Goal: Task Accomplishment & Management: Complete application form

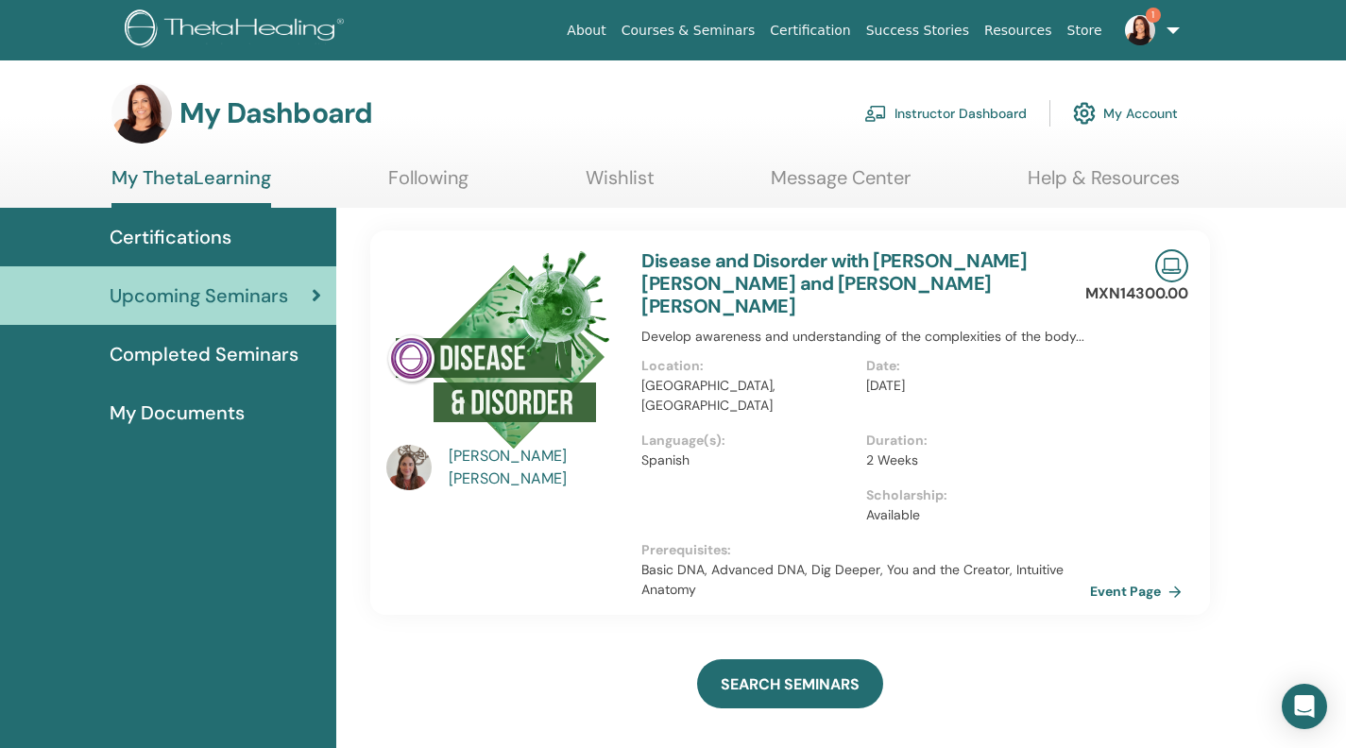
click at [965, 125] on link "Instructor Dashboard" at bounding box center [946, 114] width 163 height 42
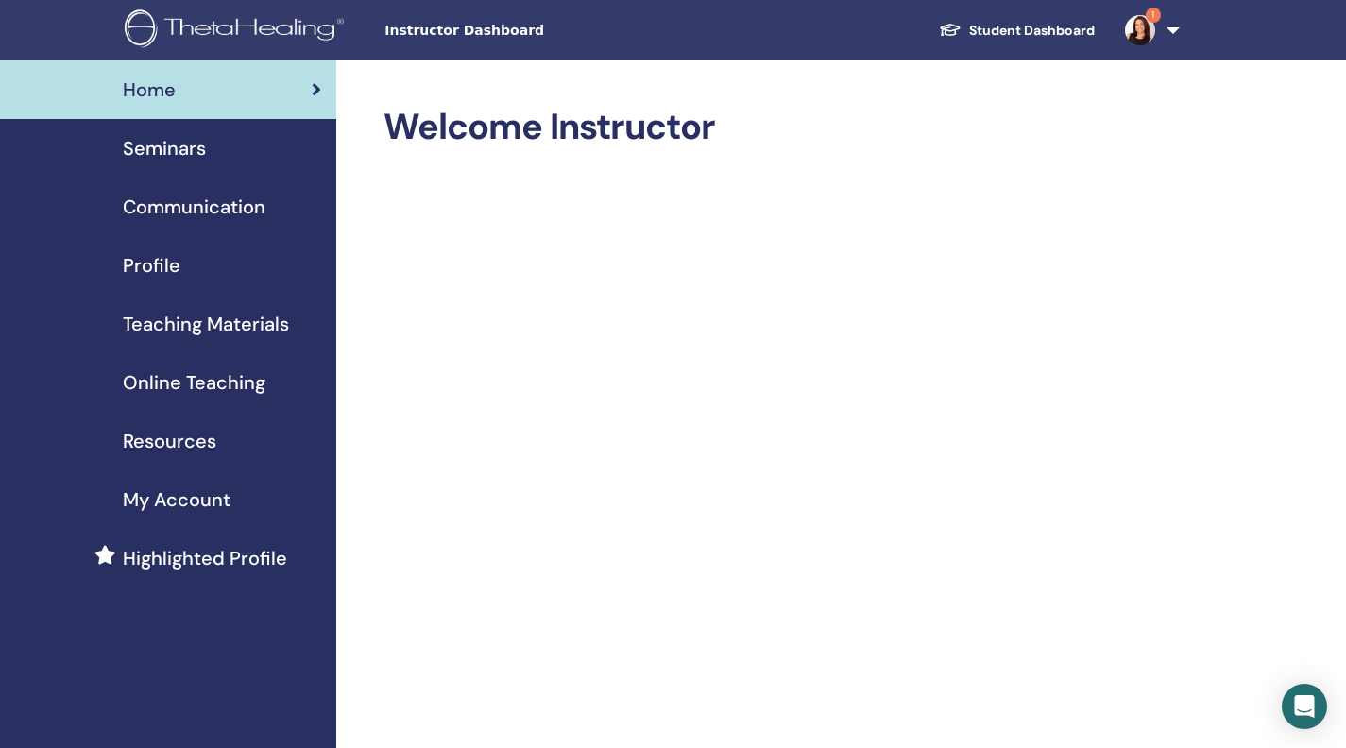
click at [187, 280] on div "Profile" at bounding box center [168, 265] width 306 height 28
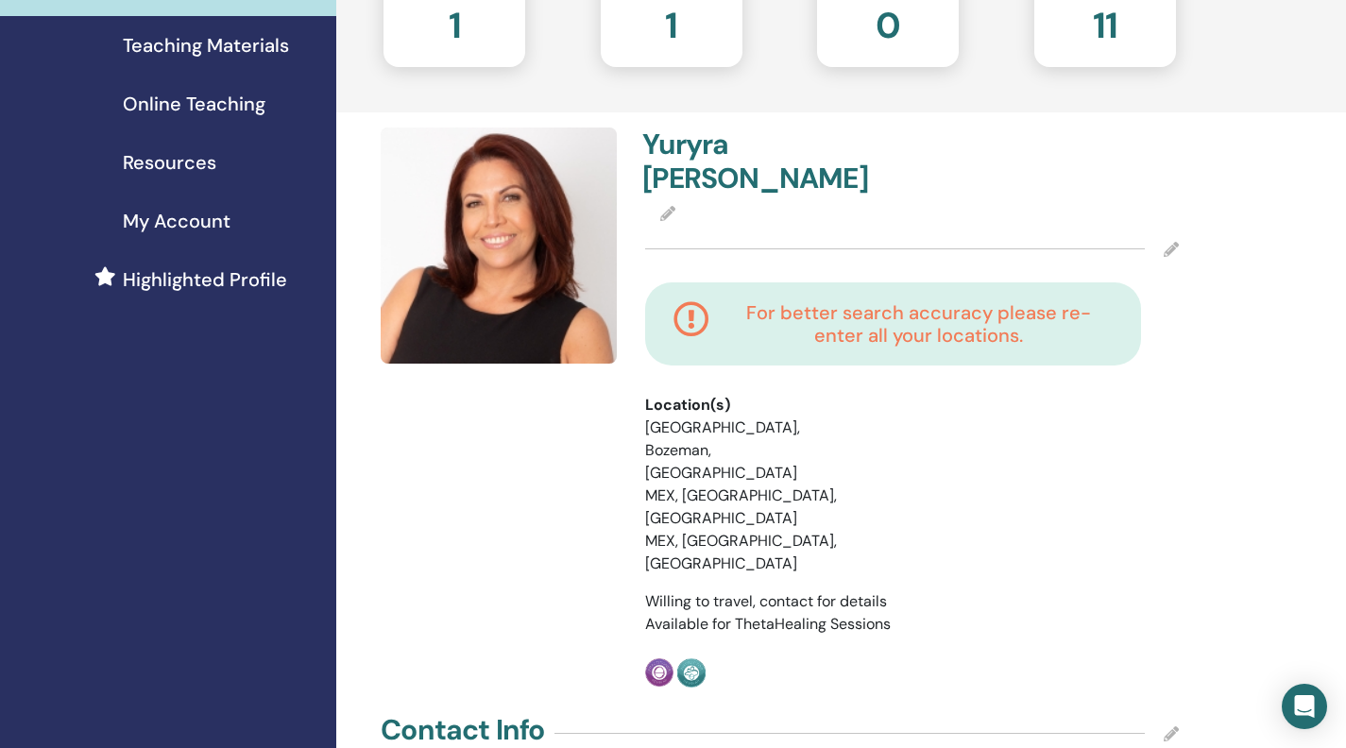
scroll to position [278, 0]
click at [1012, 348] on h4 "For better search accuracy please re-enter all your locations." at bounding box center [919, 324] width 388 height 45
click at [783, 531] on li "MEX, Guadalajara, Jalisco" at bounding box center [748, 553] width 206 height 45
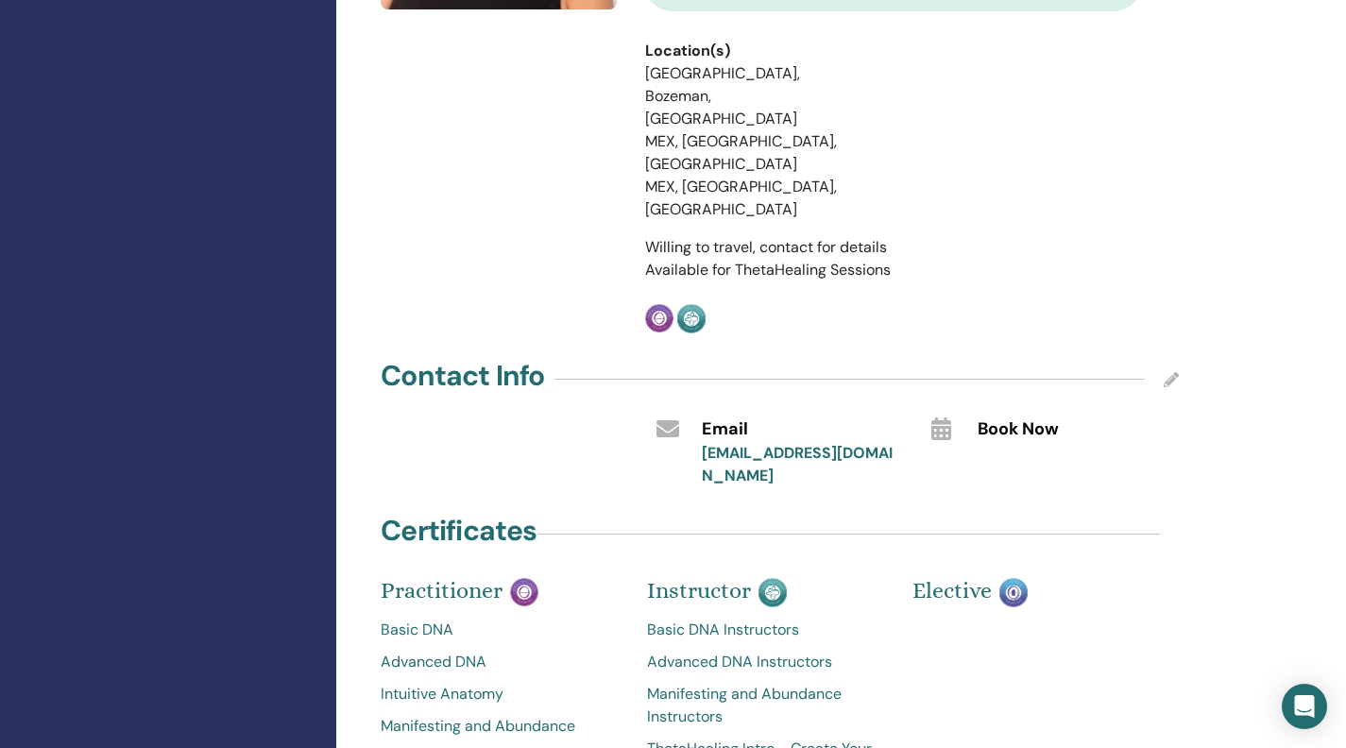
scroll to position [640, 0]
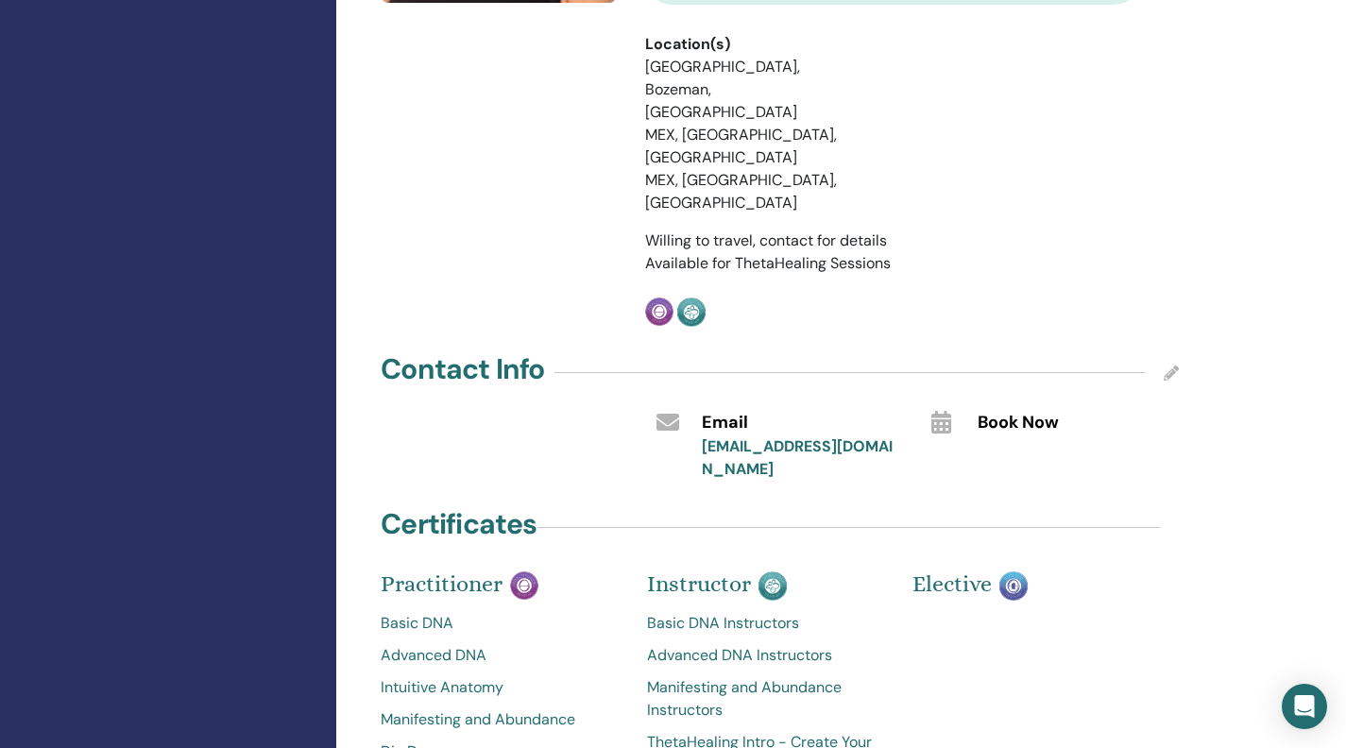
click at [1167, 381] on icon at bounding box center [1171, 373] width 15 height 15
click at [1077, 463] on div at bounding box center [1059, 458] width 191 height 44
click at [1044, 475] on input "text" at bounding box center [1059, 462] width 163 height 26
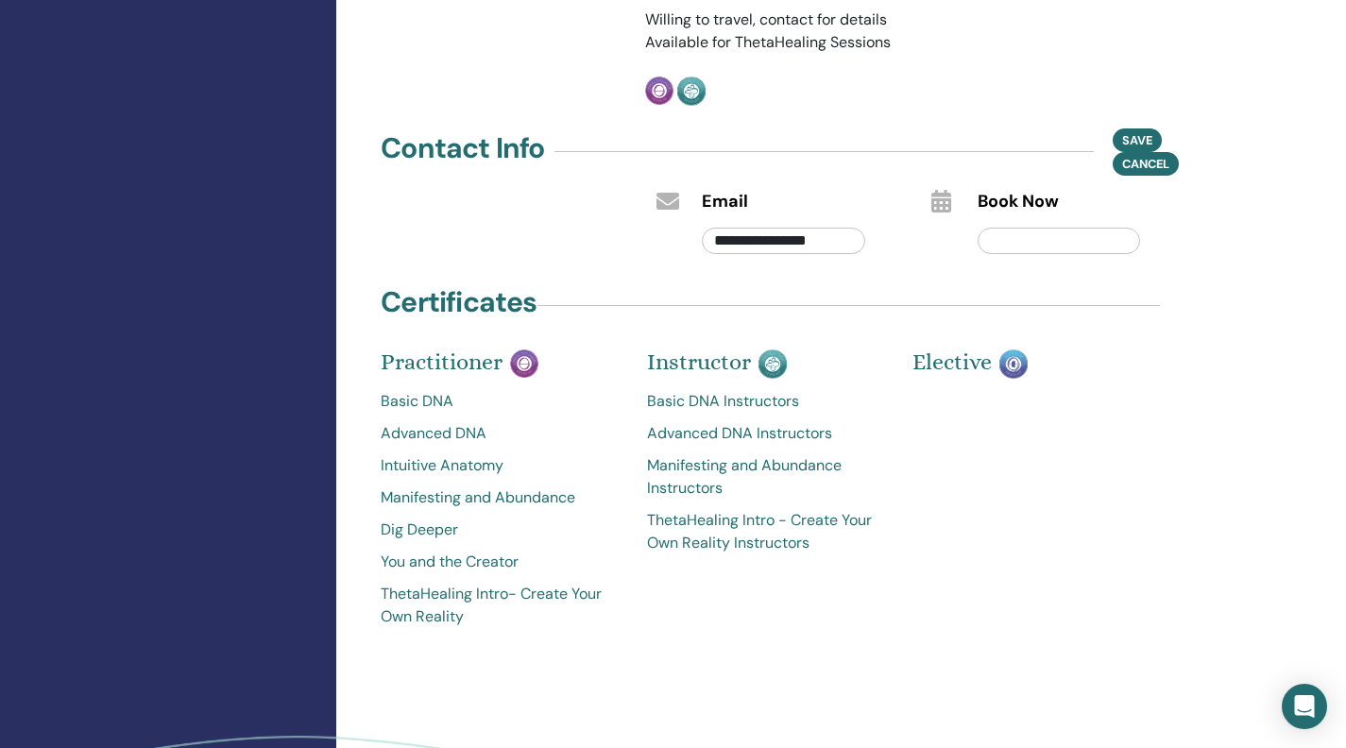
scroll to position [863, 0]
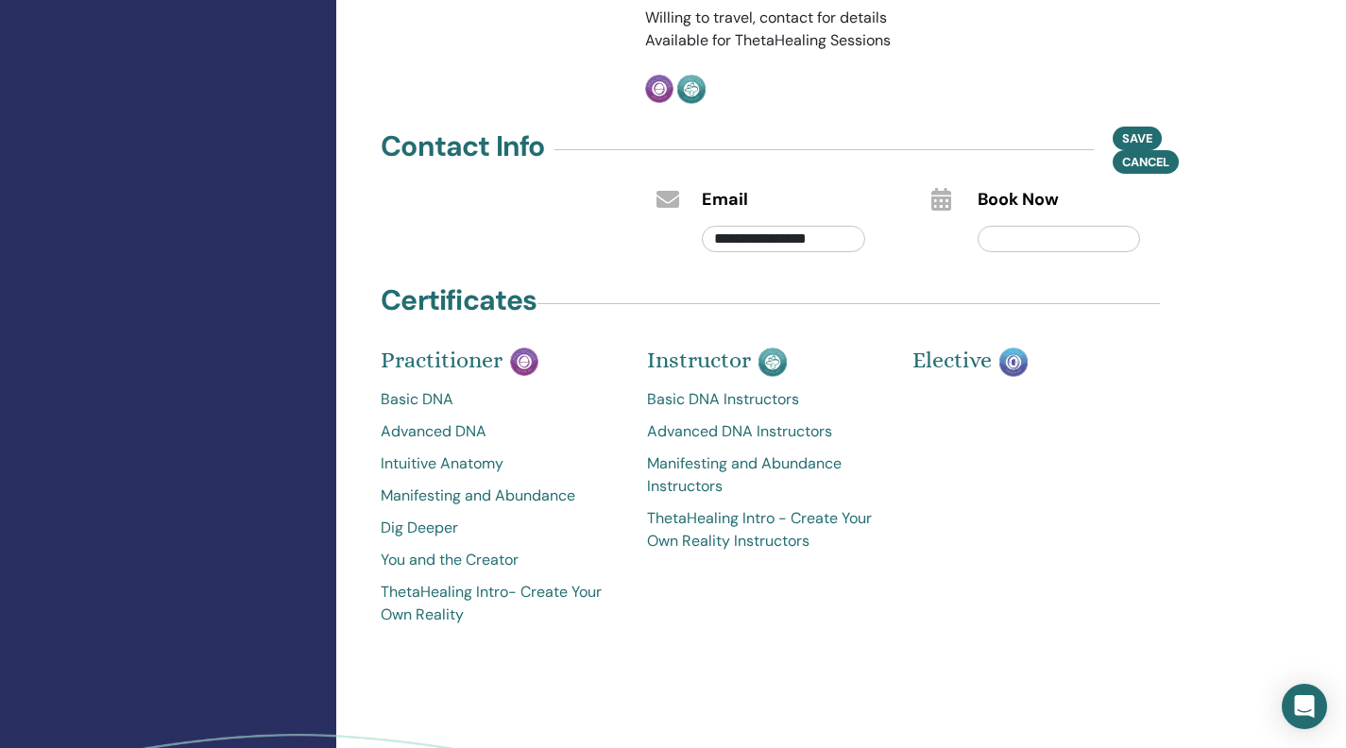
click at [997, 252] on input "text" at bounding box center [1059, 239] width 163 height 26
paste input "**********"
type input "**********"
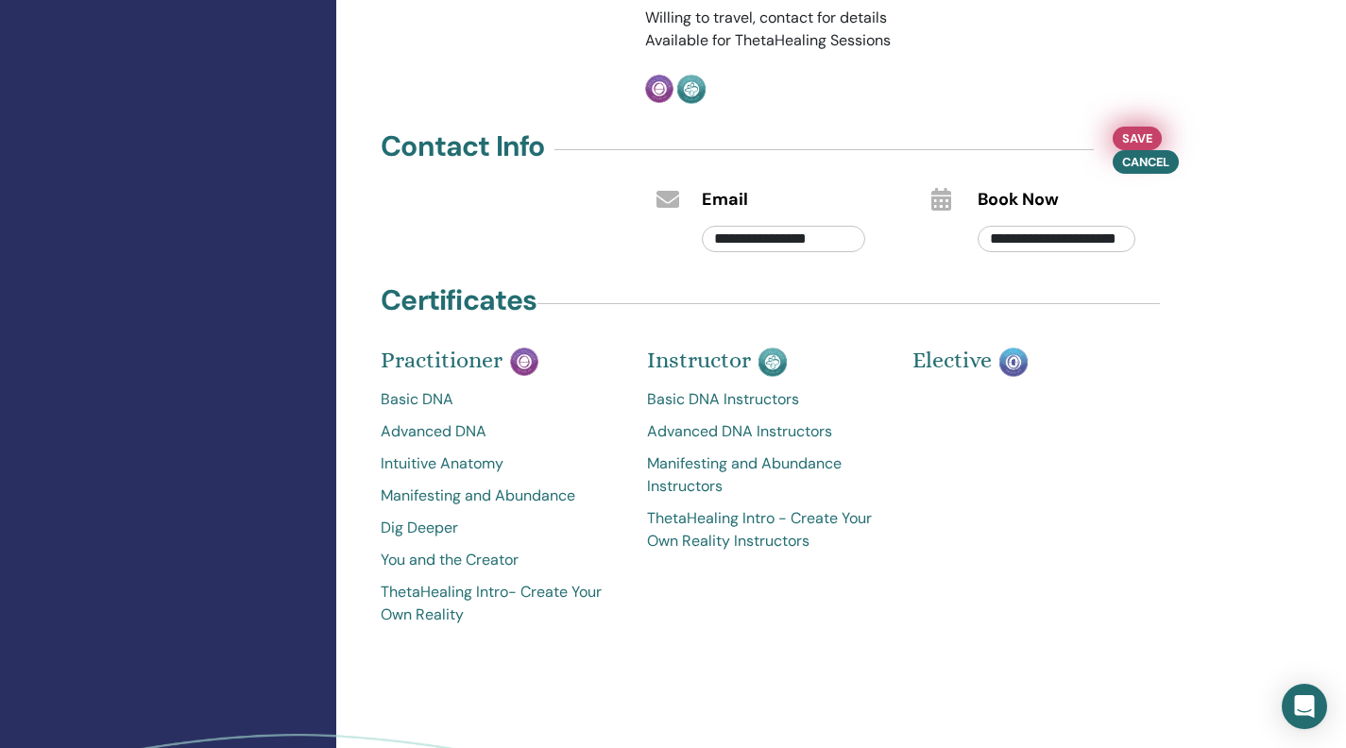
scroll to position [0, 0]
click at [1138, 146] on span "Save" at bounding box center [1138, 139] width 30 height 20
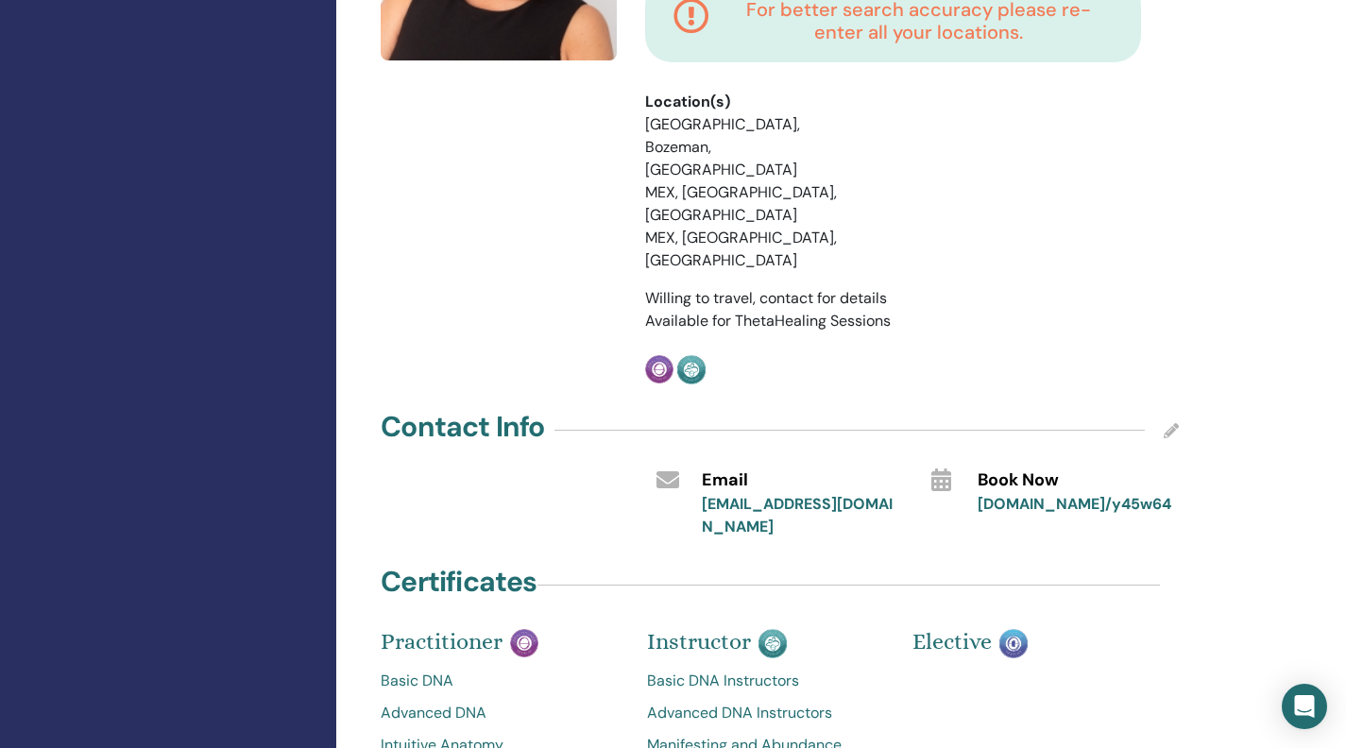
scroll to position [549, 0]
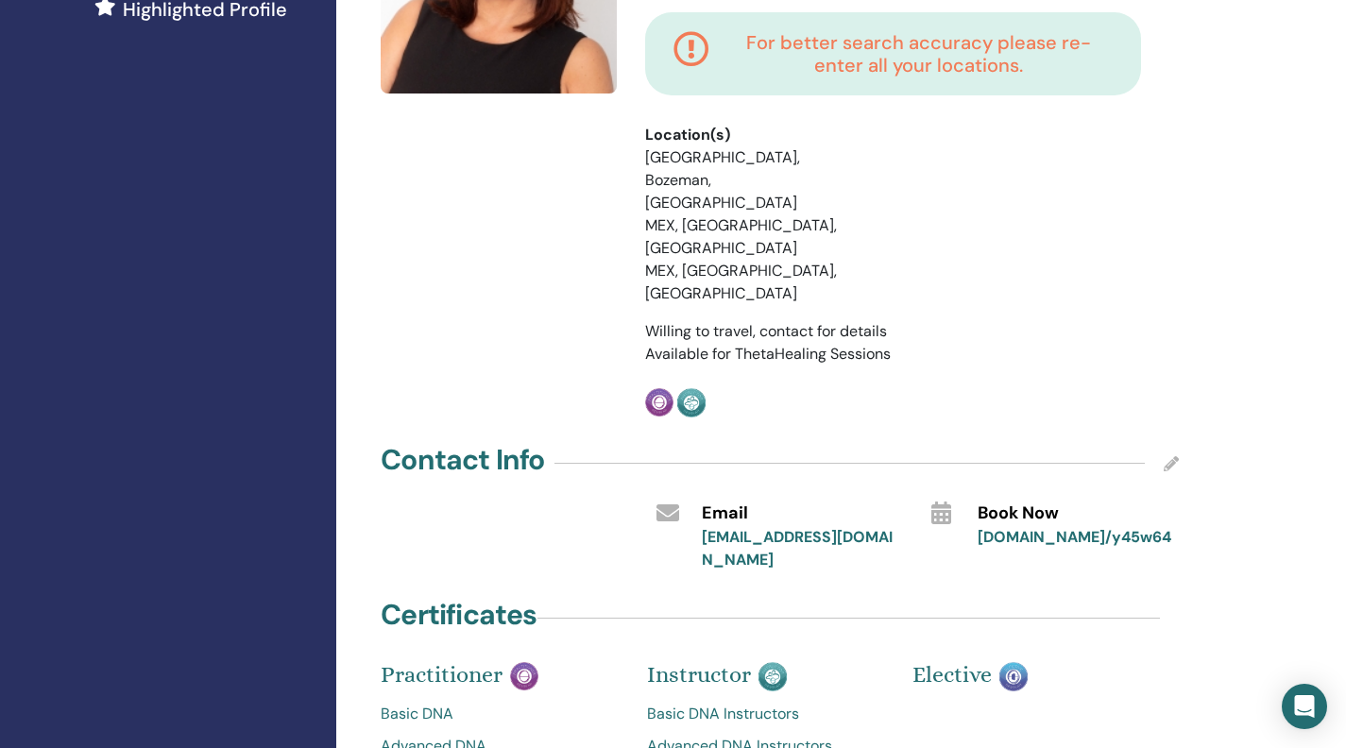
click at [1067, 76] on h4 "For better search accuracy please re-enter all your locations." at bounding box center [919, 53] width 388 height 45
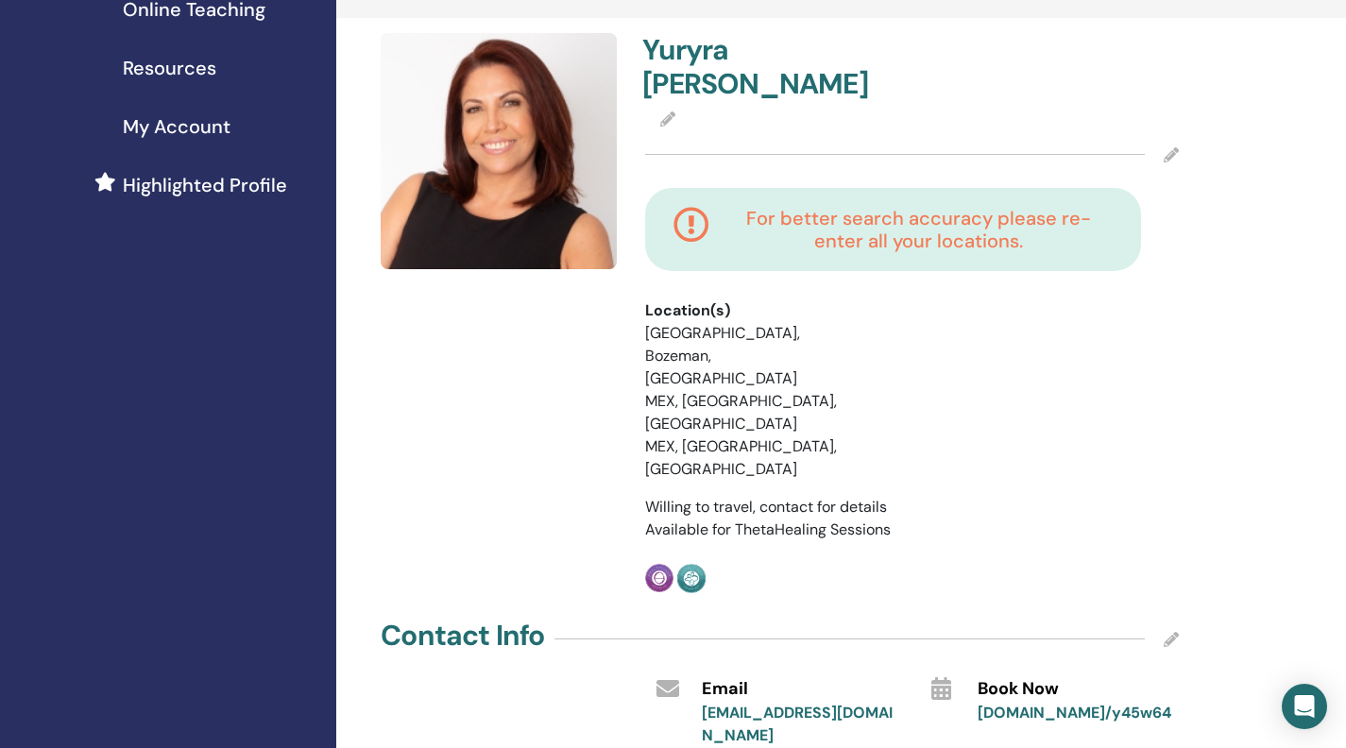
scroll to position [369, 0]
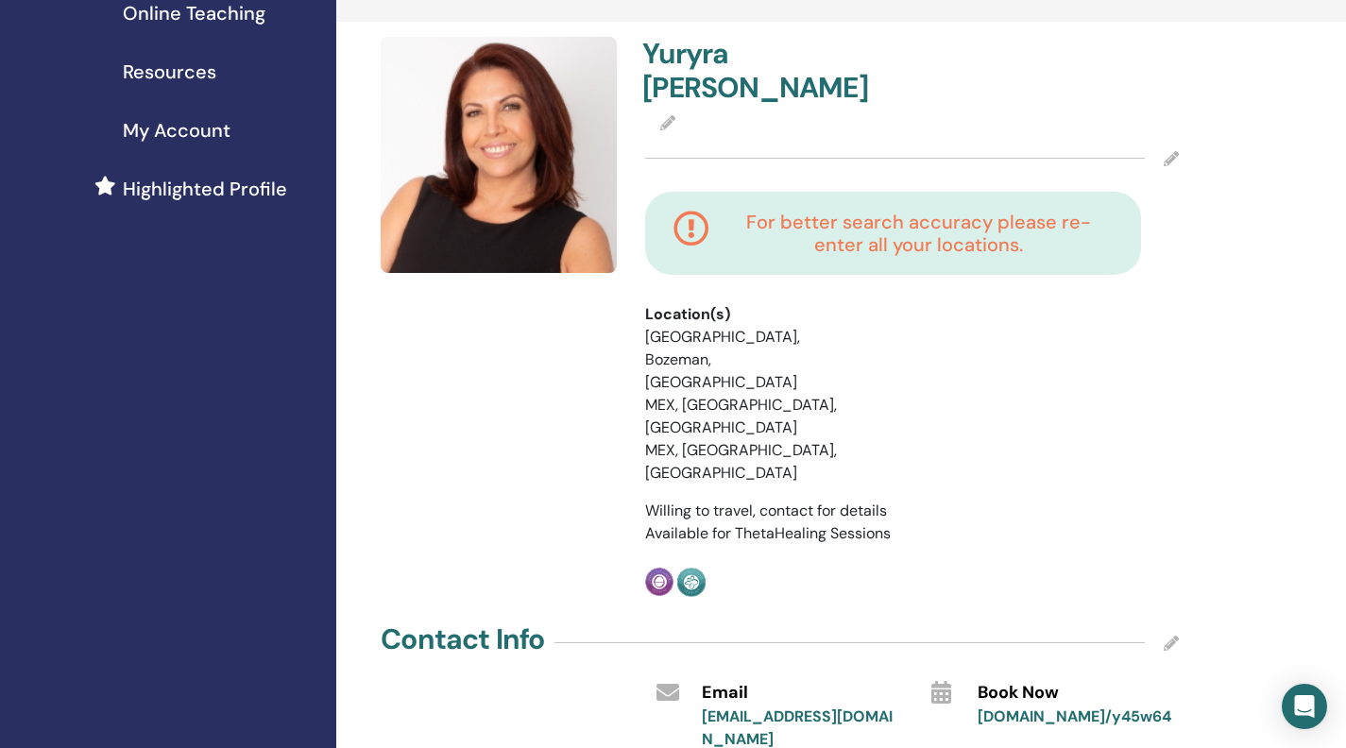
click at [1168, 166] on icon at bounding box center [1171, 158] width 15 height 15
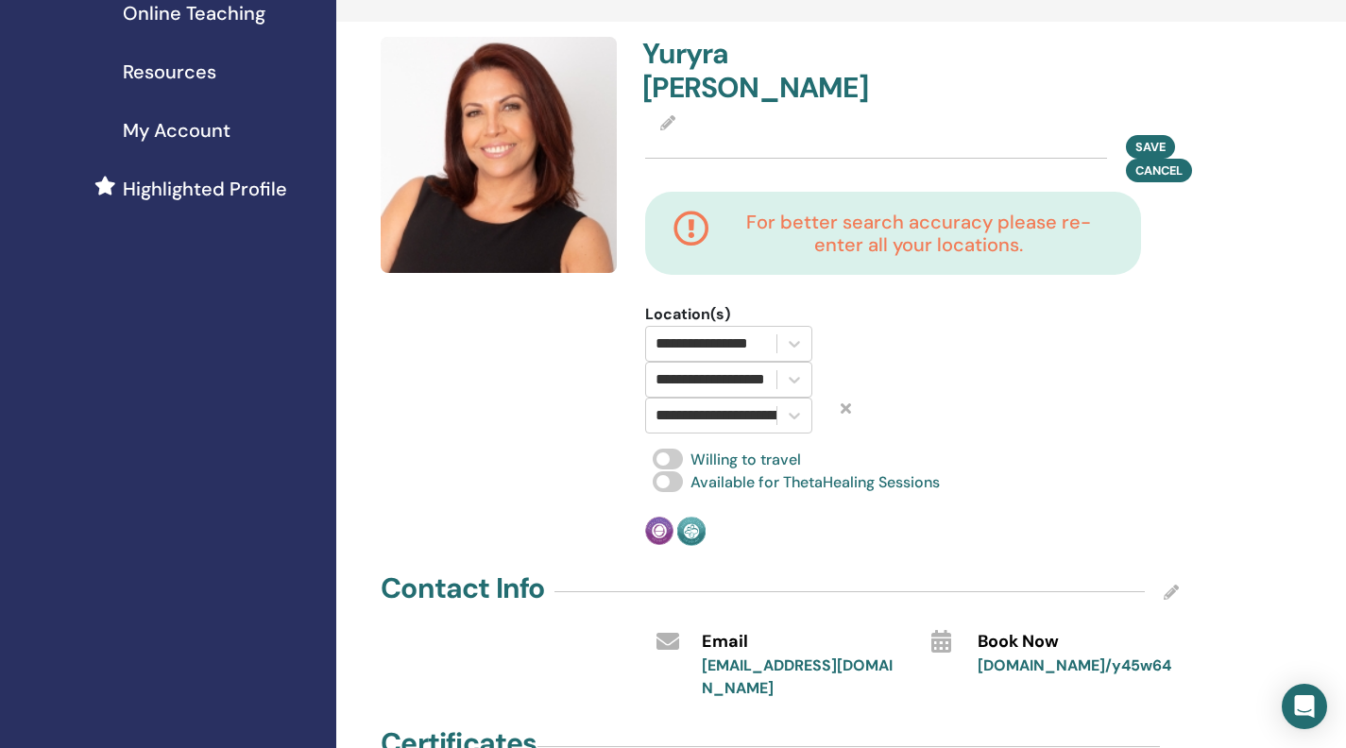
click at [850, 416] on icon at bounding box center [846, 408] width 10 height 15
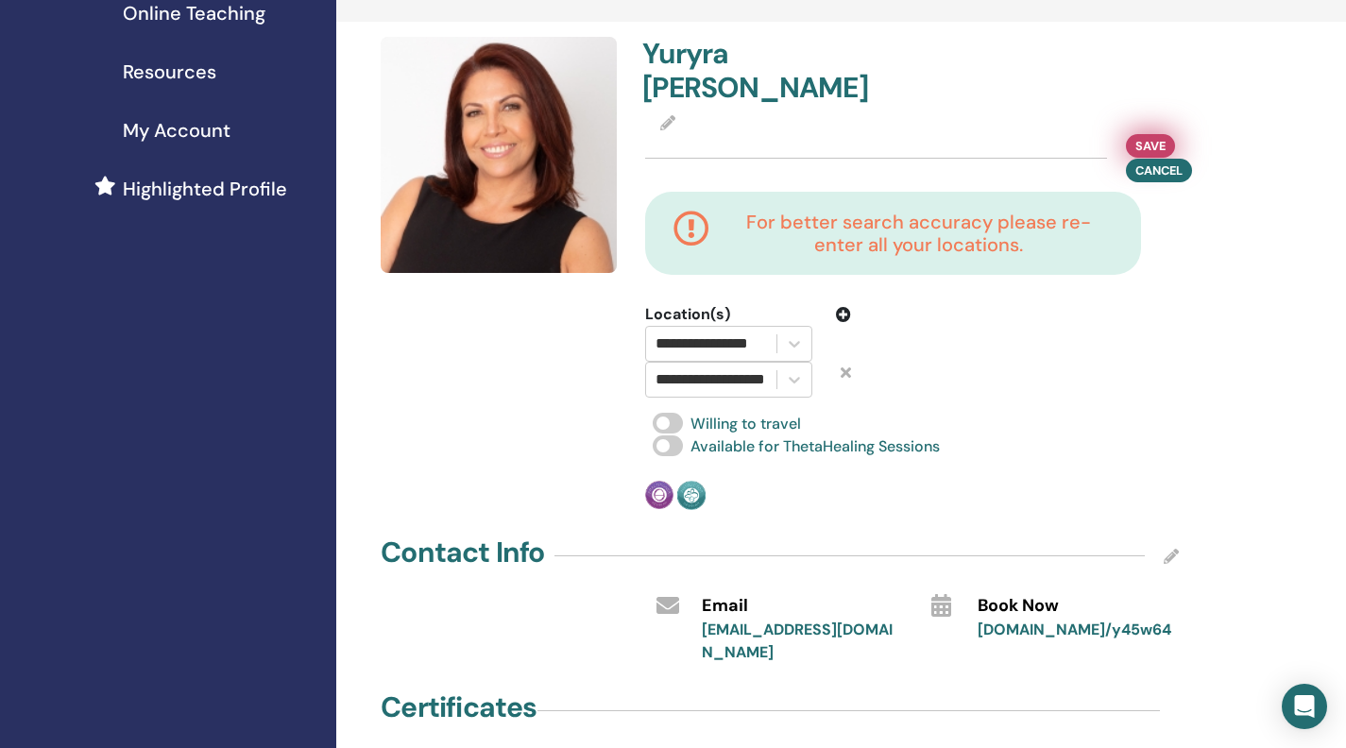
click at [1164, 153] on span "Save" at bounding box center [1151, 146] width 30 height 20
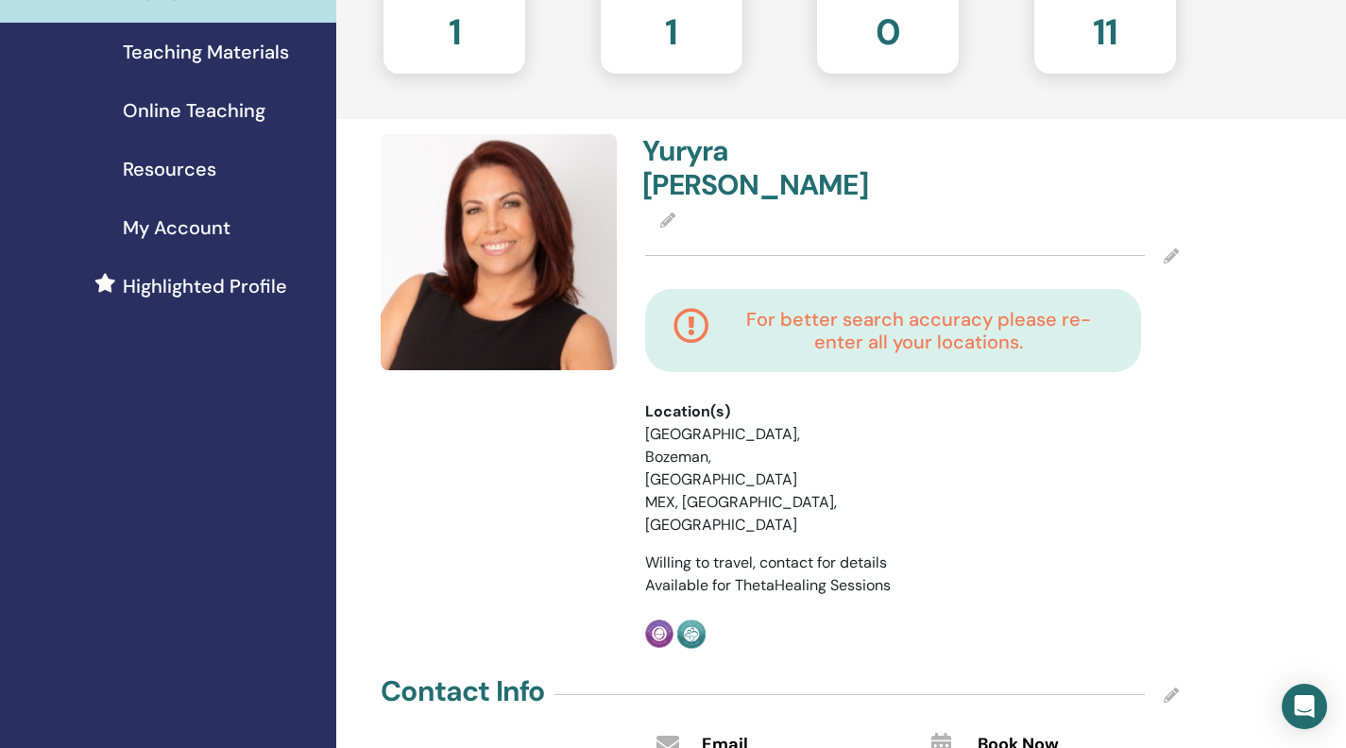
scroll to position [275, 0]
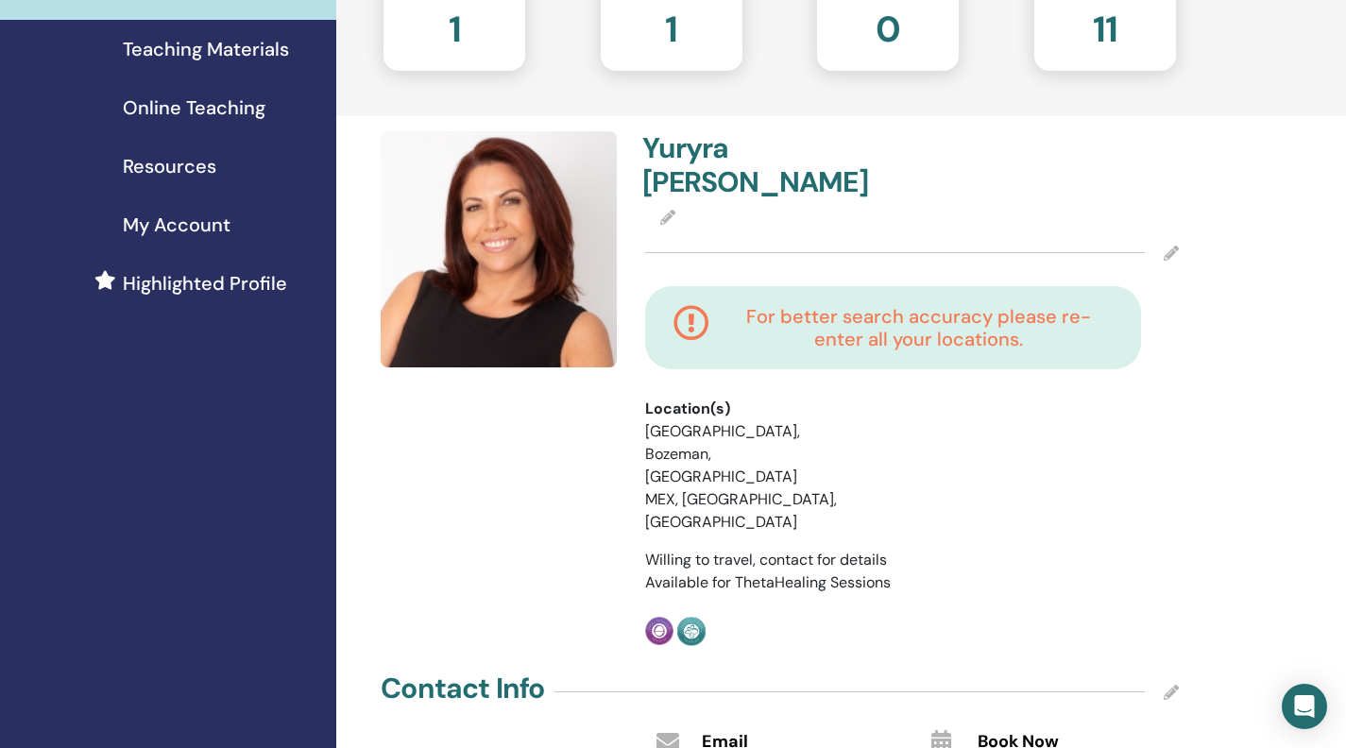
click at [1172, 261] on icon at bounding box center [1171, 253] width 15 height 15
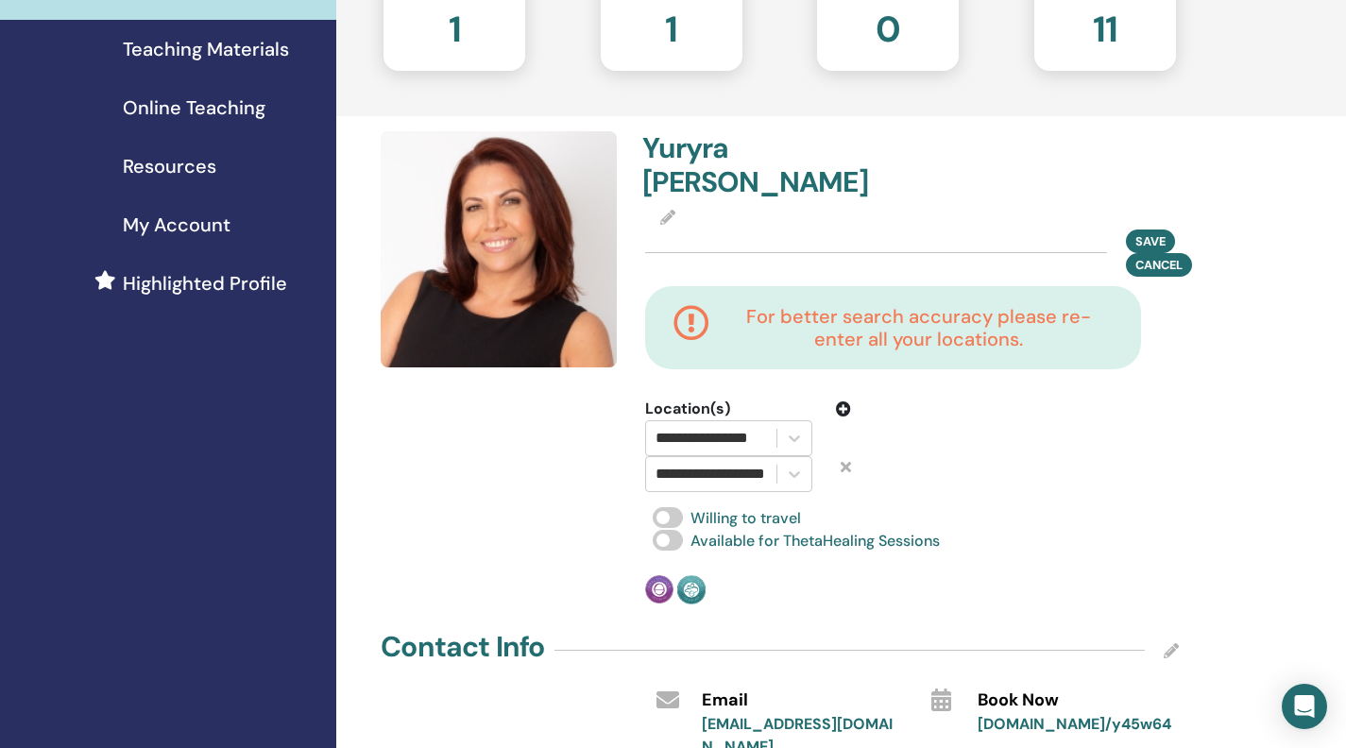
click at [846, 474] on icon at bounding box center [846, 466] width 10 height 15
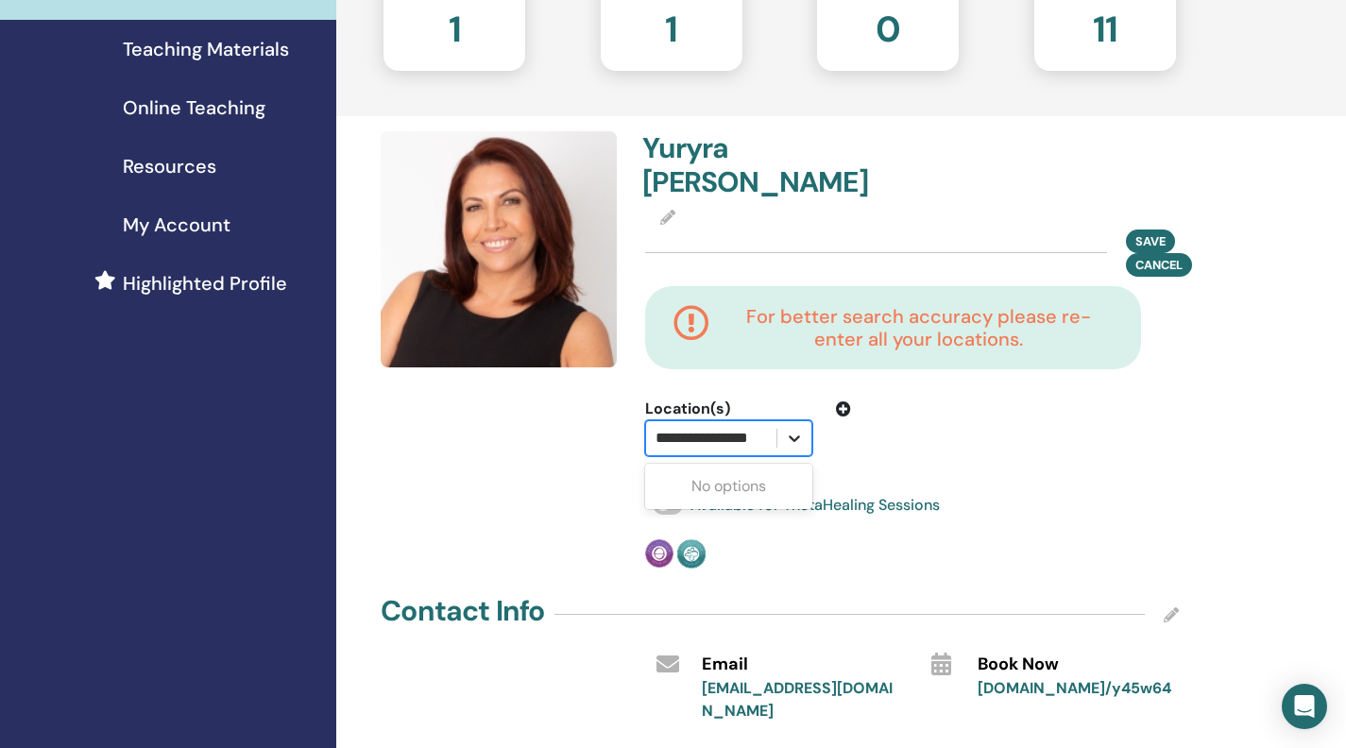
scroll to position [0, 58]
click at [792, 448] on icon at bounding box center [794, 438] width 19 height 19
click at [761, 506] on div "No options" at bounding box center [728, 487] width 167 height 38
click at [793, 448] on icon at bounding box center [794, 438] width 19 height 19
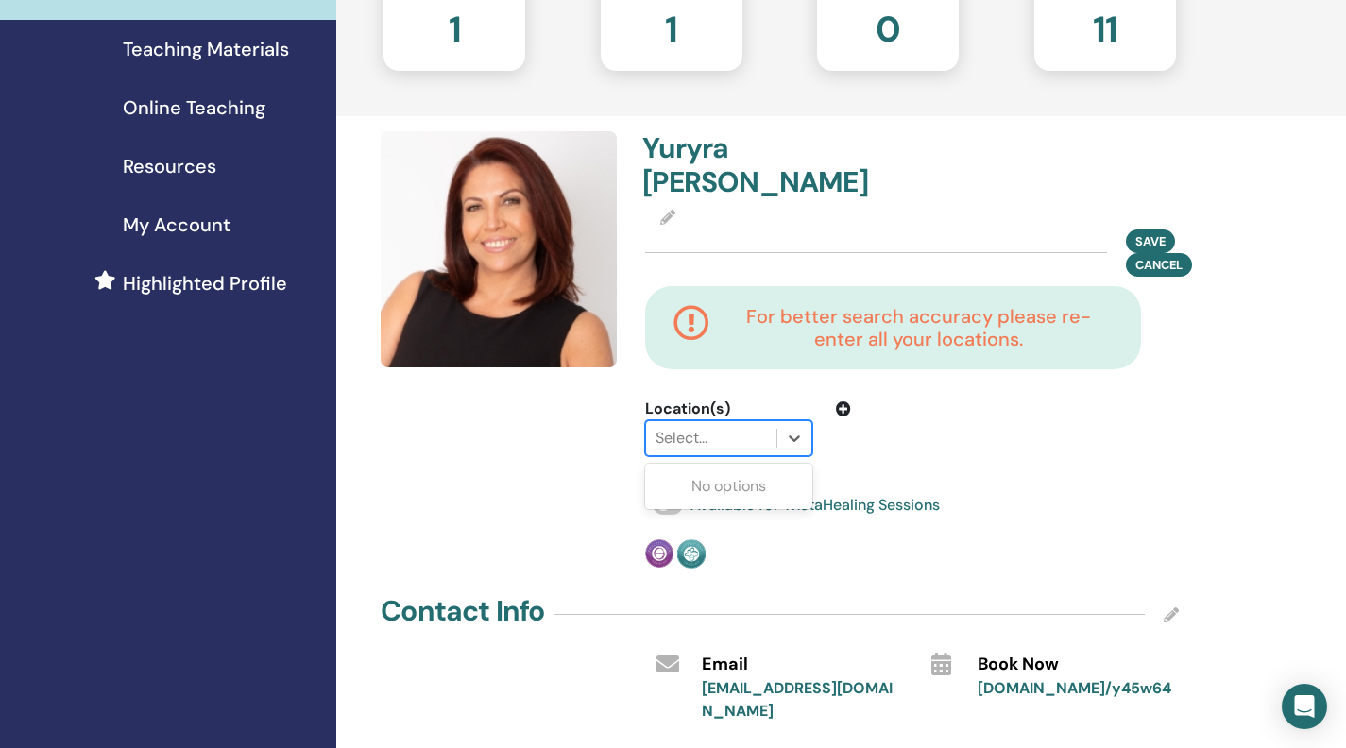
click at [713, 452] on div at bounding box center [711, 438] width 111 height 26
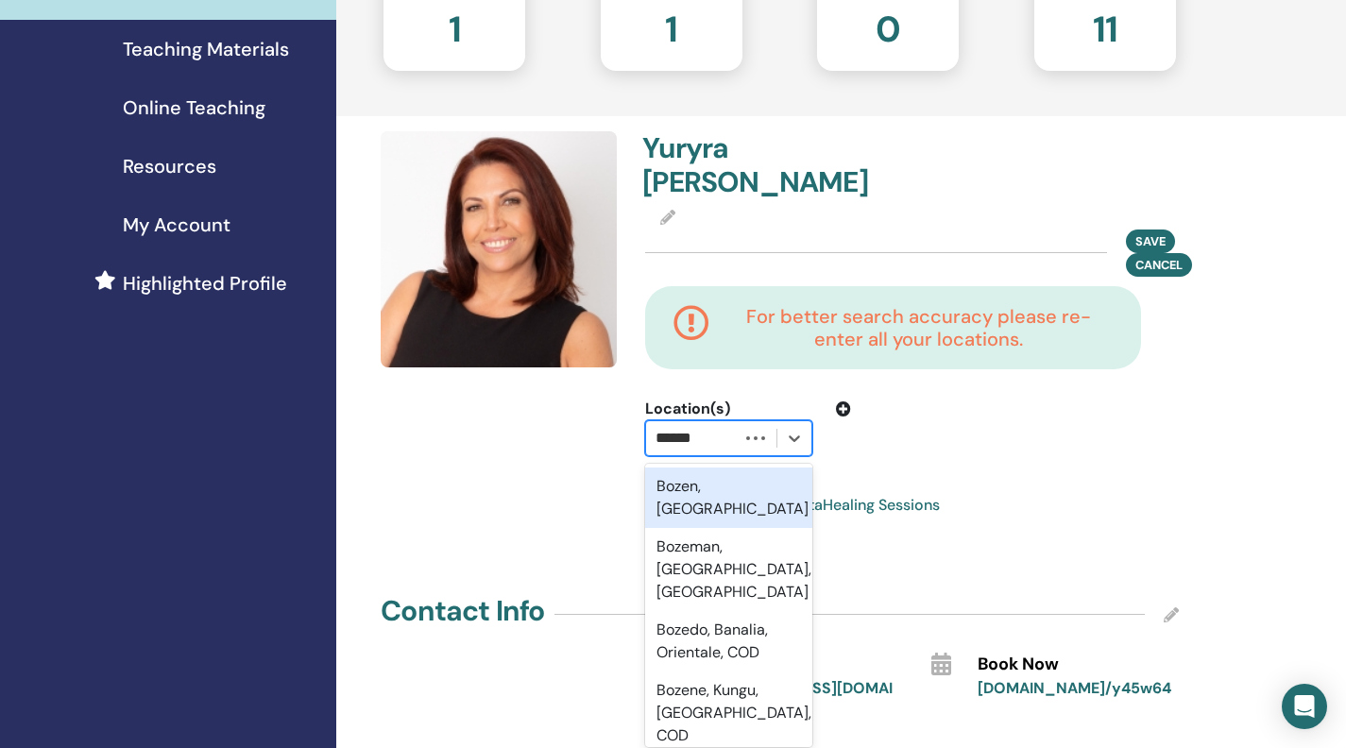
type input "*******"
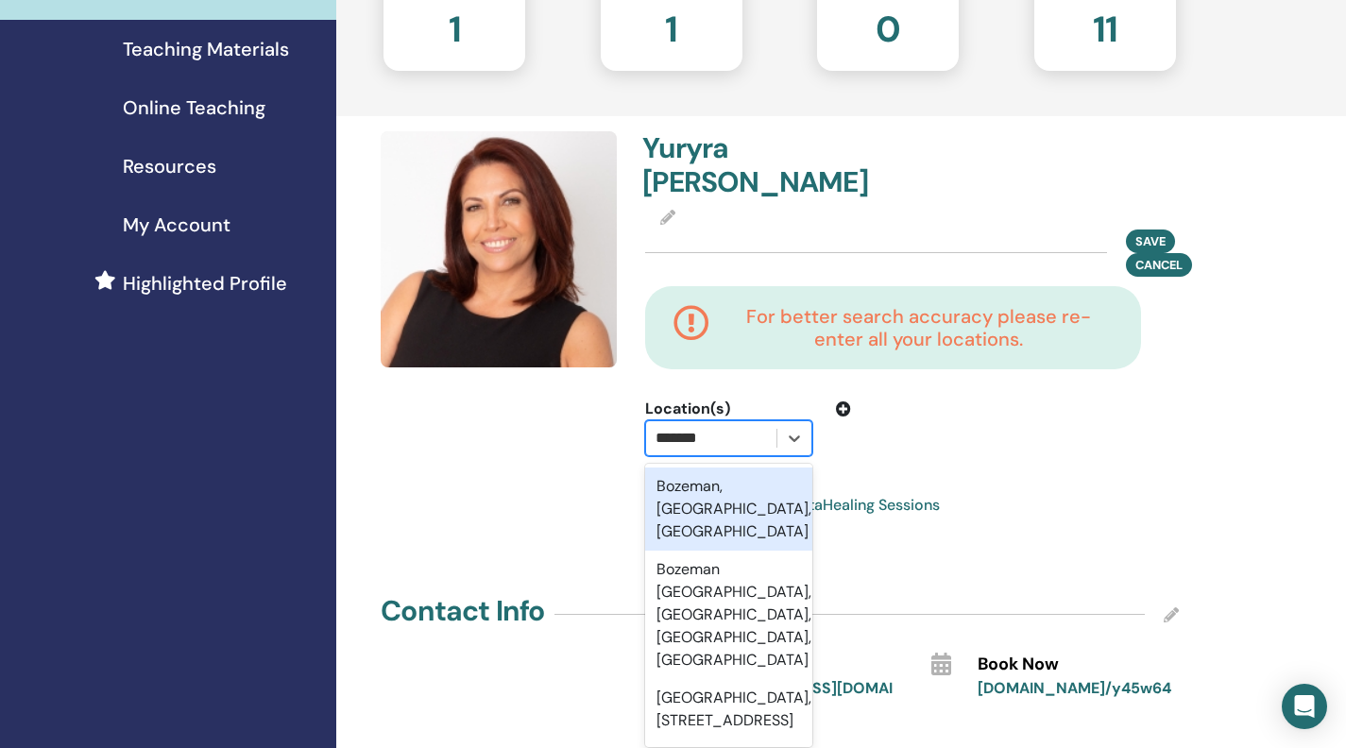
click at [726, 521] on div "Bozeman, MT, USA" at bounding box center [728, 509] width 167 height 83
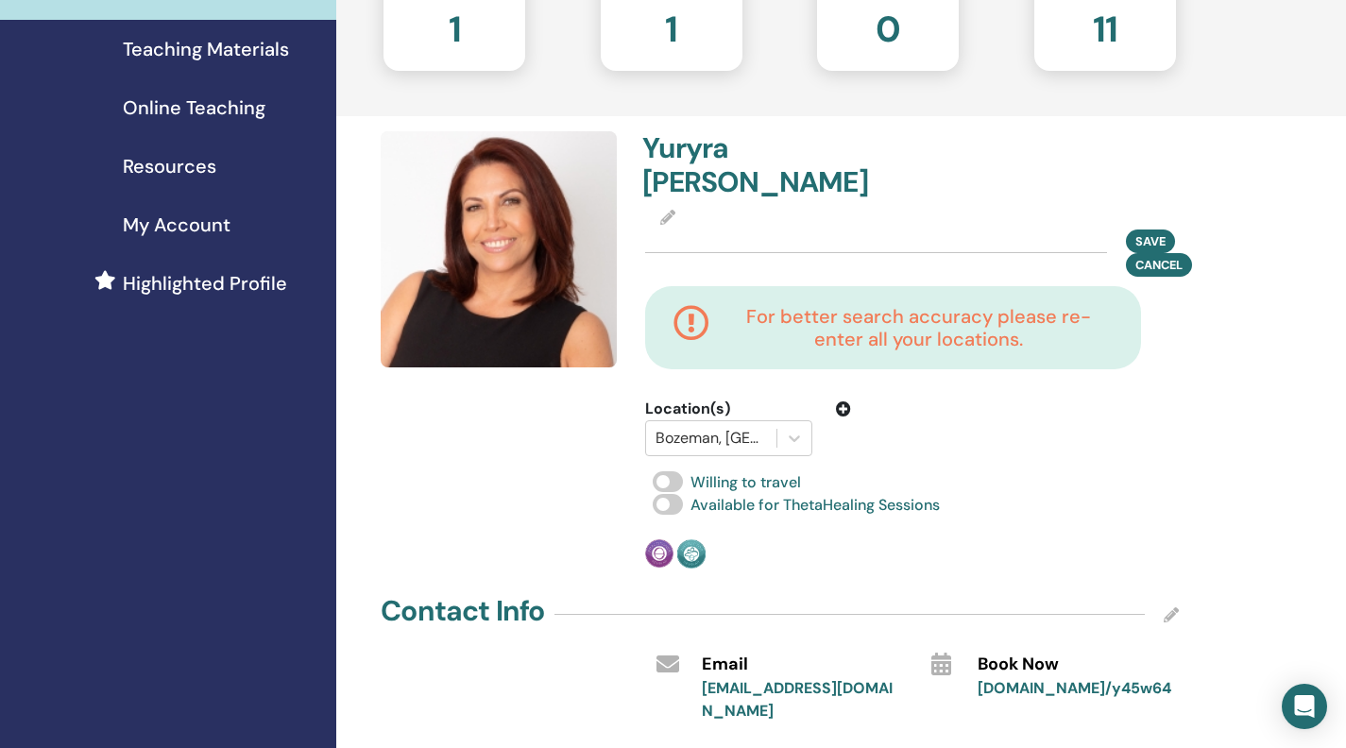
click at [838, 417] on icon at bounding box center [843, 409] width 15 height 15
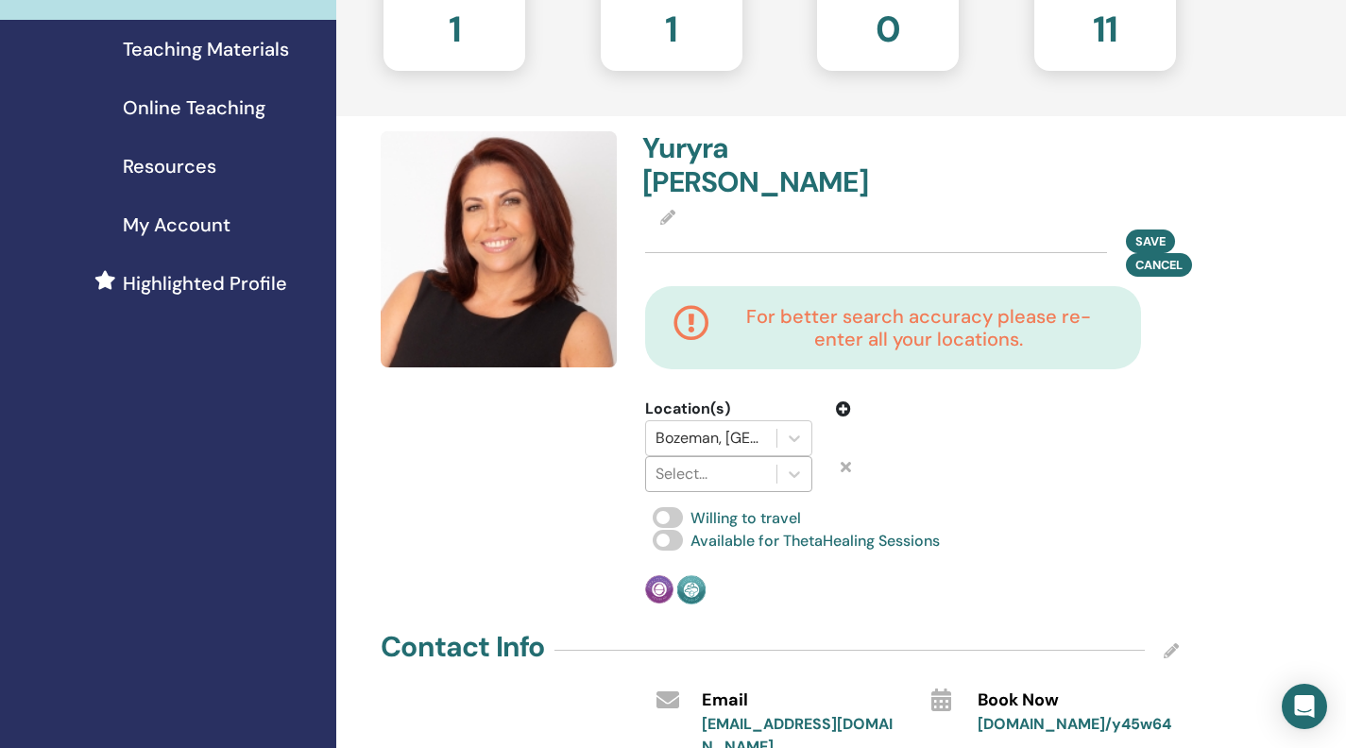
click at [702, 488] on div at bounding box center [711, 474] width 111 height 26
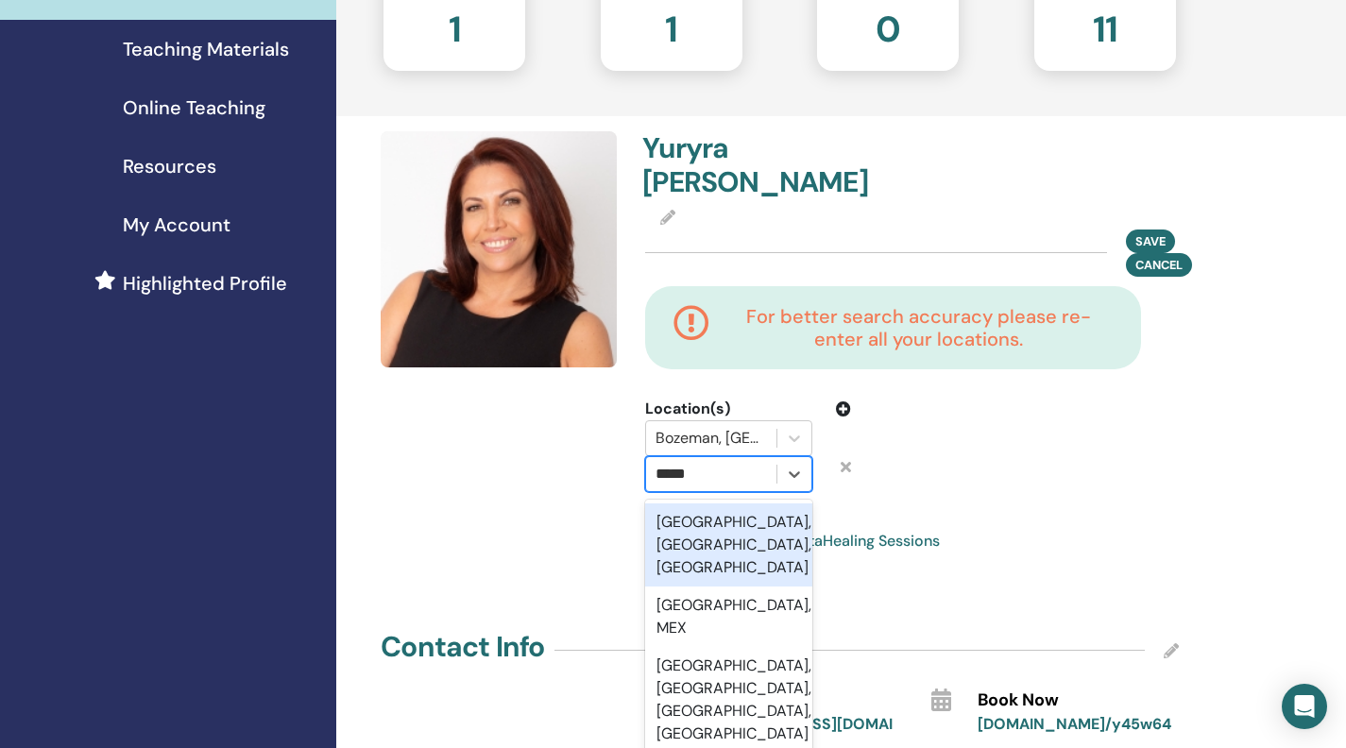
type input "******"
click at [704, 587] on div "Oaxaca de Juárez, Oaxaca, MEX" at bounding box center [728, 545] width 167 height 83
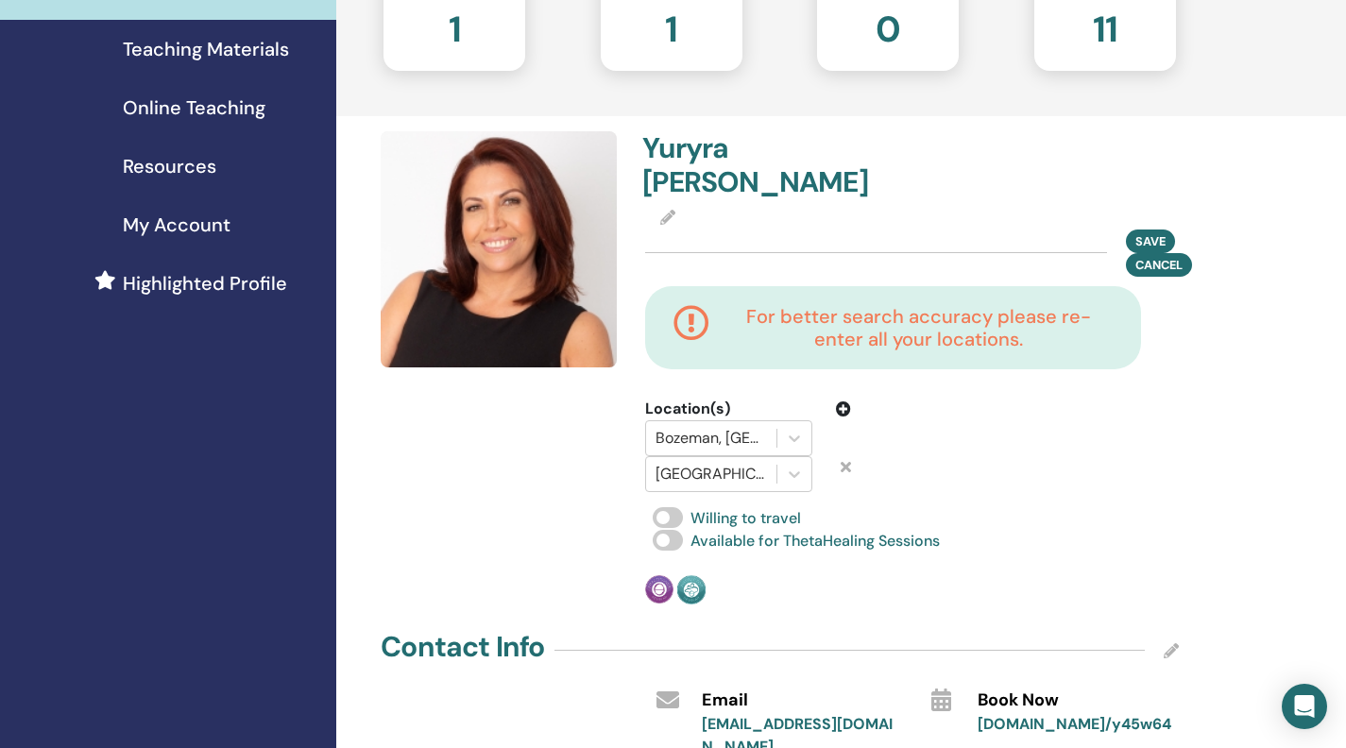
click at [839, 417] on icon at bounding box center [843, 409] width 15 height 15
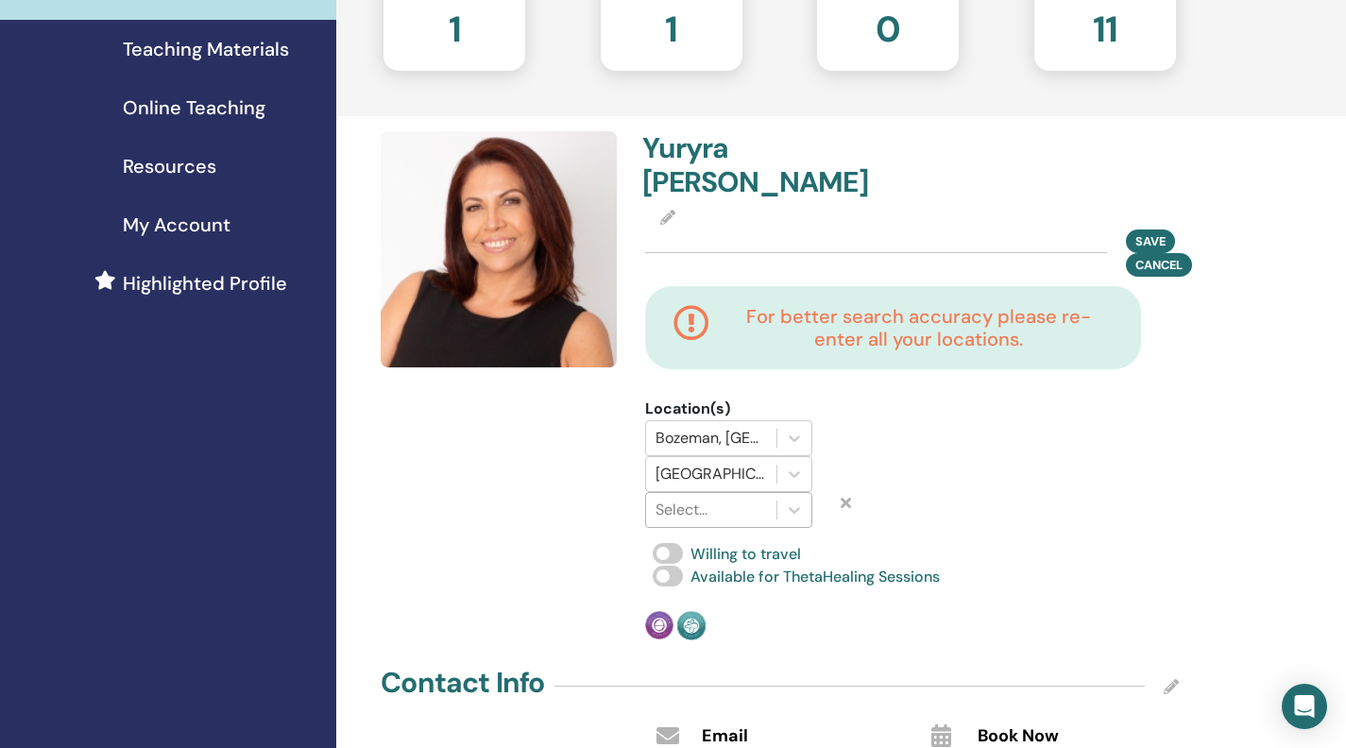
click at [709, 523] on div at bounding box center [711, 510] width 111 height 26
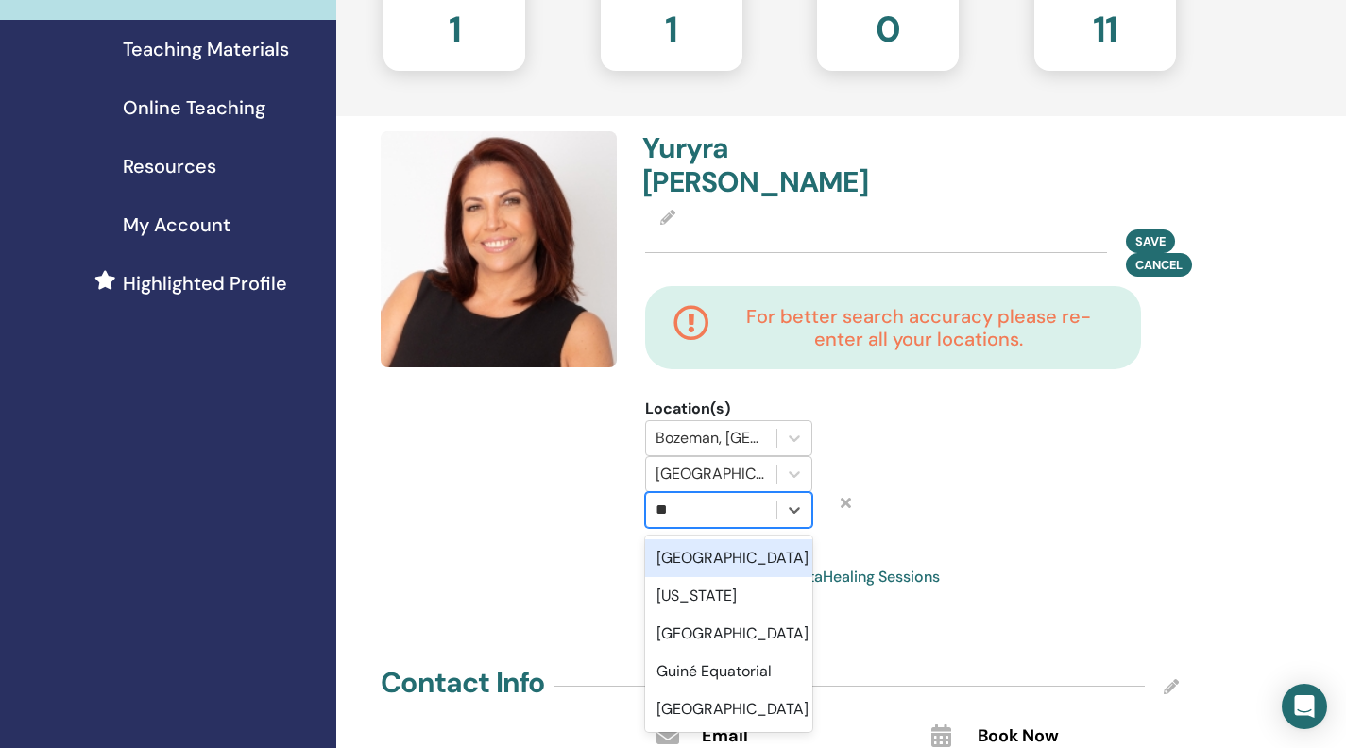
type input "*"
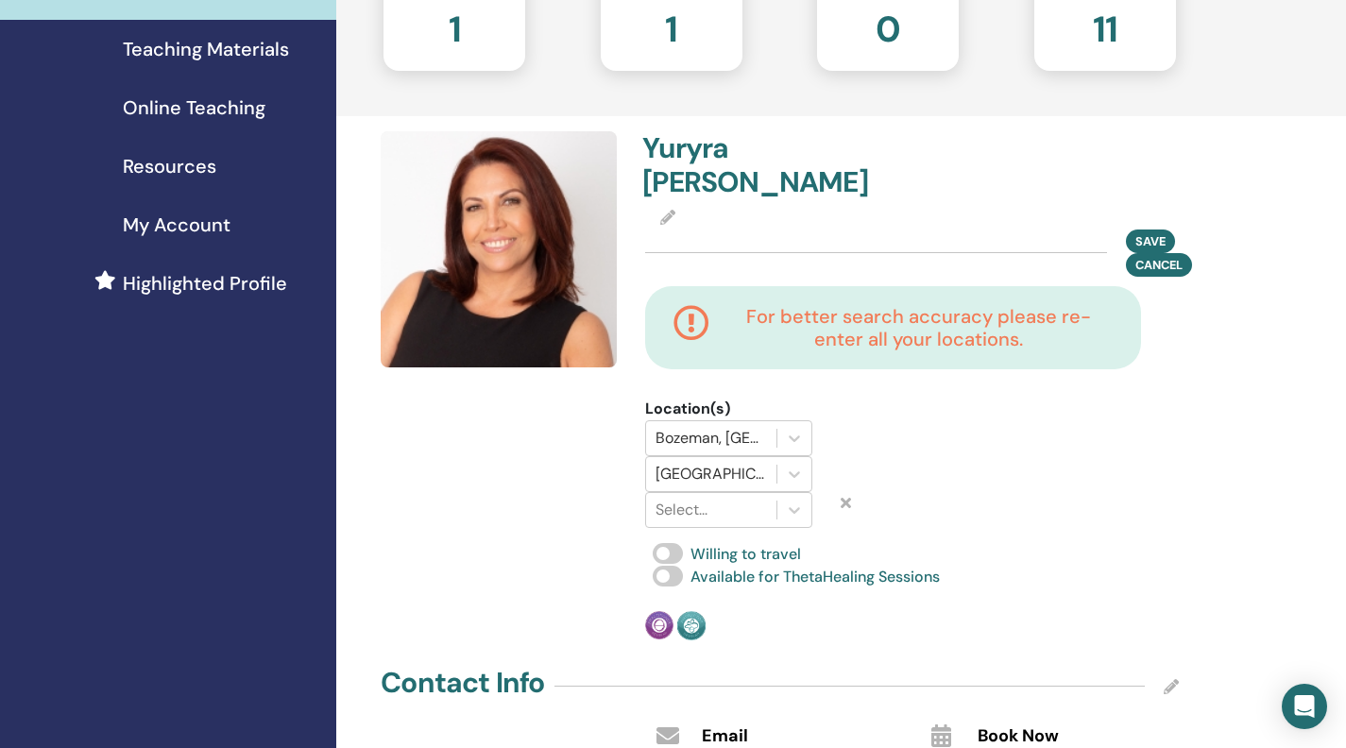
click at [848, 510] on icon at bounding box center [846, 502] width 10 height 15
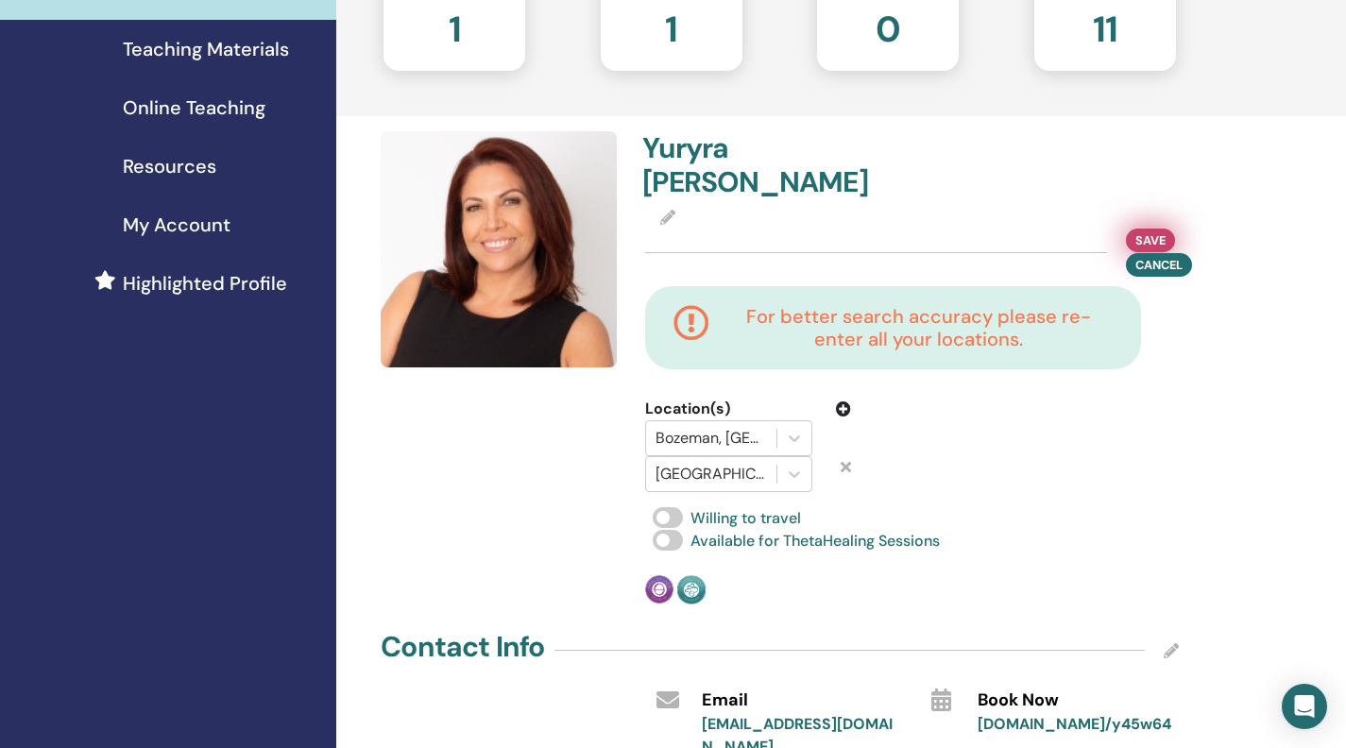
click at [1153, 248] on span "Save" at bounding box center [1151, 241] width 30 height 20
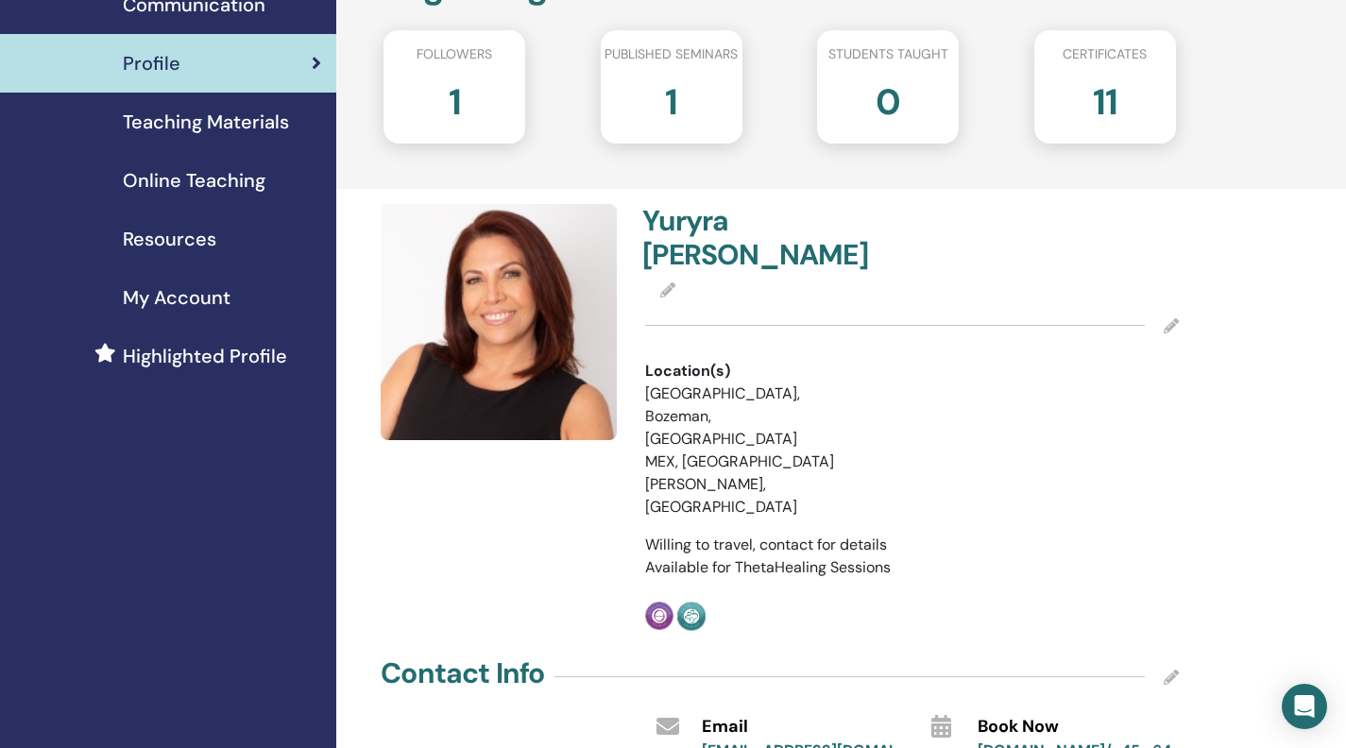
scroll to position [184, 0]
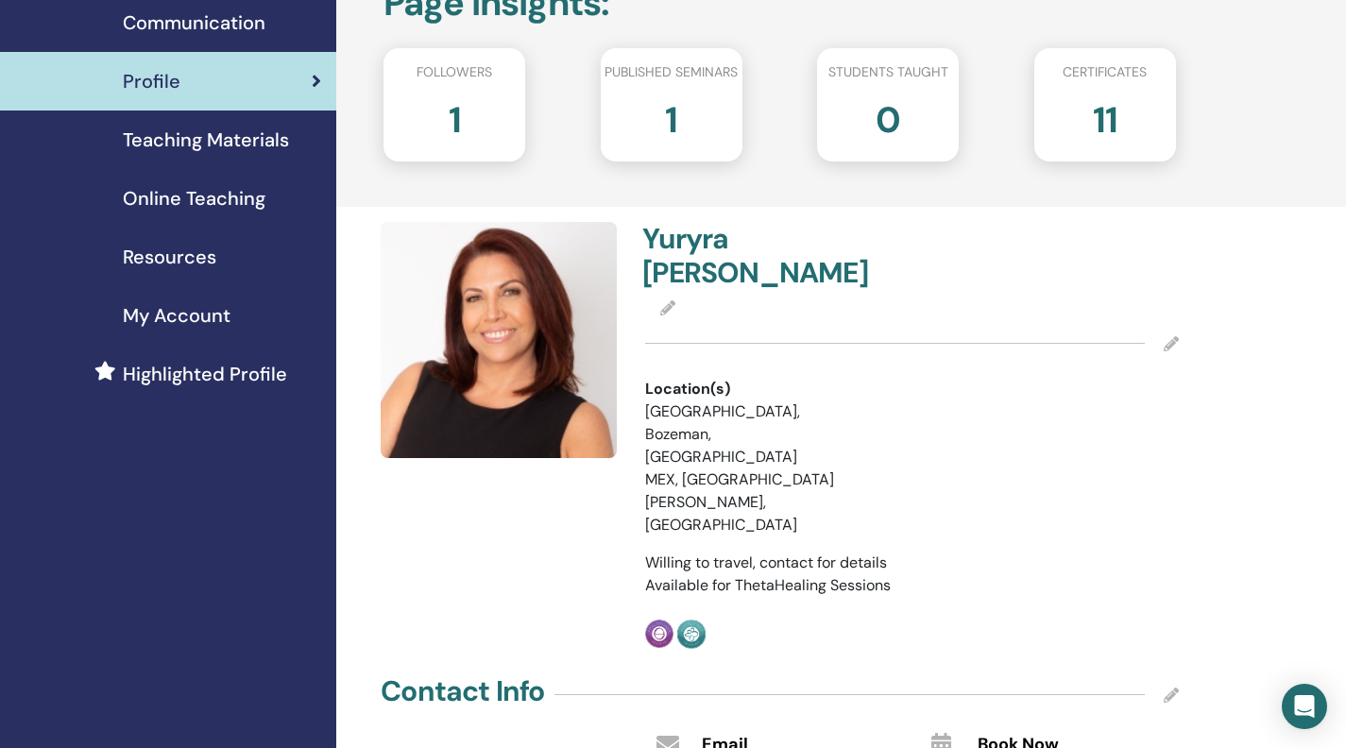
click at [306, 95] on div "Profile" at bounding box center [168, 81] width 306 height 28
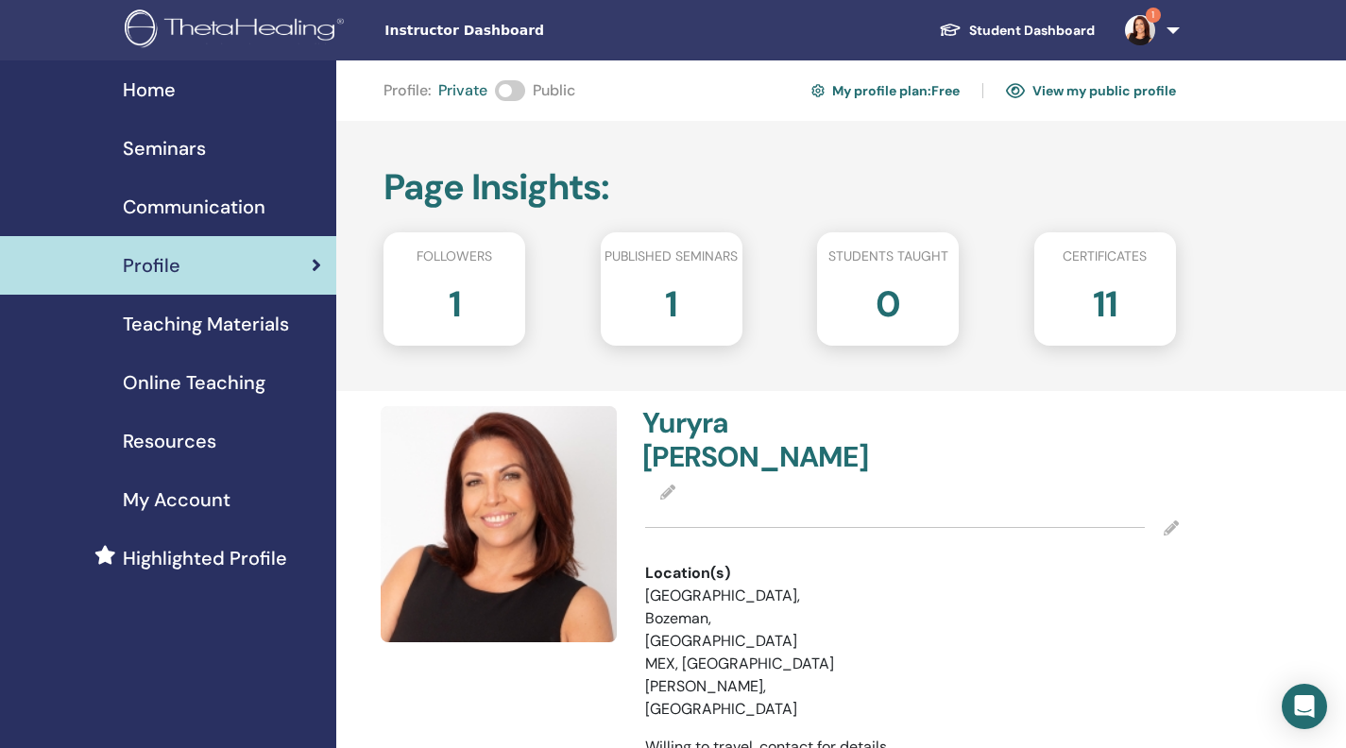
click at [525, 99] on span at bounding box center [510, 90] width 30 height 21
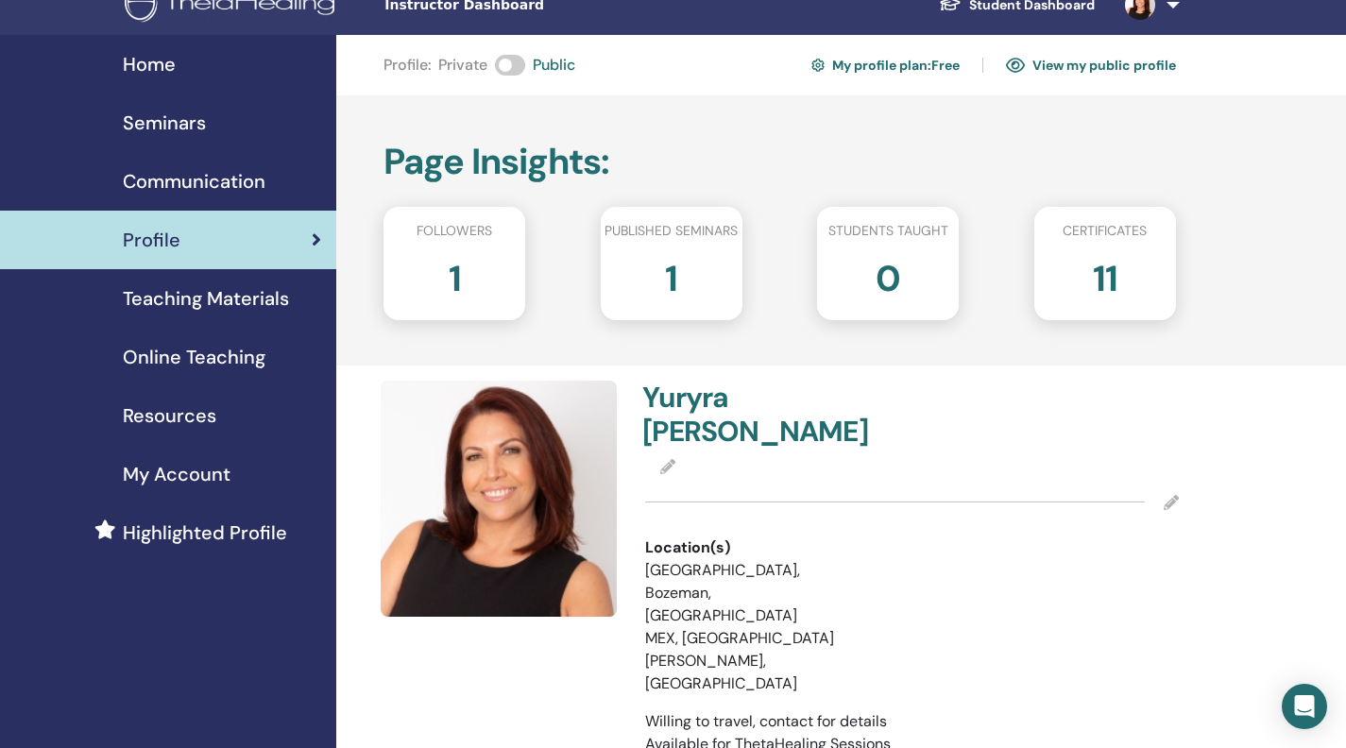
scroll to position [28, 0]
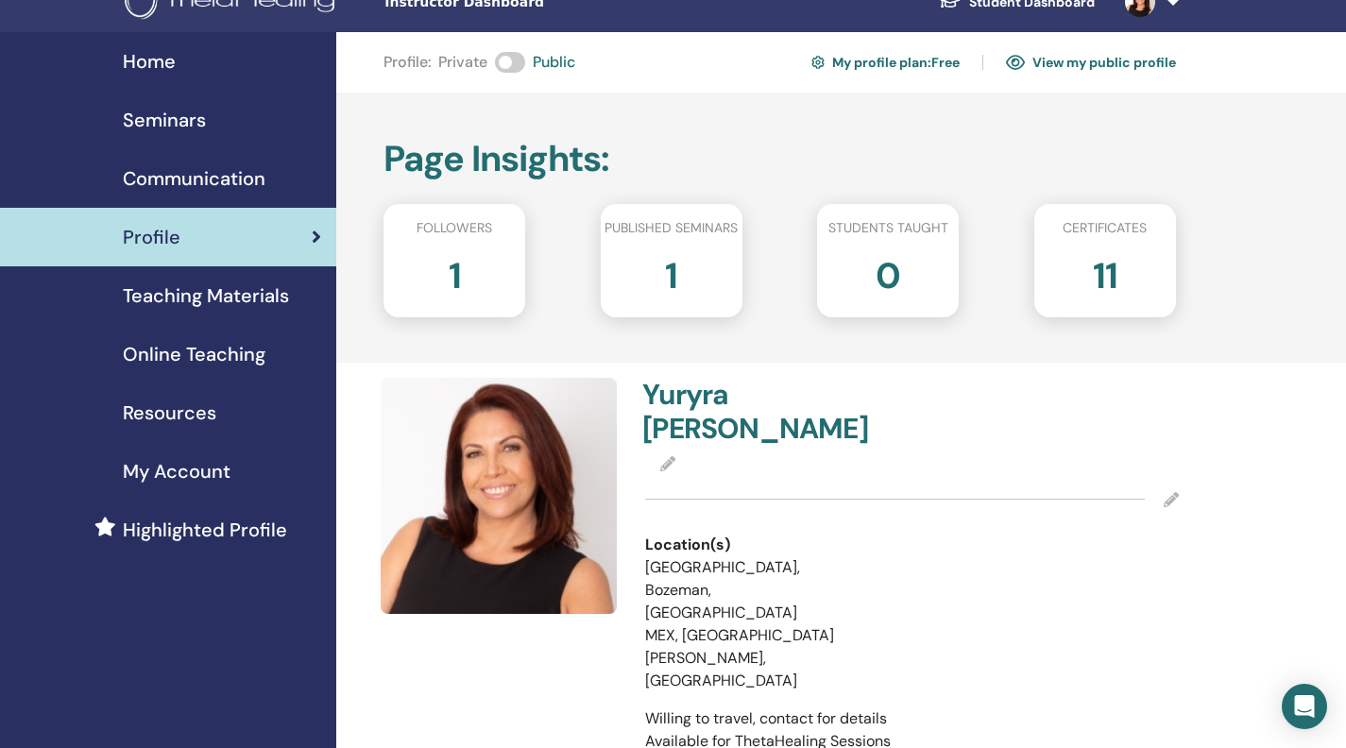
click at [1073, 74] on link "View my public profile" at bounding box center [1091, 62] width 170 height 30
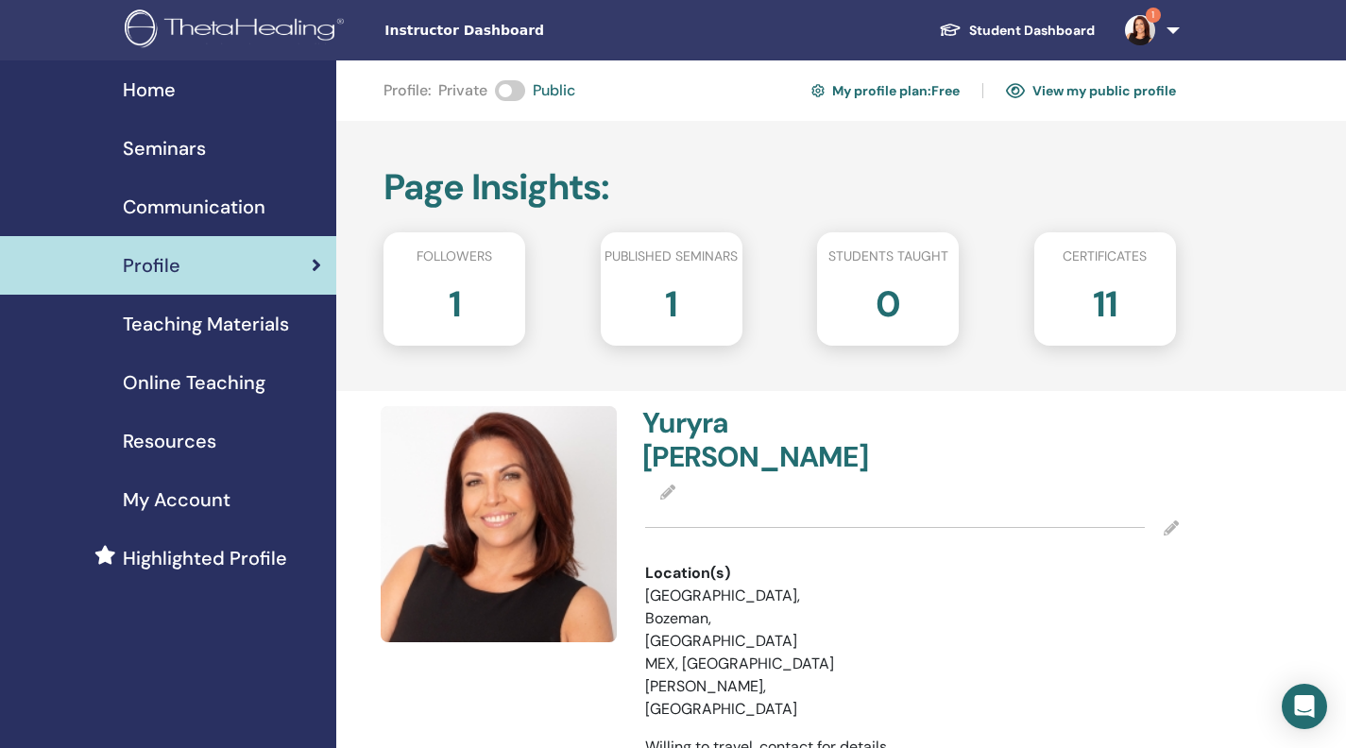
scroll to position [28, 0]
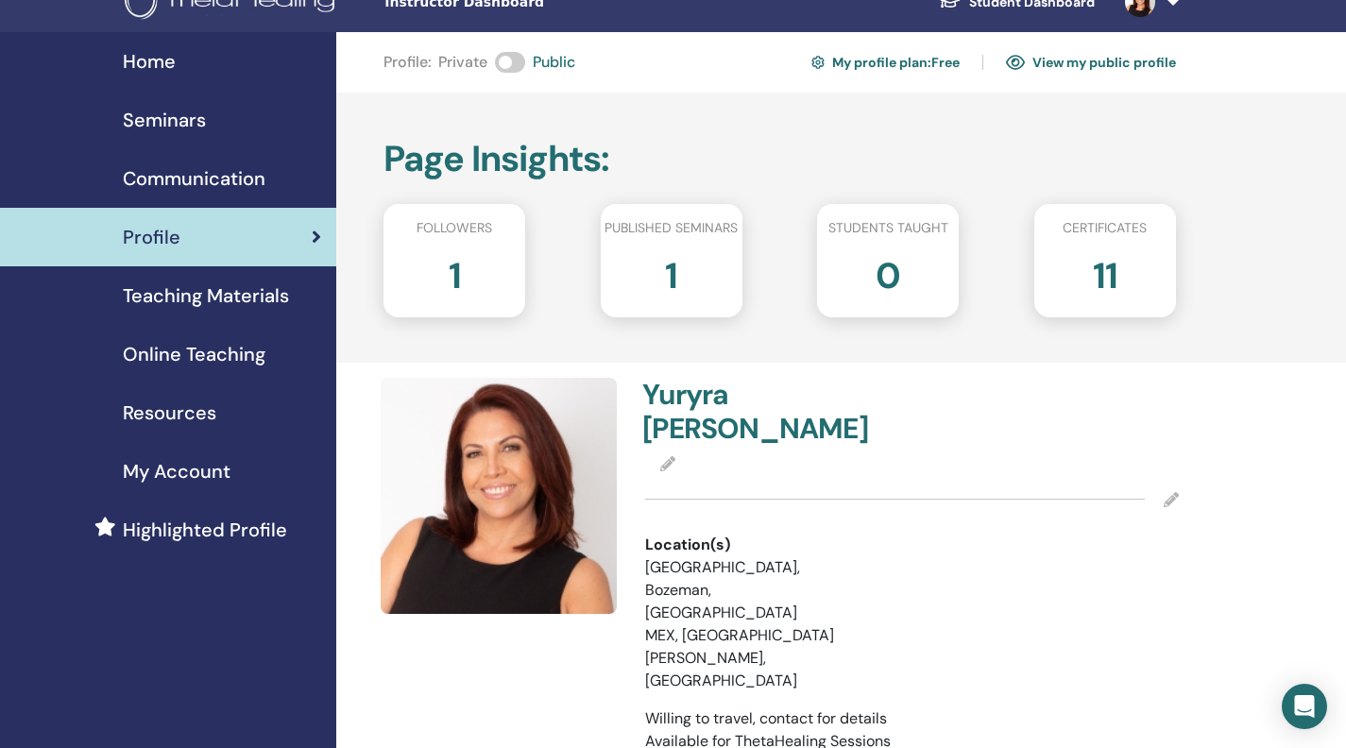
click at [277, 310] on span "Teaching Materials" at bounding box center [206, 296] width 166 height 28
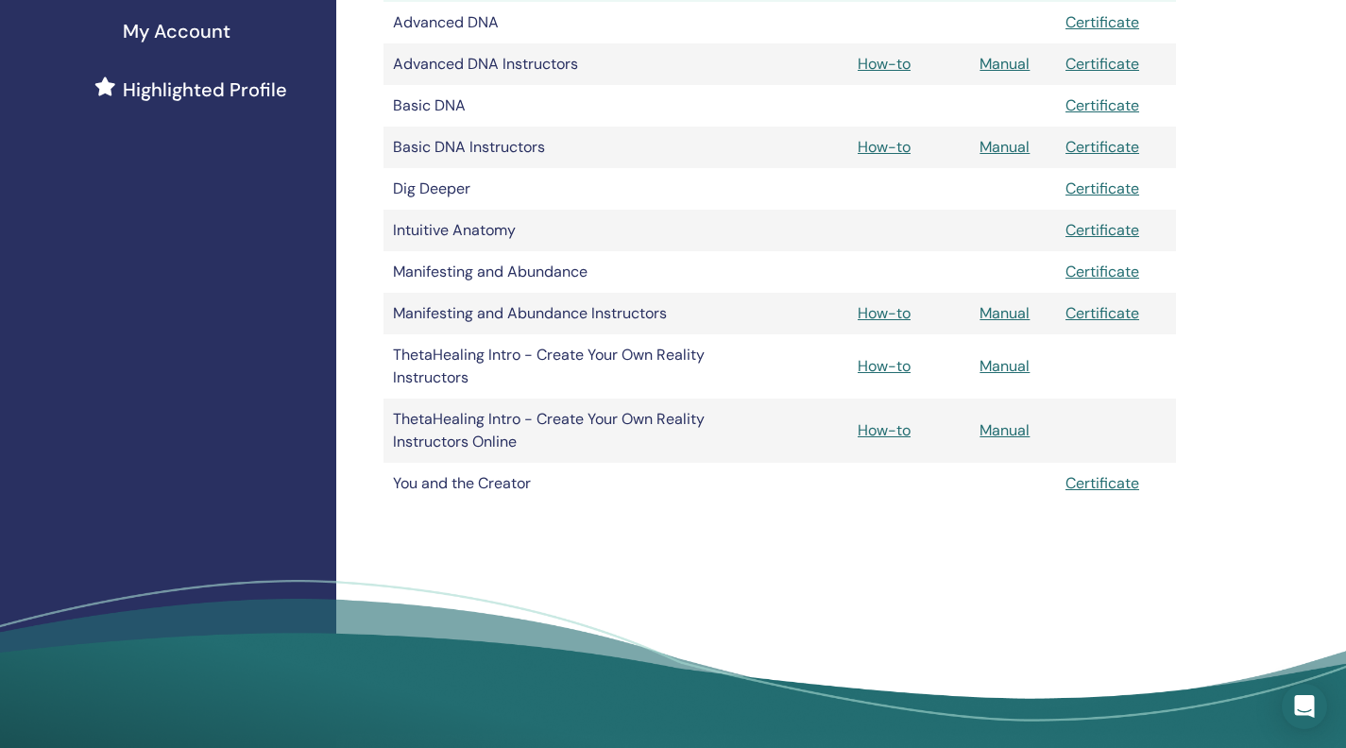
scroll to position [476, 0]
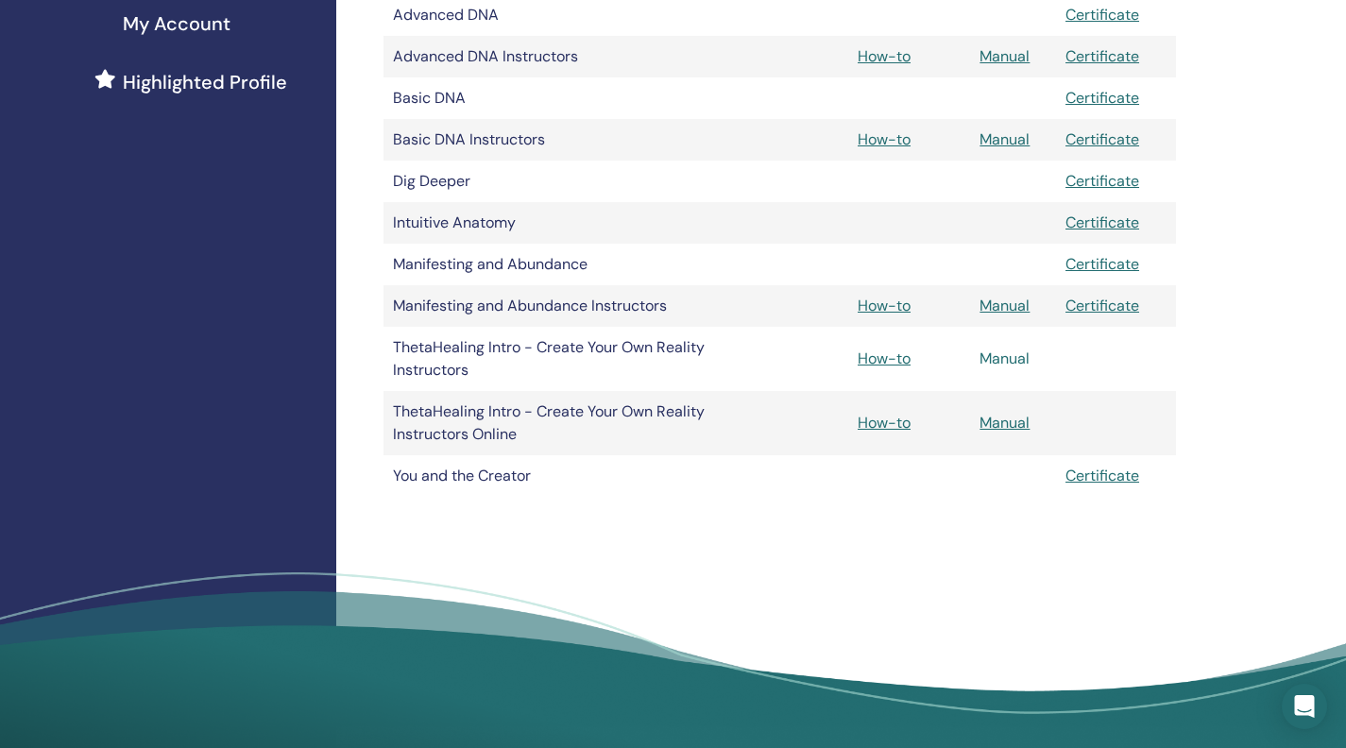
click at [1010, 369] on link "Manual" at bounding box center [1005, 359] width 50 height 20
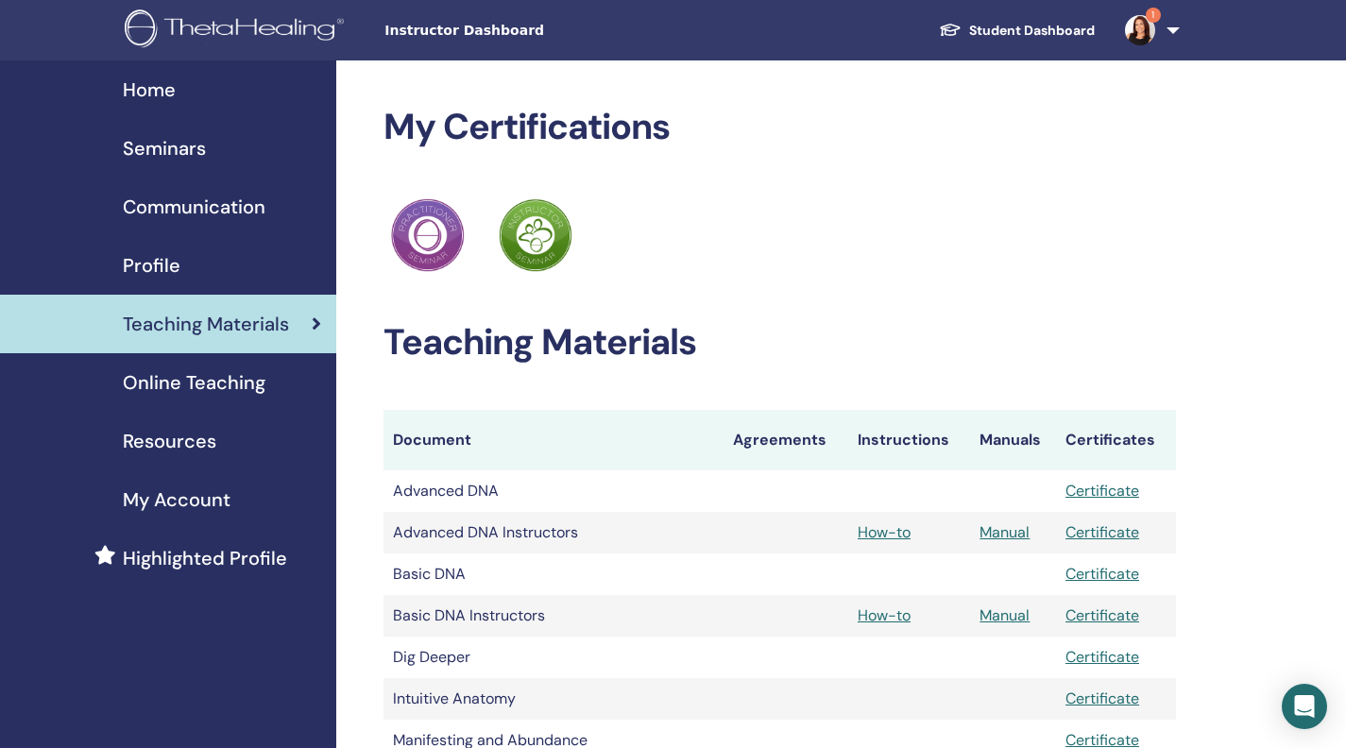
scroll to position [476, 0]
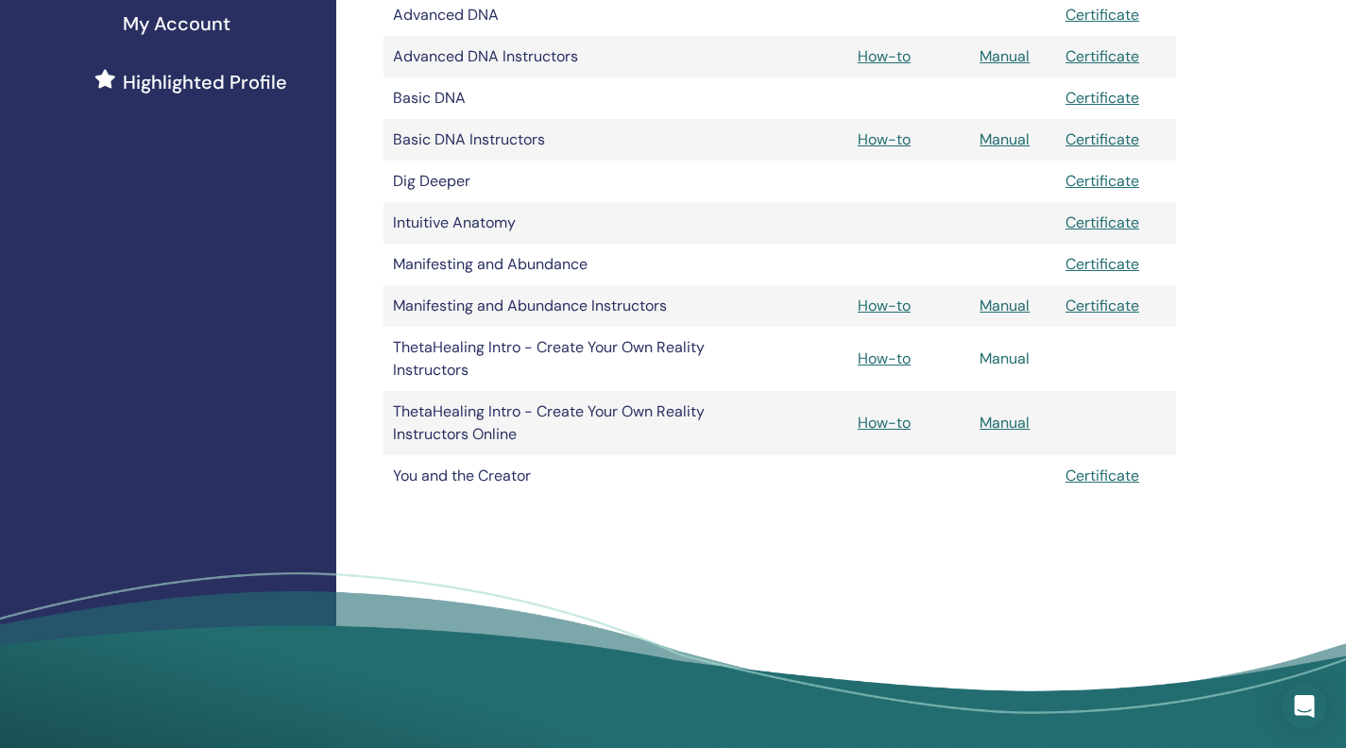
click at [1001, 369] on link "Manual" at bounding box center [1005, 359] width 50 height 20
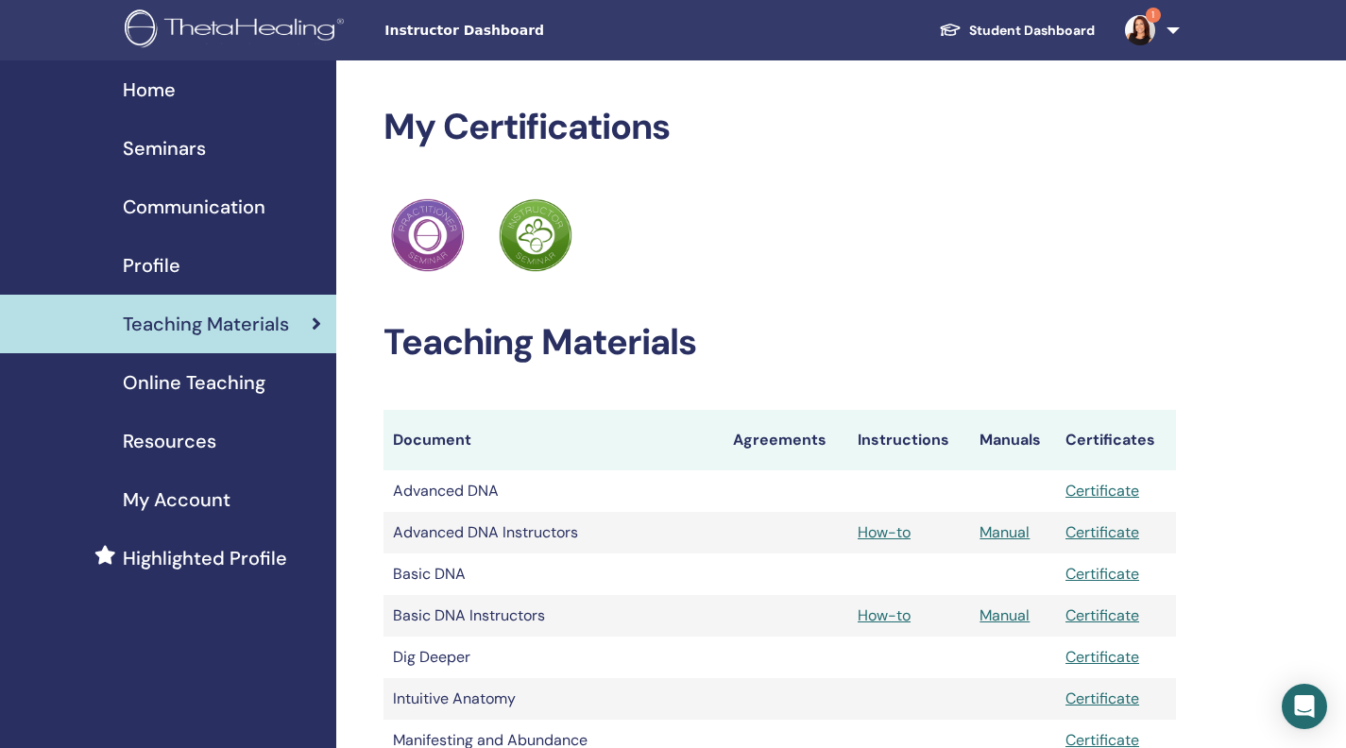
scroll to position [476, 0]
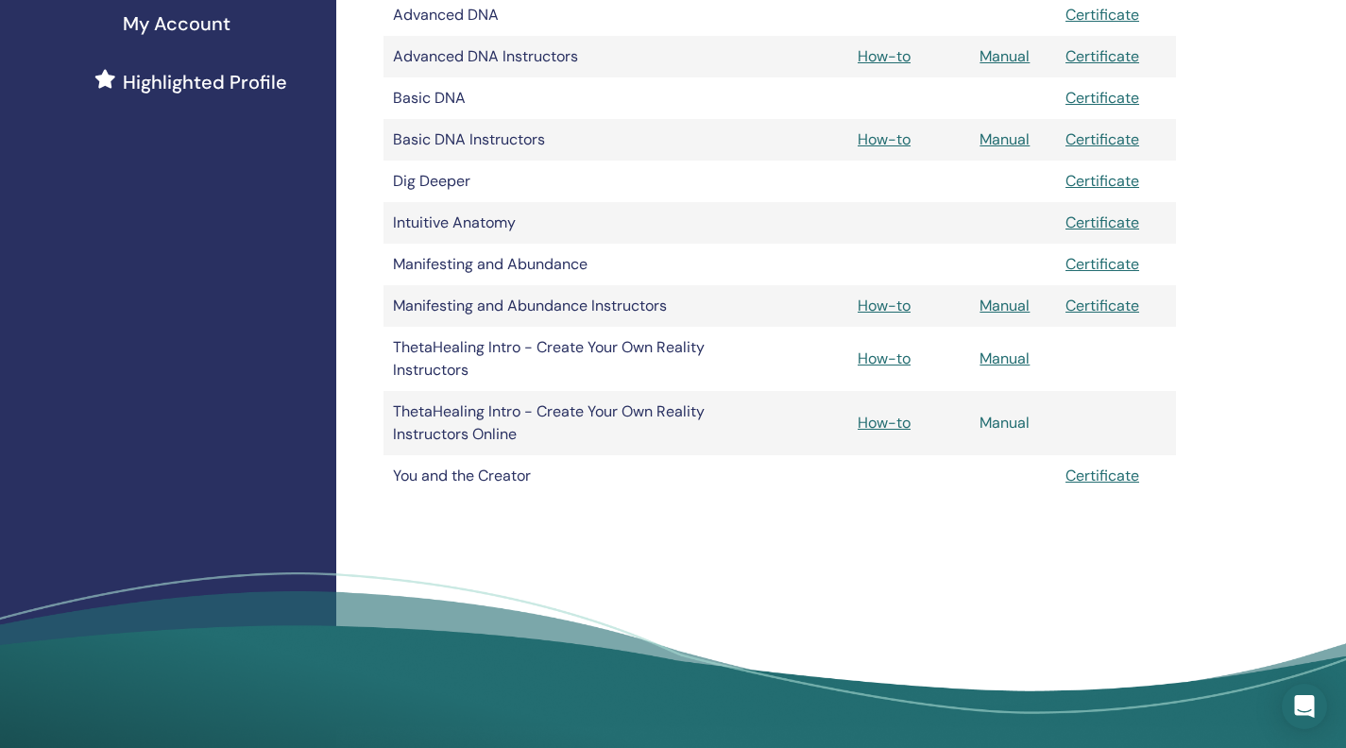
click at [1020, 433] on link "Manual" at bounding box center [1005, 423] width 50 height 20
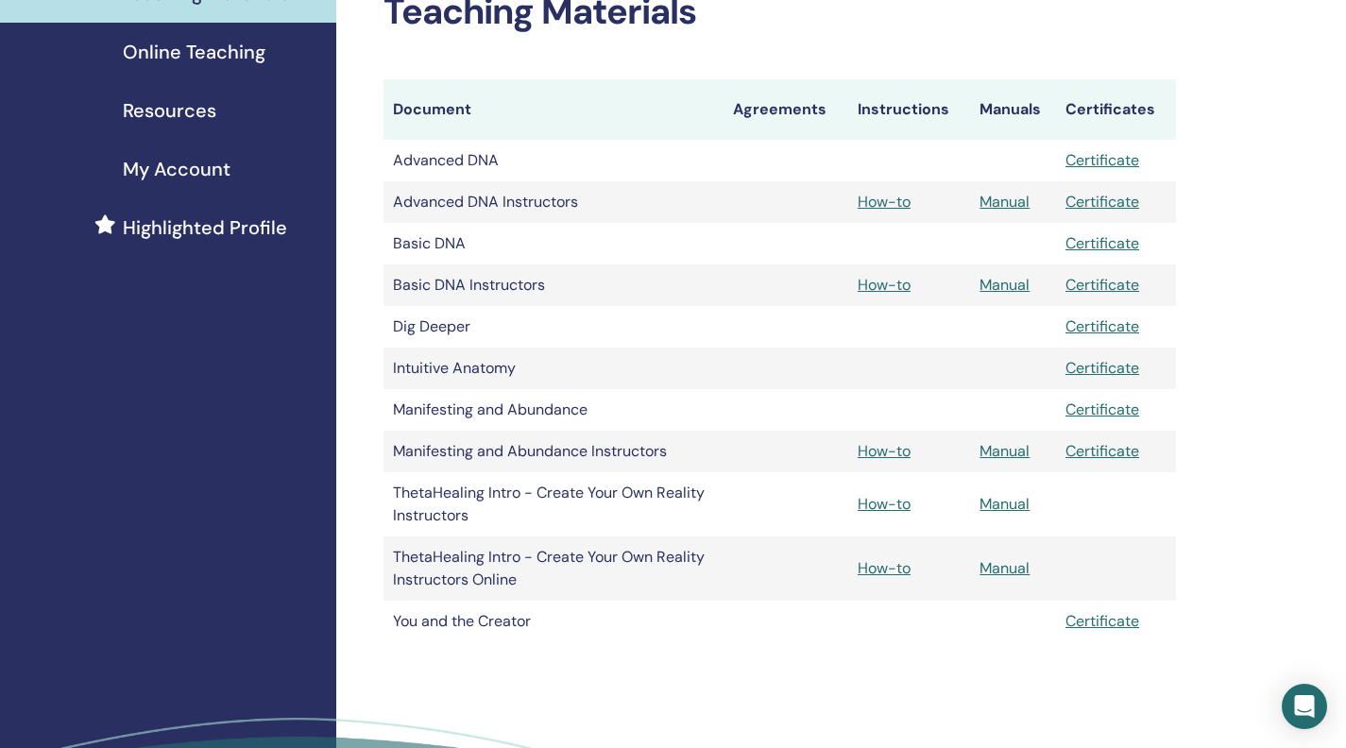
scroll to position [315, 0]
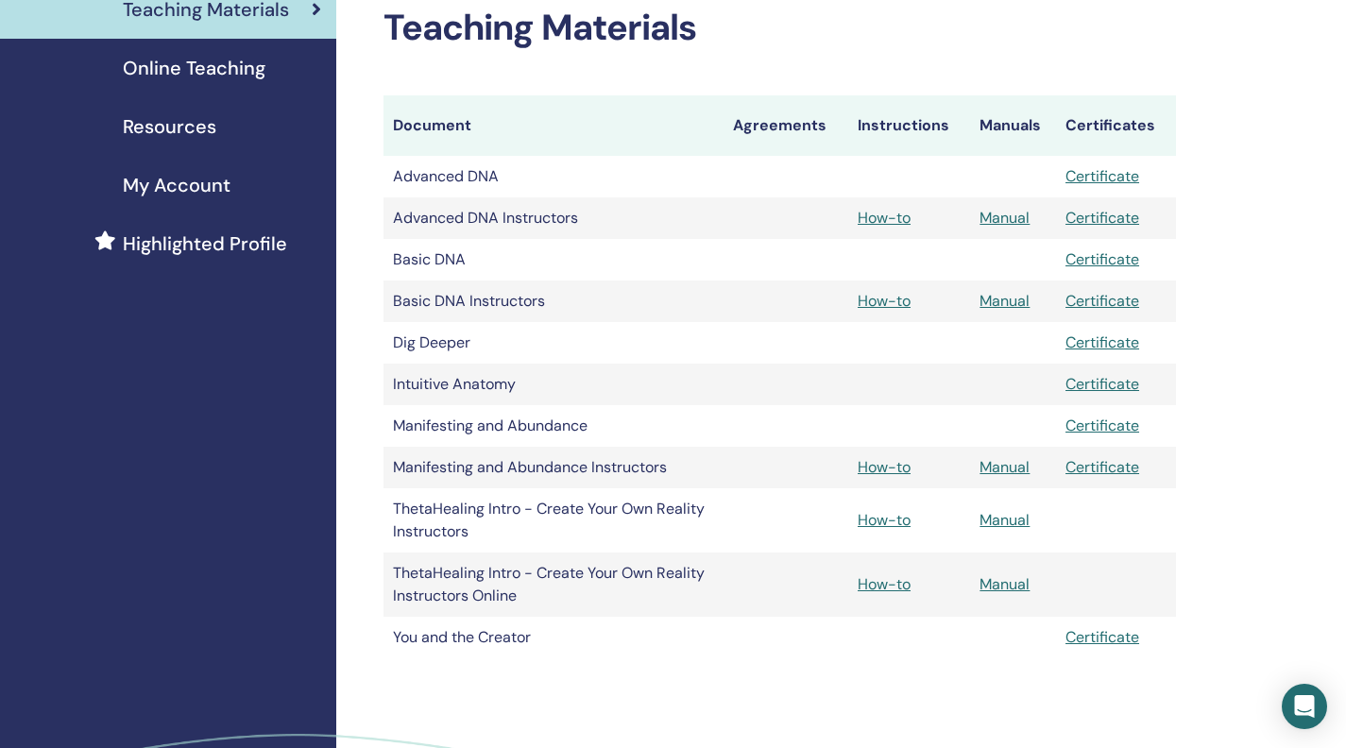
click at [205, 141] on span "Resources" at bounding box center [170, 126] width 94 height 28
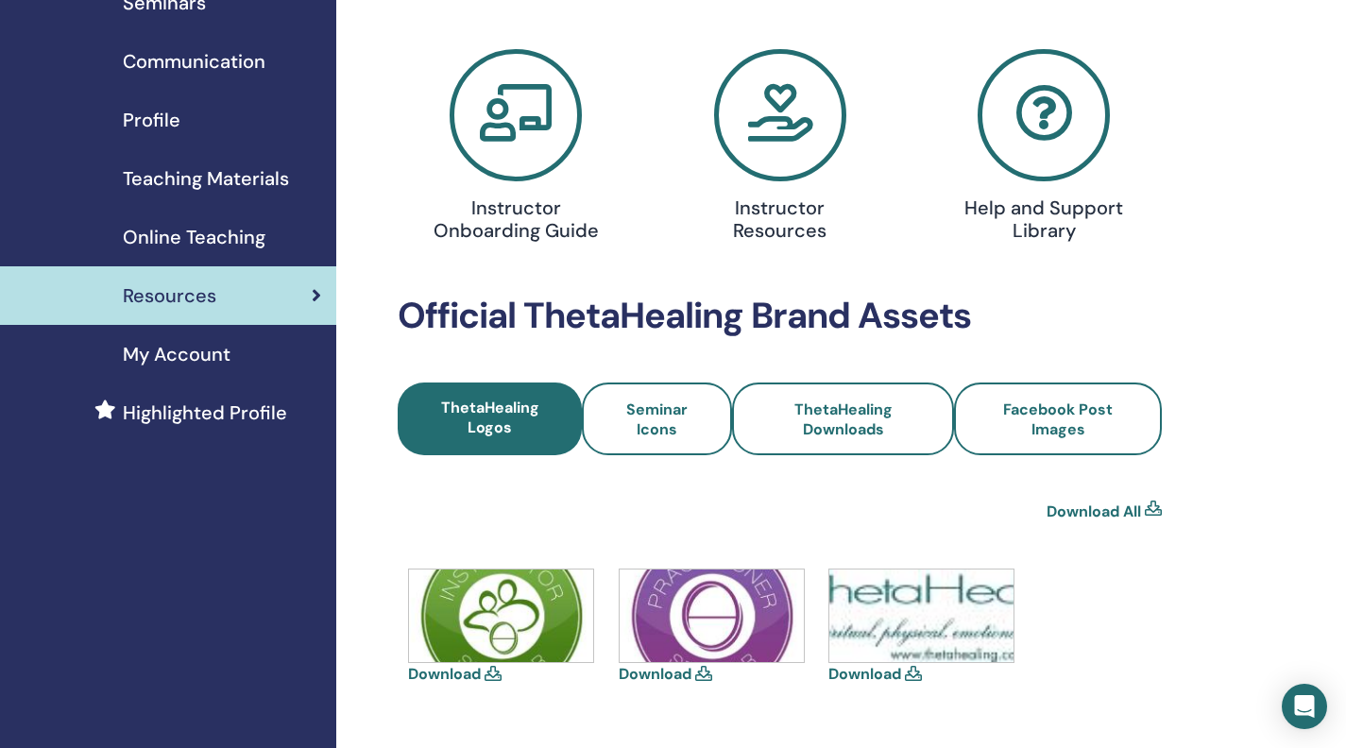
scroll to position [145, 0]
click at [243, 77] on span "Communication" at bounding box center [194, 62] width 143 height 28
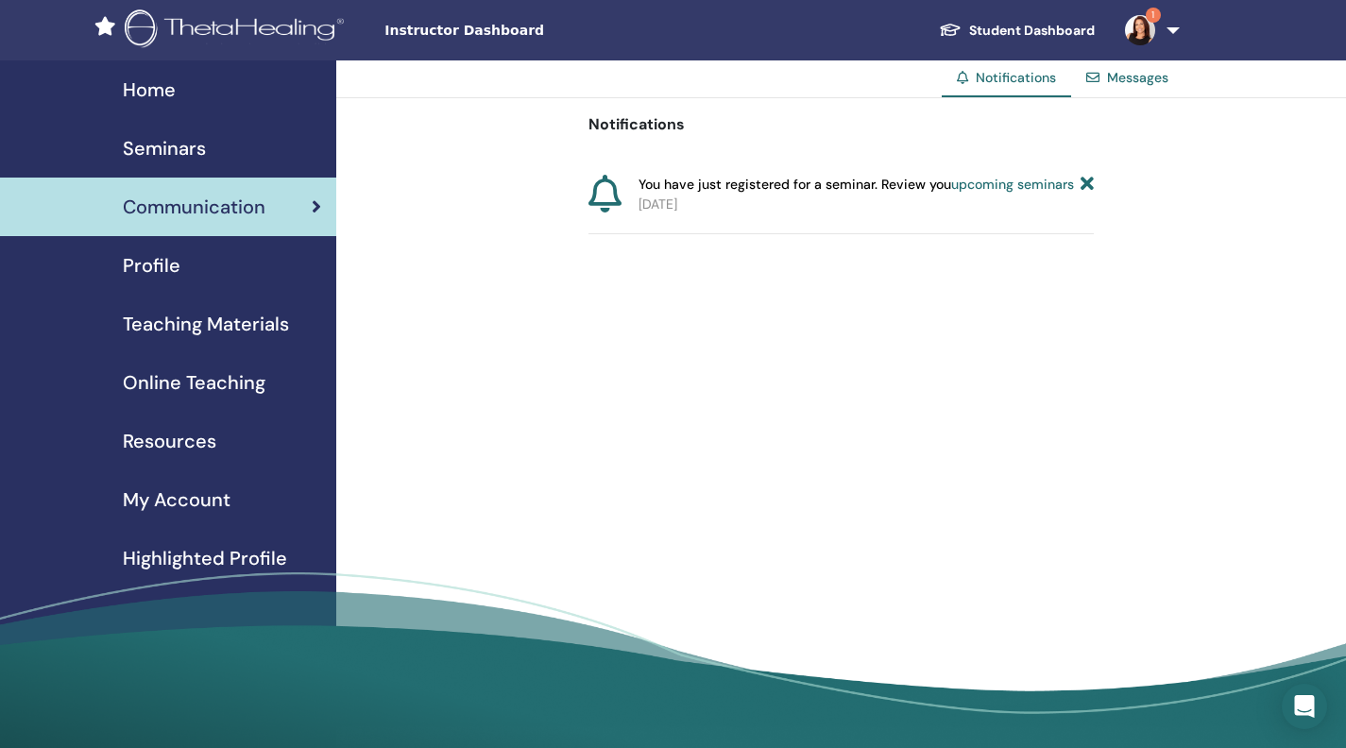
click at [161, 104] on span "Home" at bounding box center [149, 90] width 53 height 28
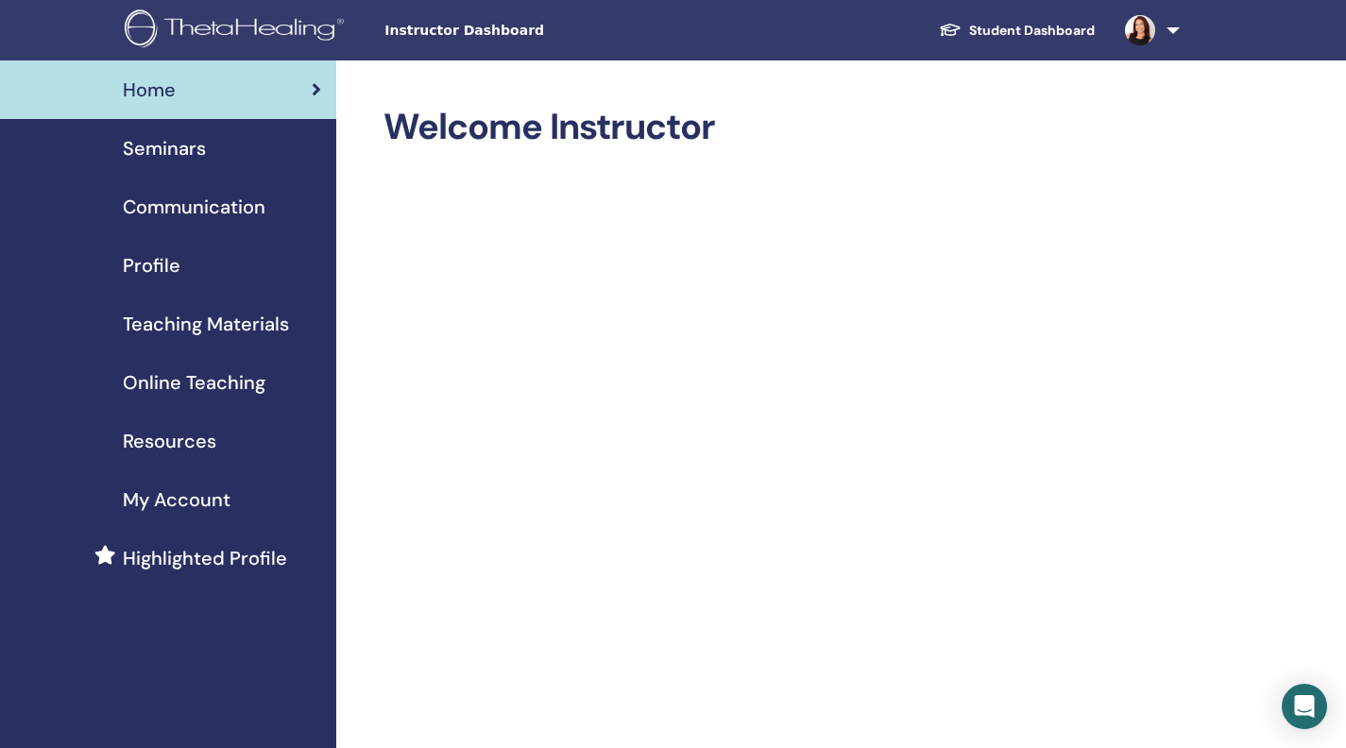
click at [503, 39] on span "Instructor Dashboard" at bounding box center [526, 31] width 283 height 20
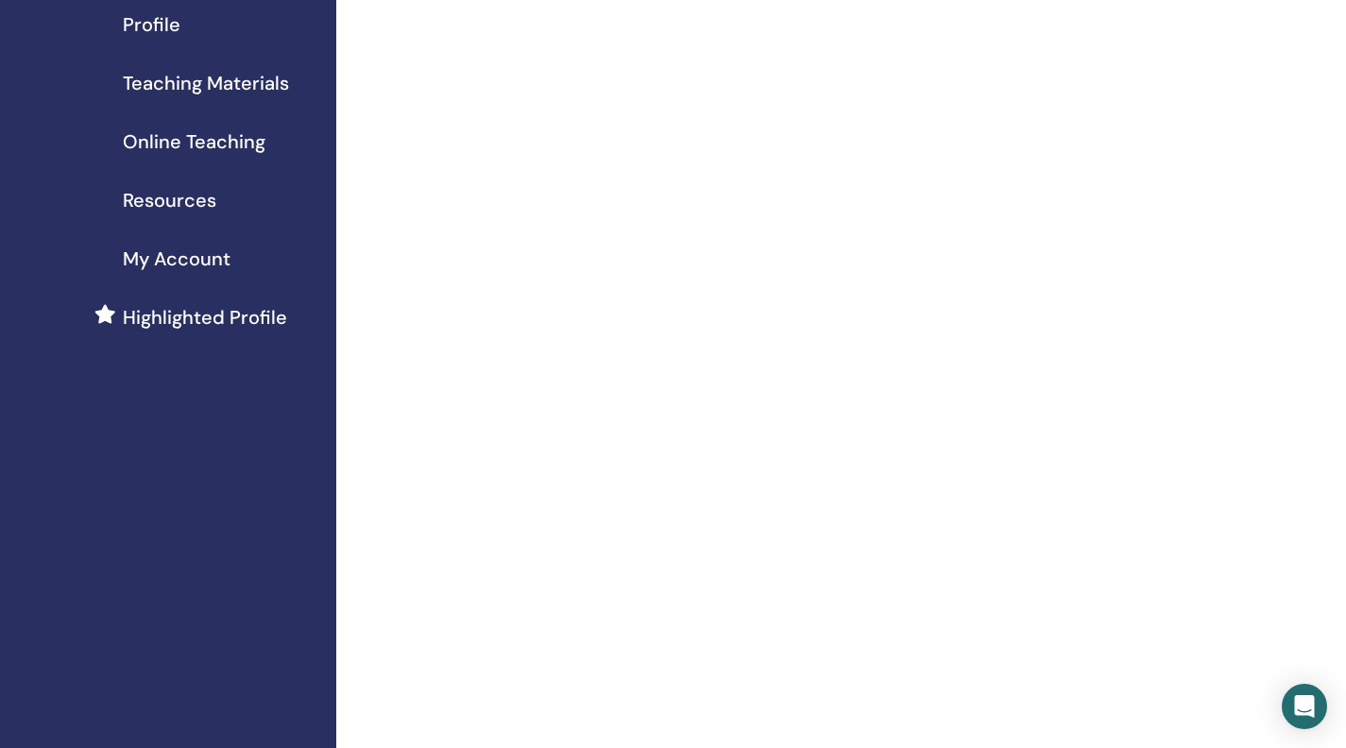
scroll to position [240, 0]
click at [191, 215] on span "Resources" at bounding box center [170, 201] width 94 height 28
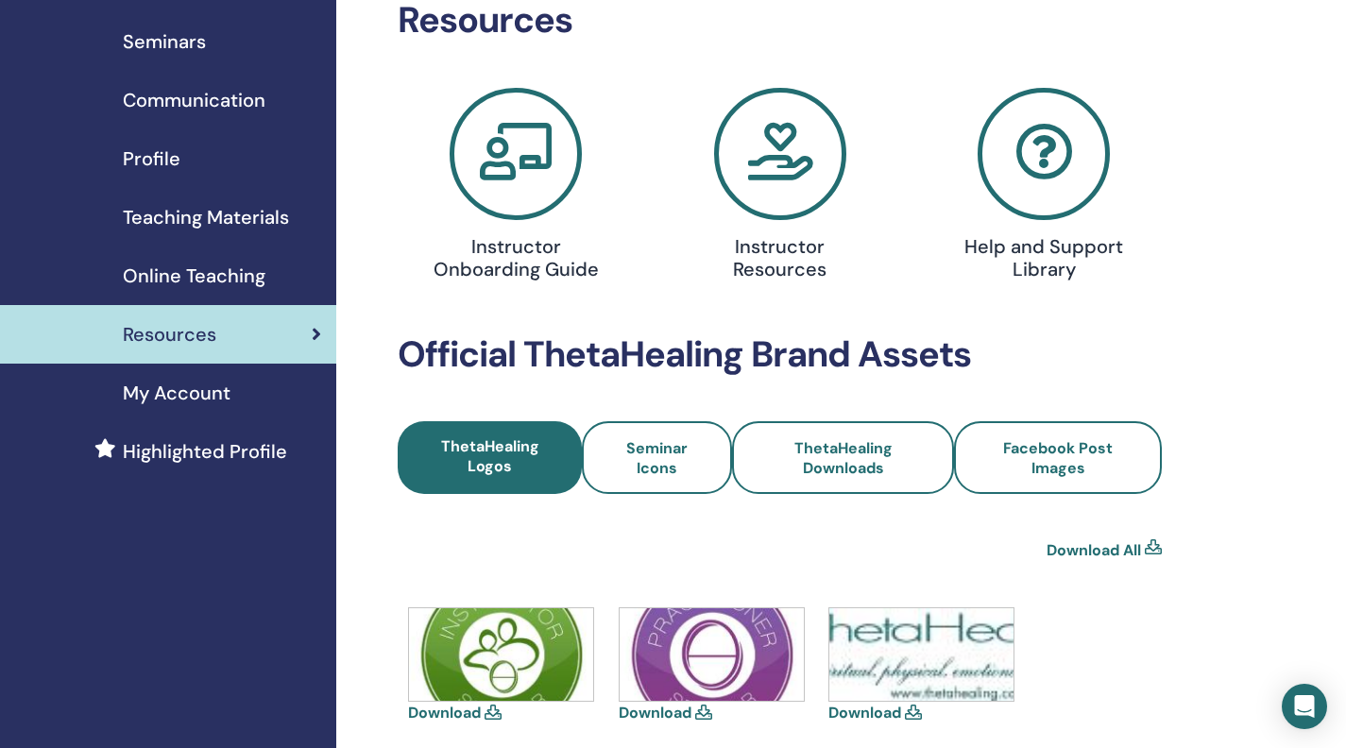
scroll to position [110, 0]
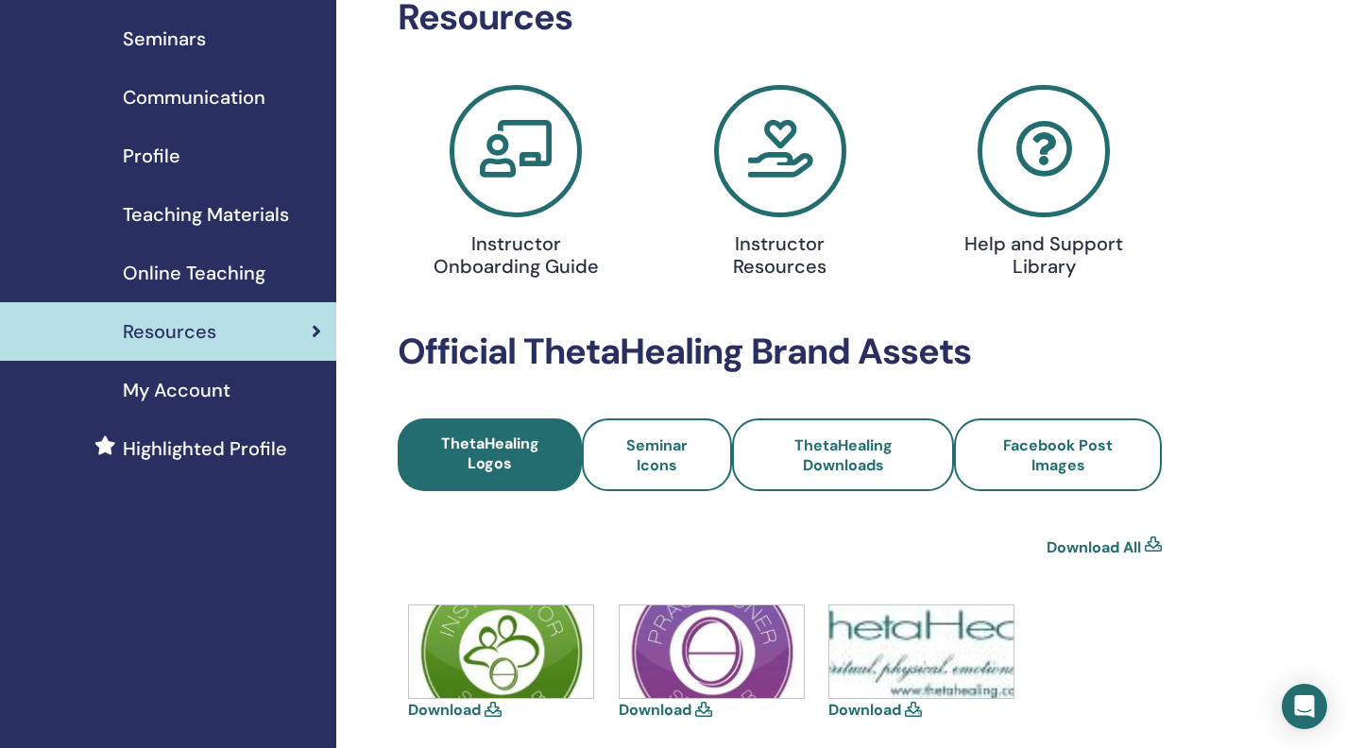
click at [242, 287] on span "Online Teaching" at bounding box center [194, 273] width 143 height 28
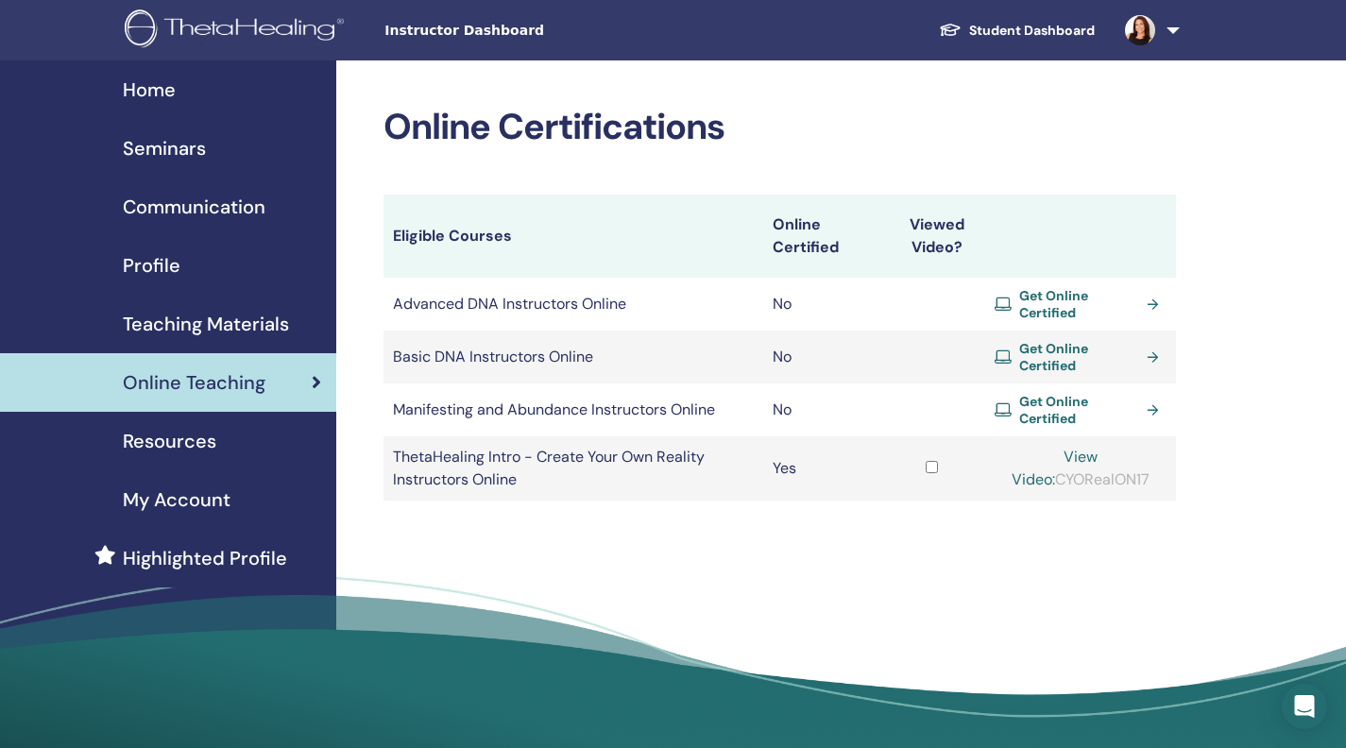
click at [236, 338] on span "Teaching Materials" at bounding box center [206, 324] width 166 height 28
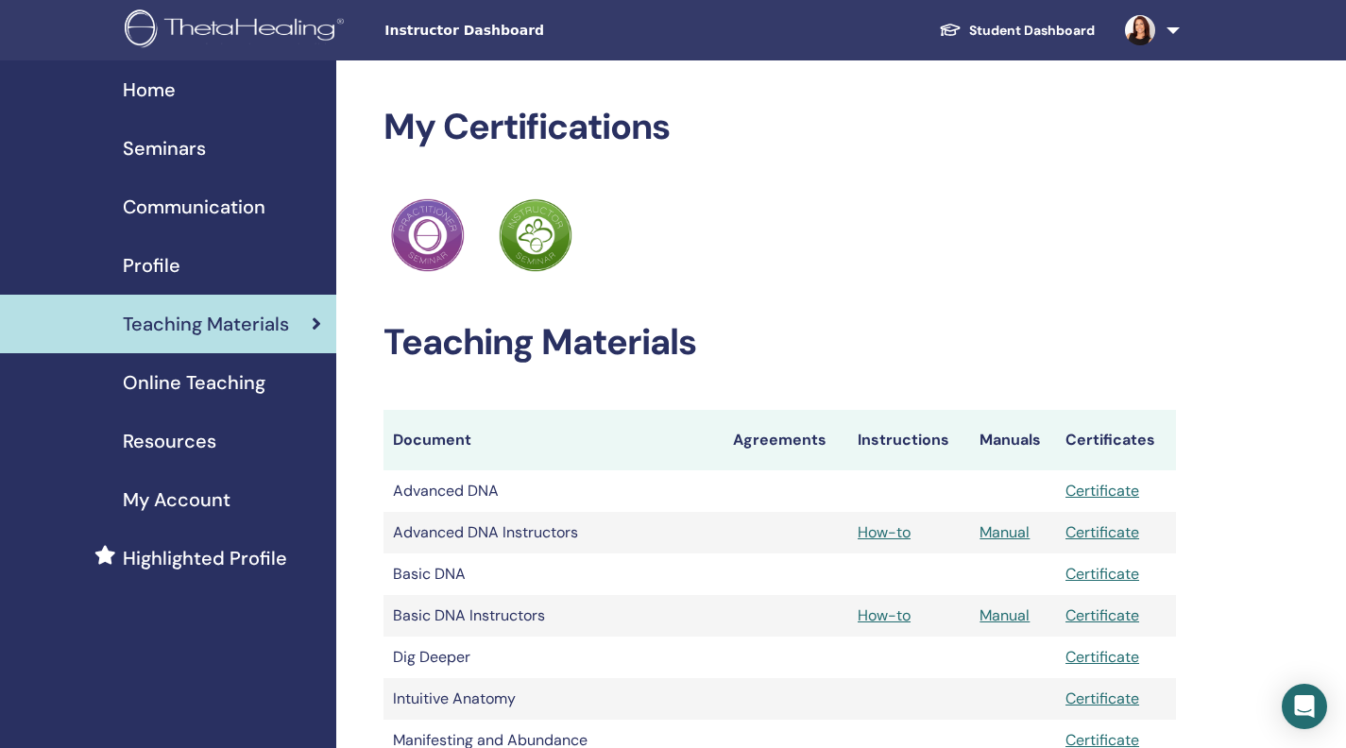
click at [150, 103] on span "Home" at bounding box center [149, 90] width 53 height 28
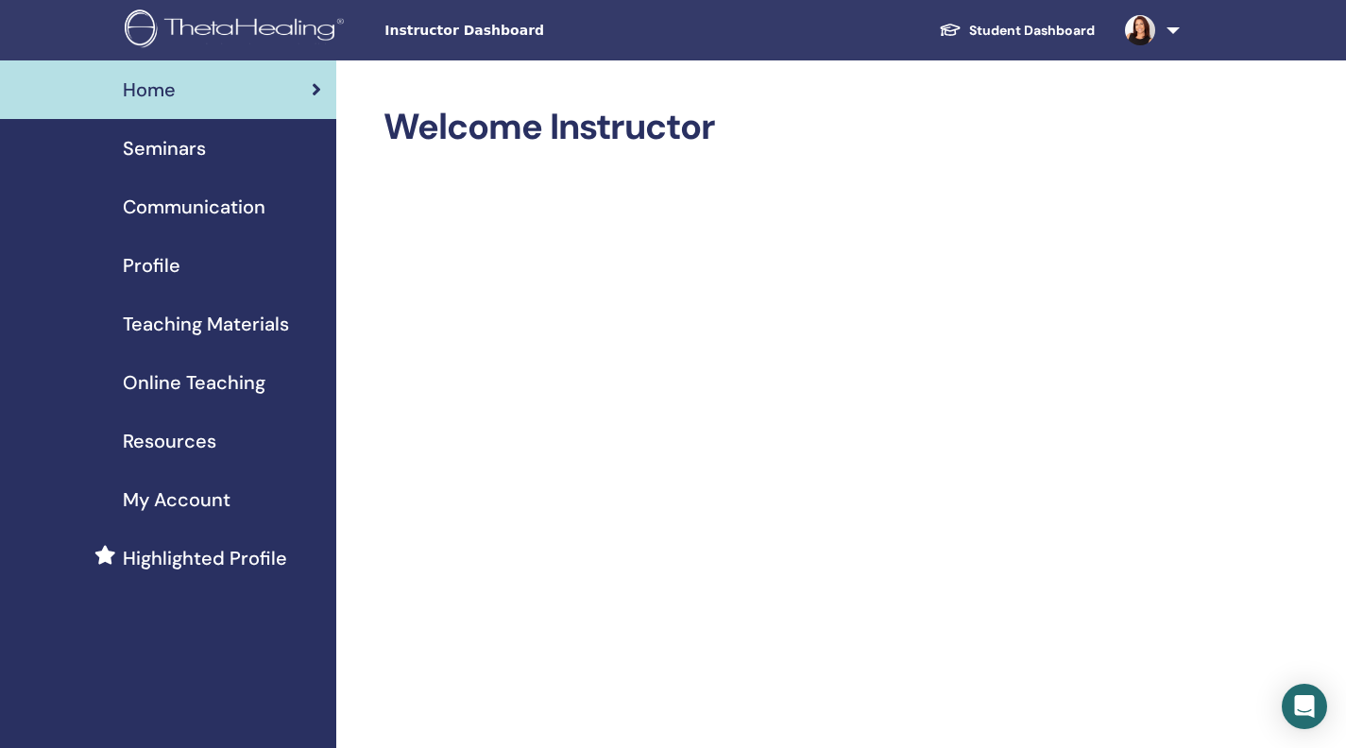
click at [1161, 32] on link at bounding box center [1148, 30] width 77 height 60
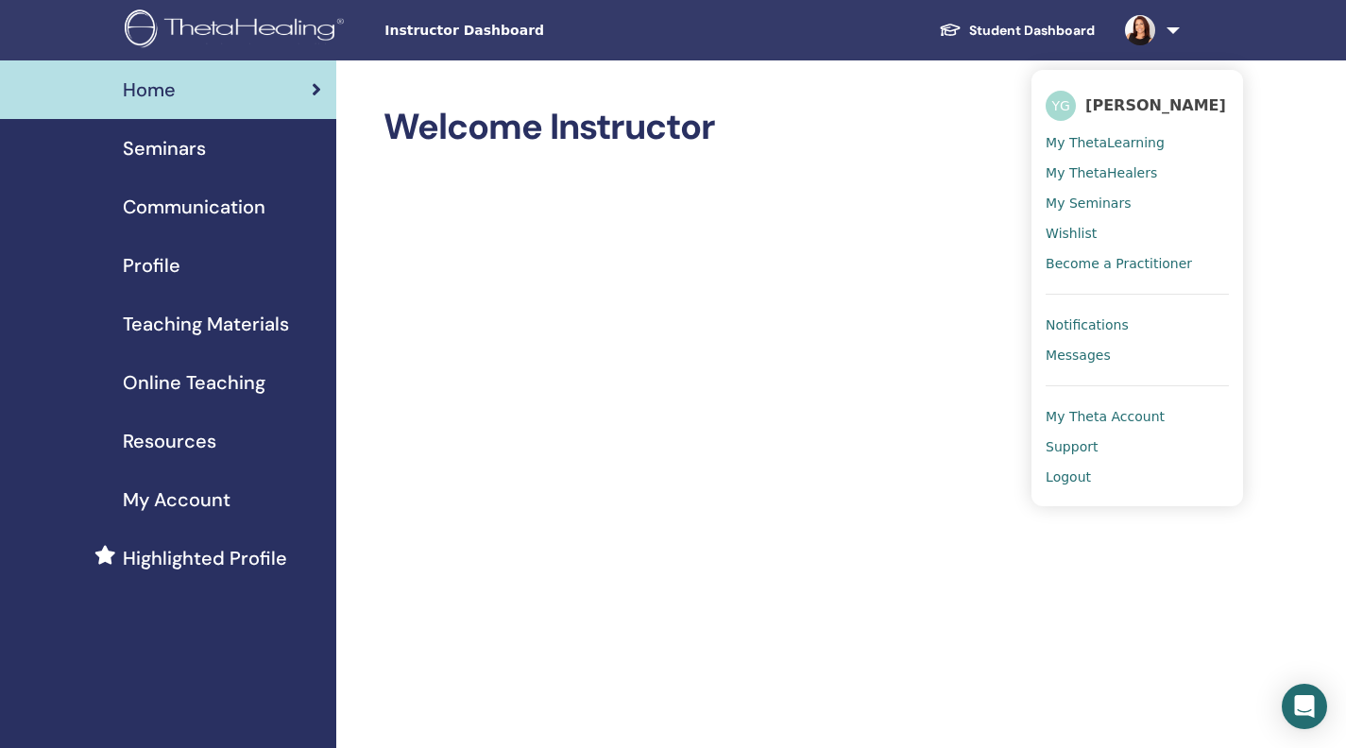
click at [214, 471] on link "Resources" at bounding box center [168, 441] width 336 height 59
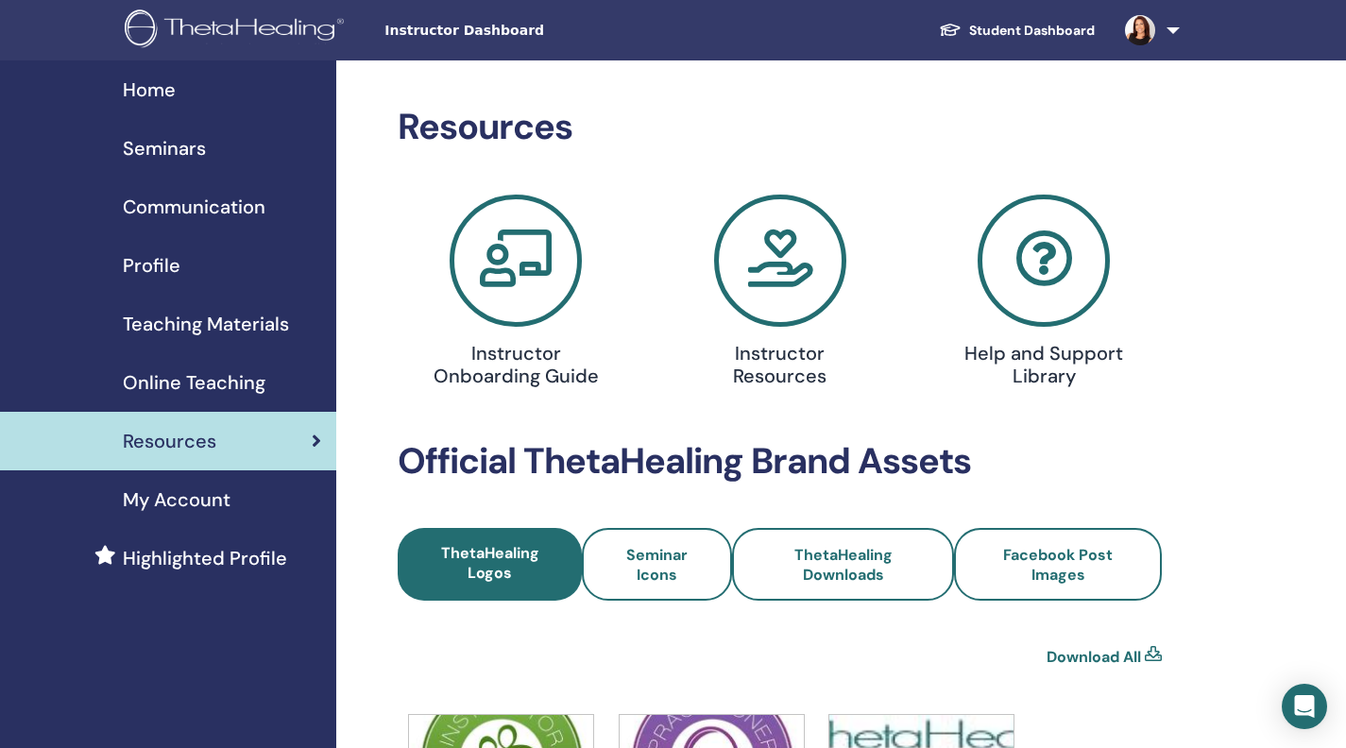
click at [532, 380] on div "Instructor Onboarding Guide" at bounding box center [516, 361] width 242 height 68
click at [506, 387] on h4 "Instructor Onboarding Guide" at bounding box center [516, 364] width 169 height 45
click at [758, 387] on h4 "Instructor Resources" at bounding box center [779, 364] width 169 height 45
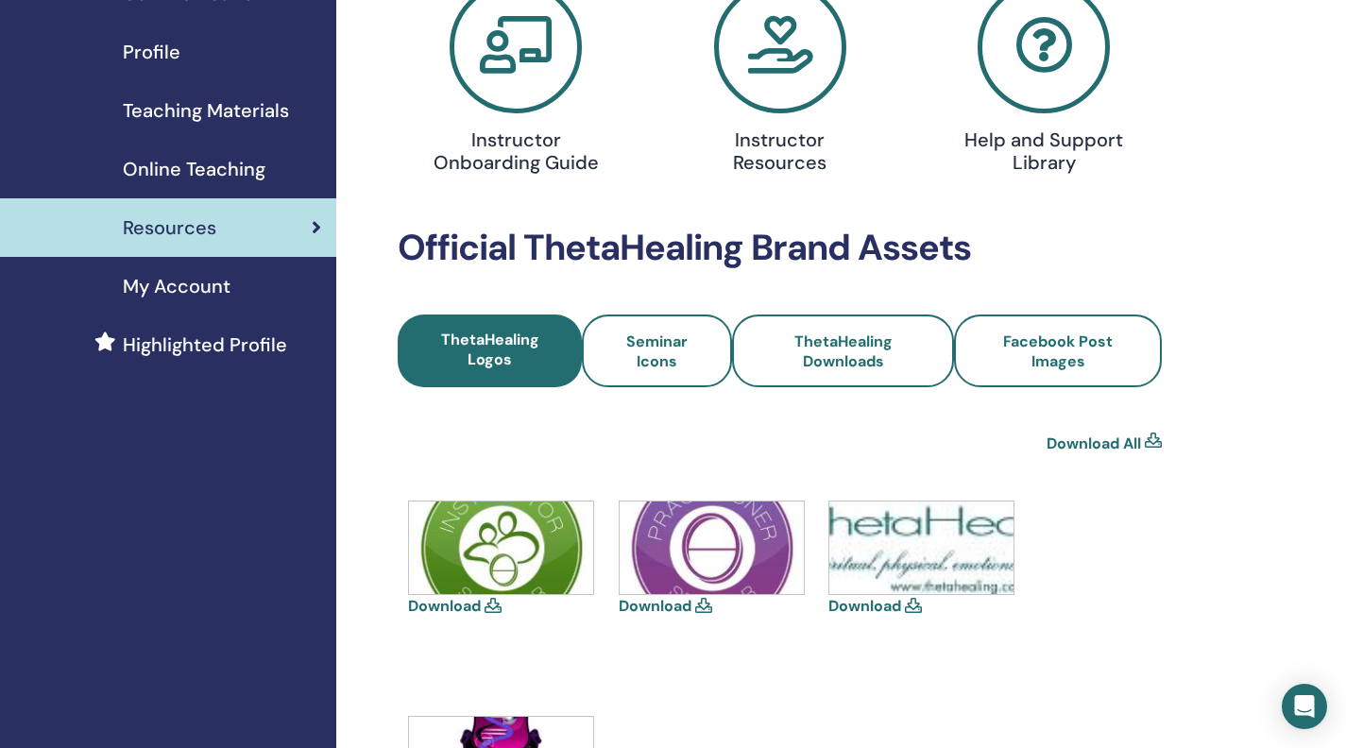
scroll to position [213, 0]
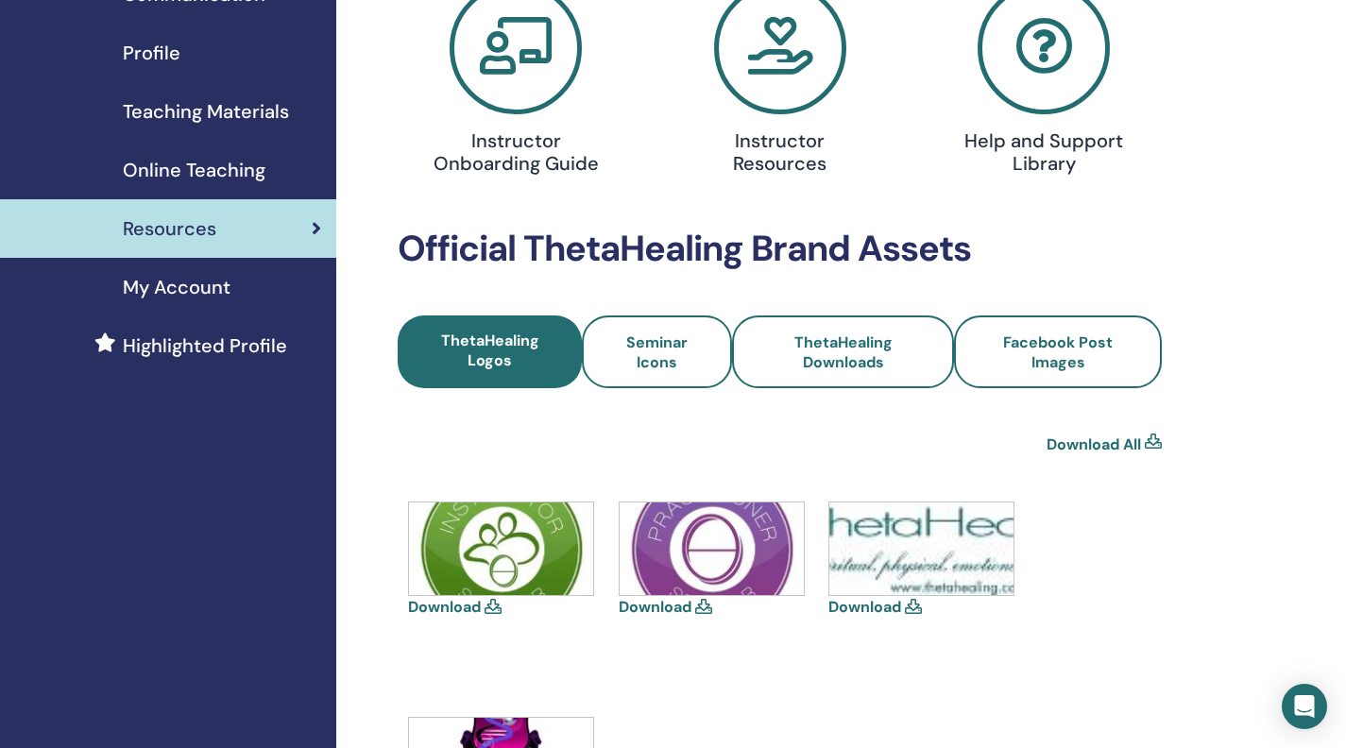
click at [227, 360] on span "Highlighted Profile" at bounding box center [205, 346] width 164 height 28
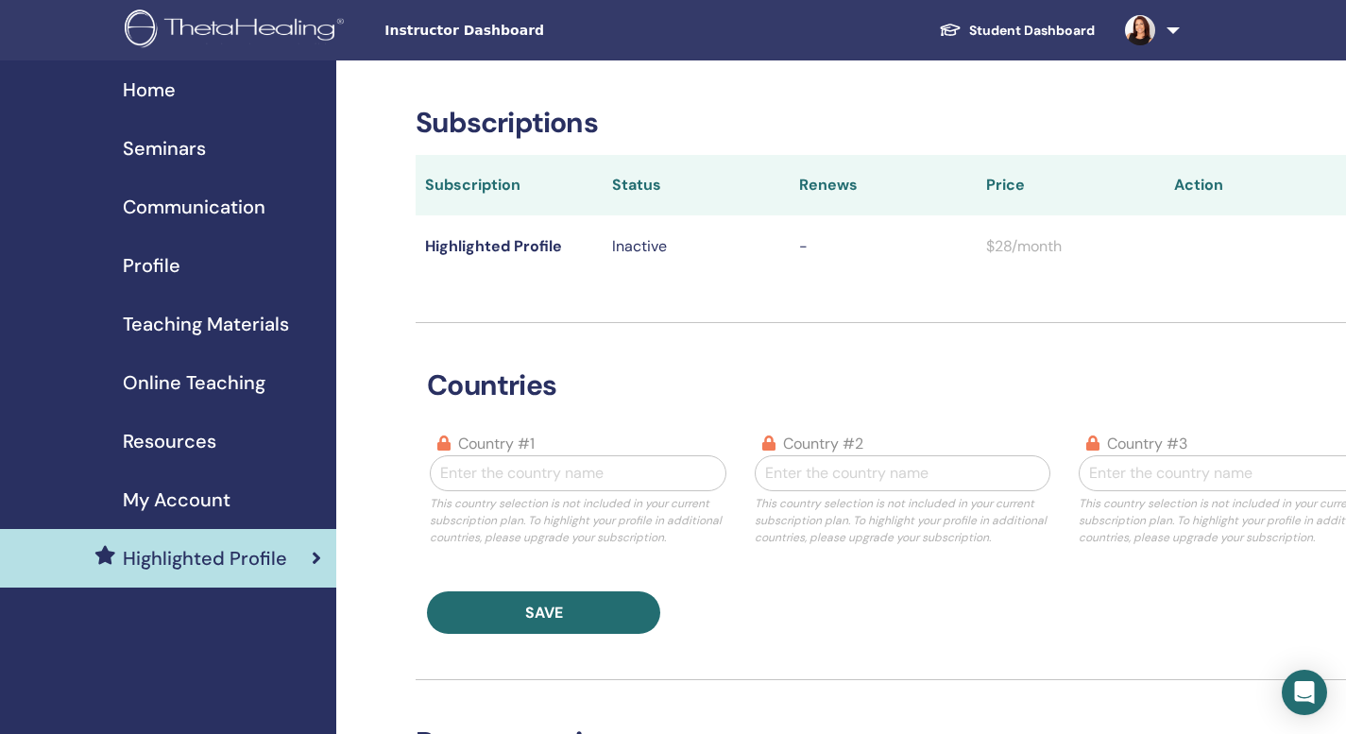
click at [170, 97] on span "Home" at bounding box center [149, 90] width 53 height 28
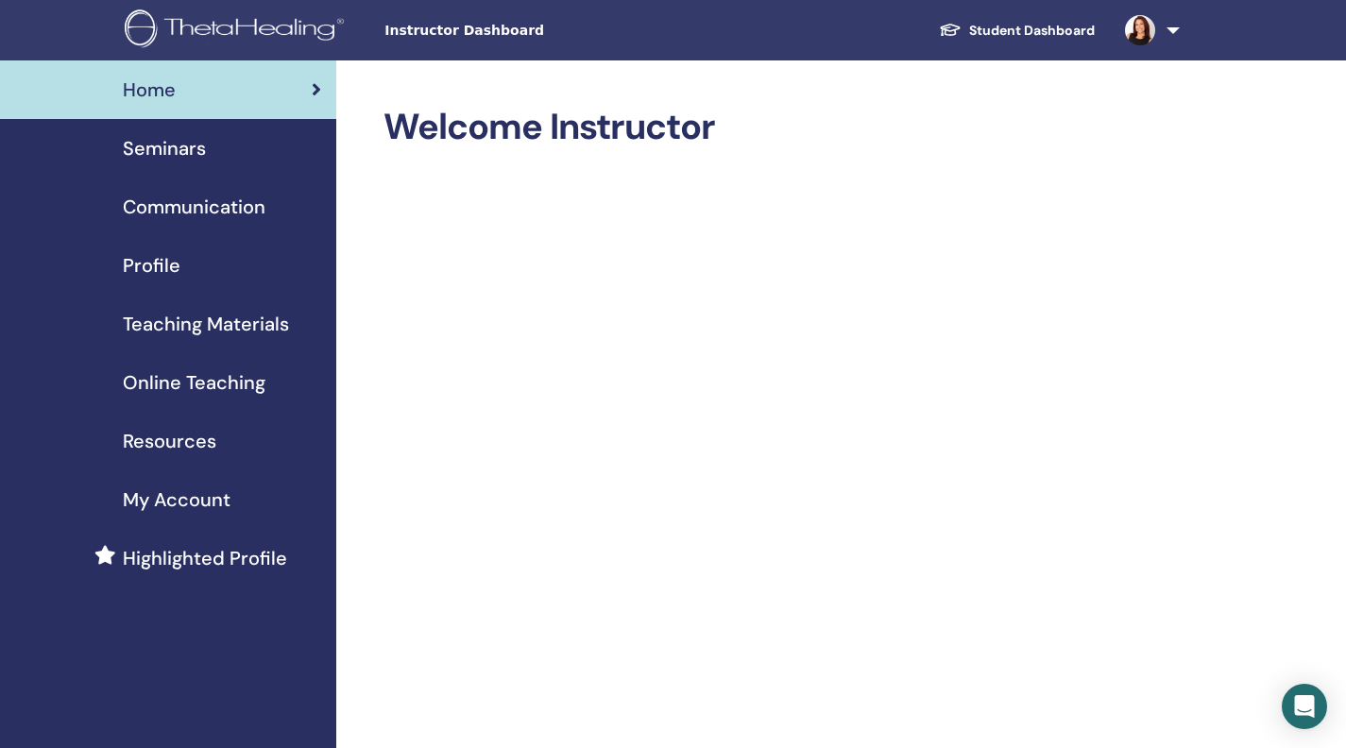
click at [199, 163] on span "Seminars" at bounding box center [164, 148] width 83 height 28
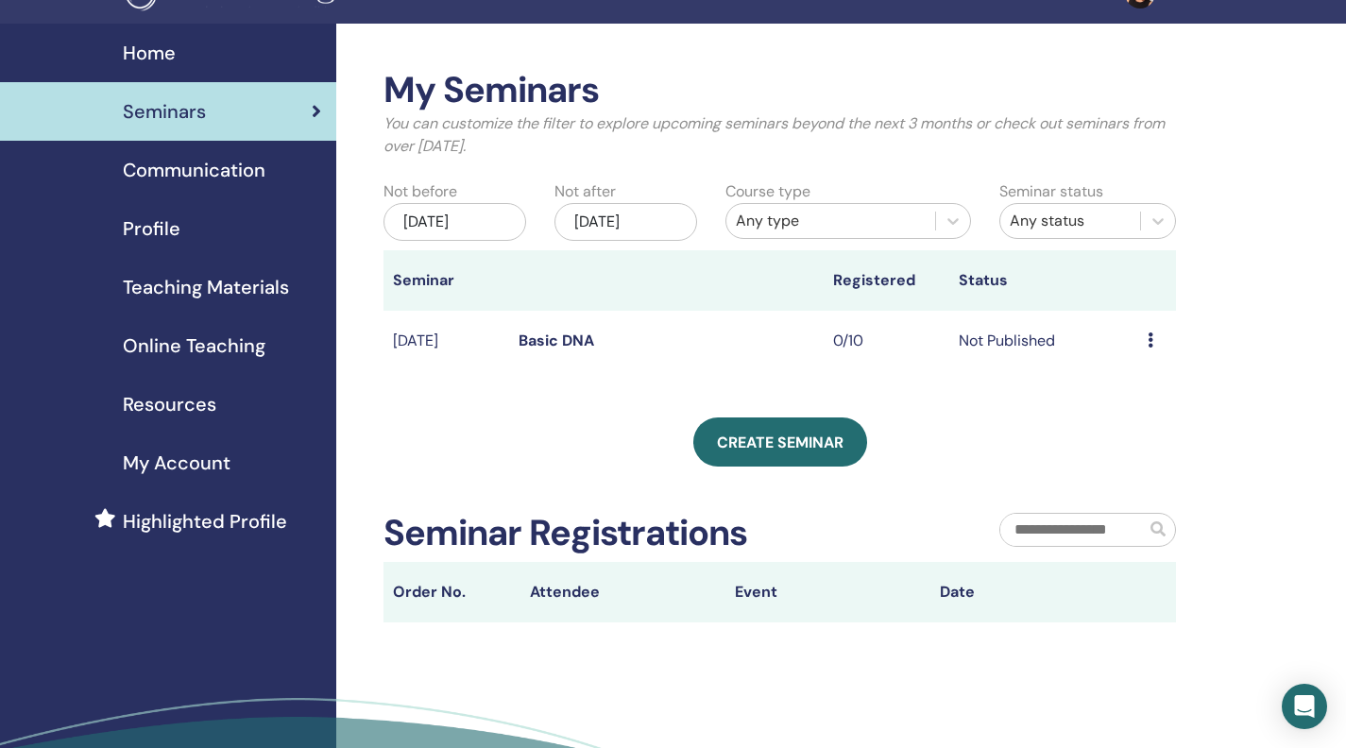
scroll to position [31, 0]
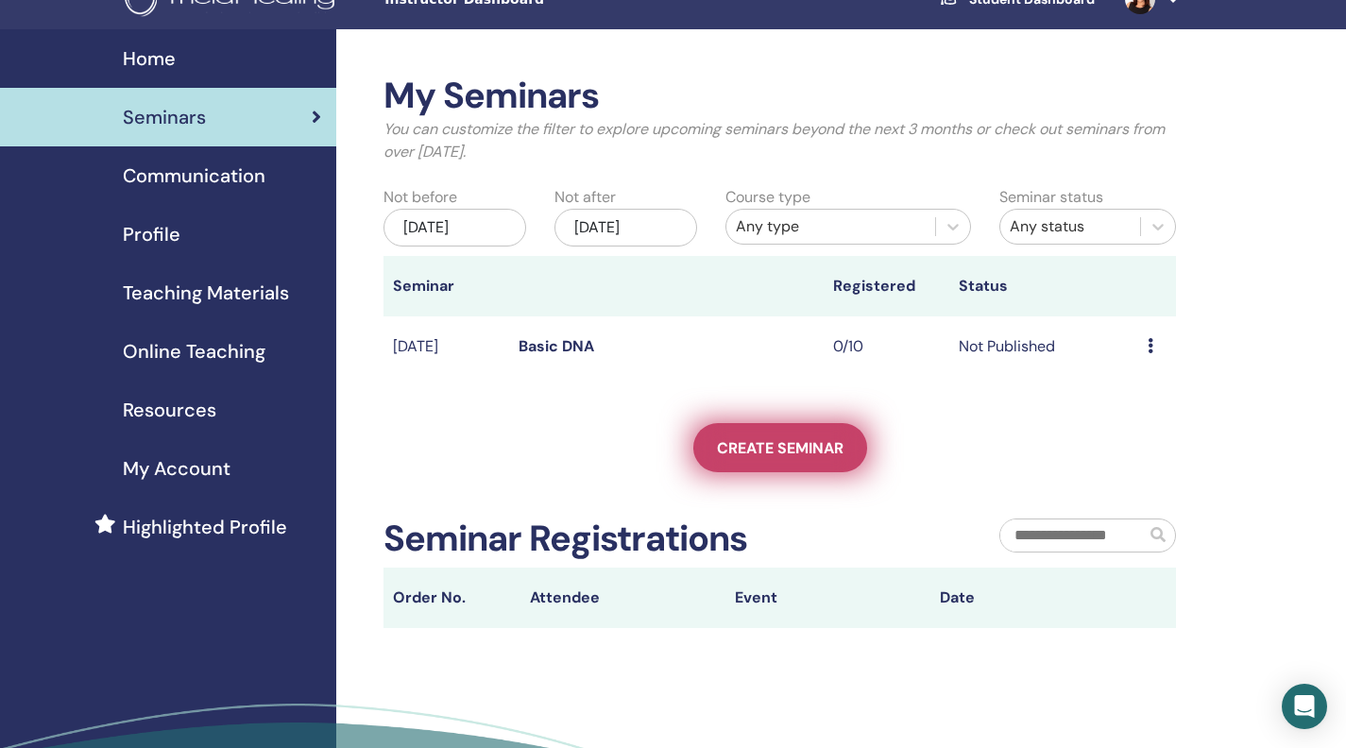
click at [801, 458] on span "Create seminar" at bounding box center [780, 448] width 127 height 20
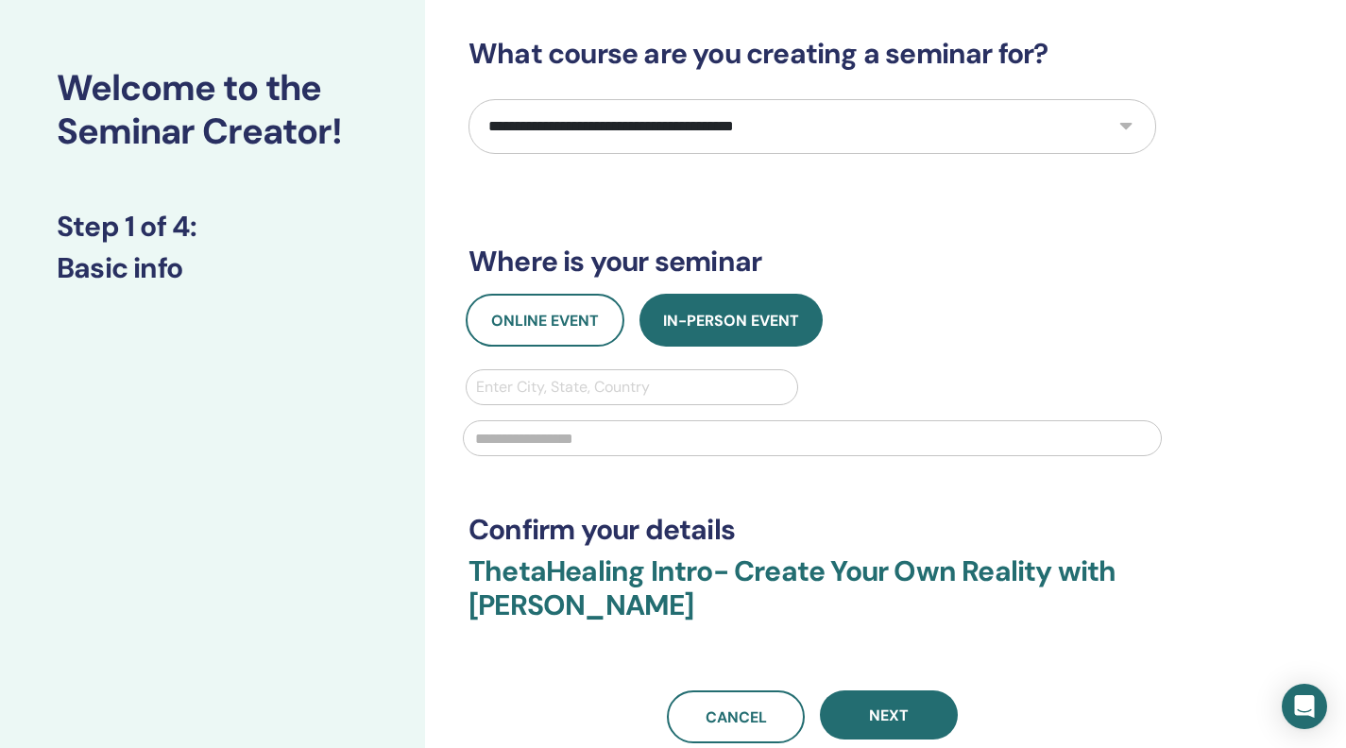
scroll to position [70, 0]
click at [708, 400] on div at bounding box center [632, 386] width 312 height 26
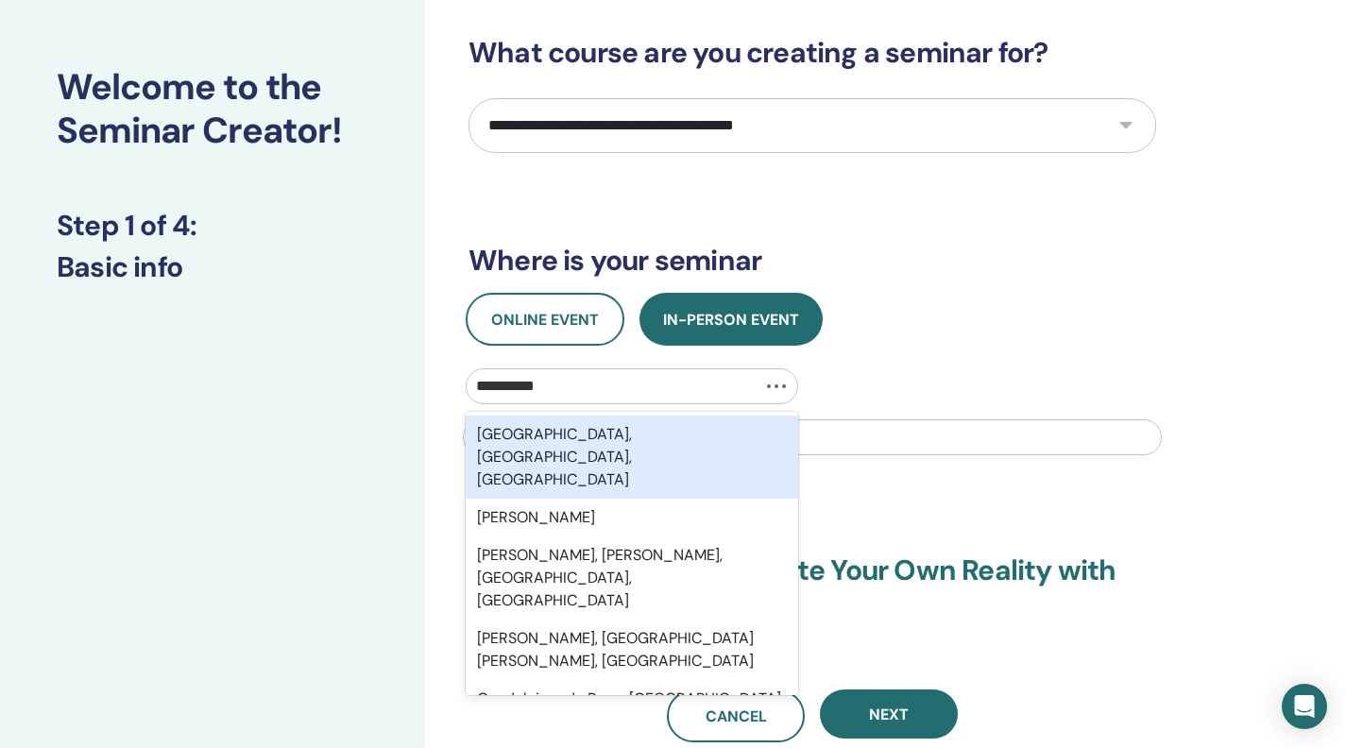
type input "**********"
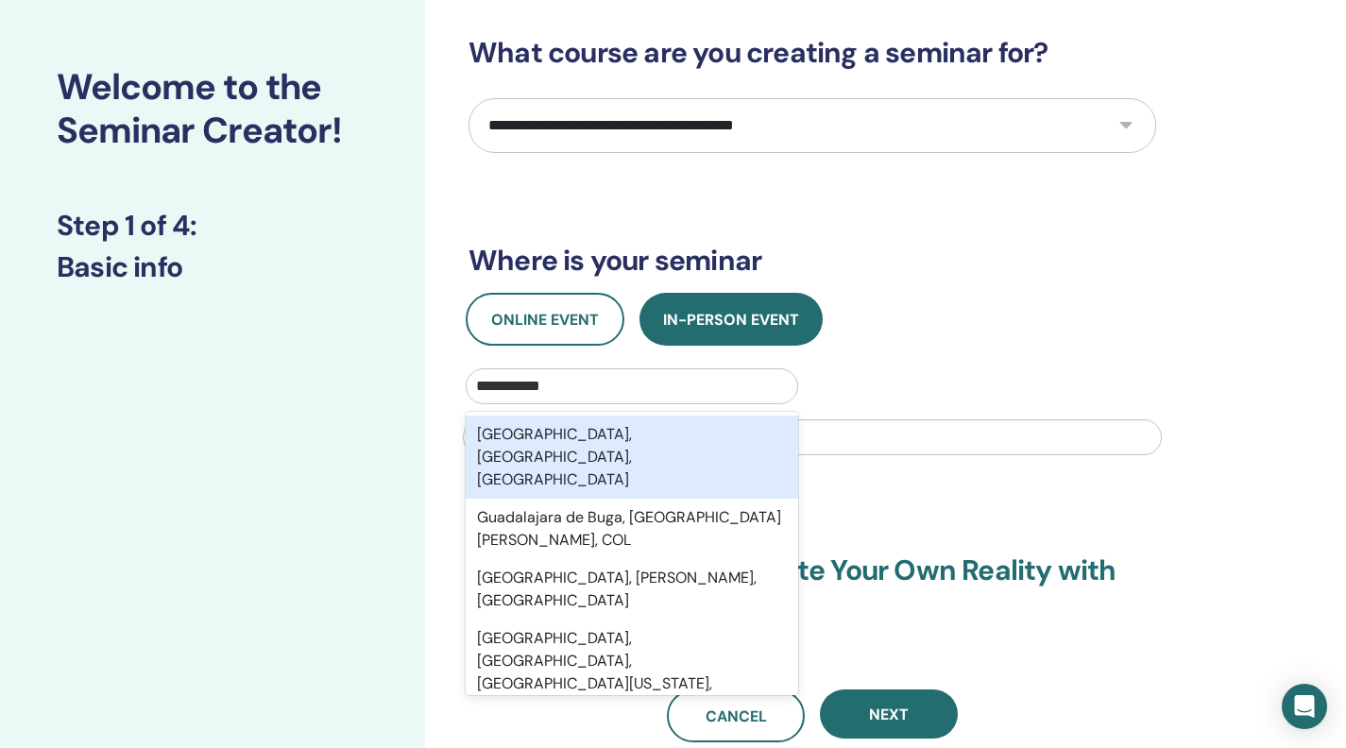
click at [684, 499] on div "Guadalajara, Jalisco, MEX" at bounding box center [632, 457] width 333 height 83
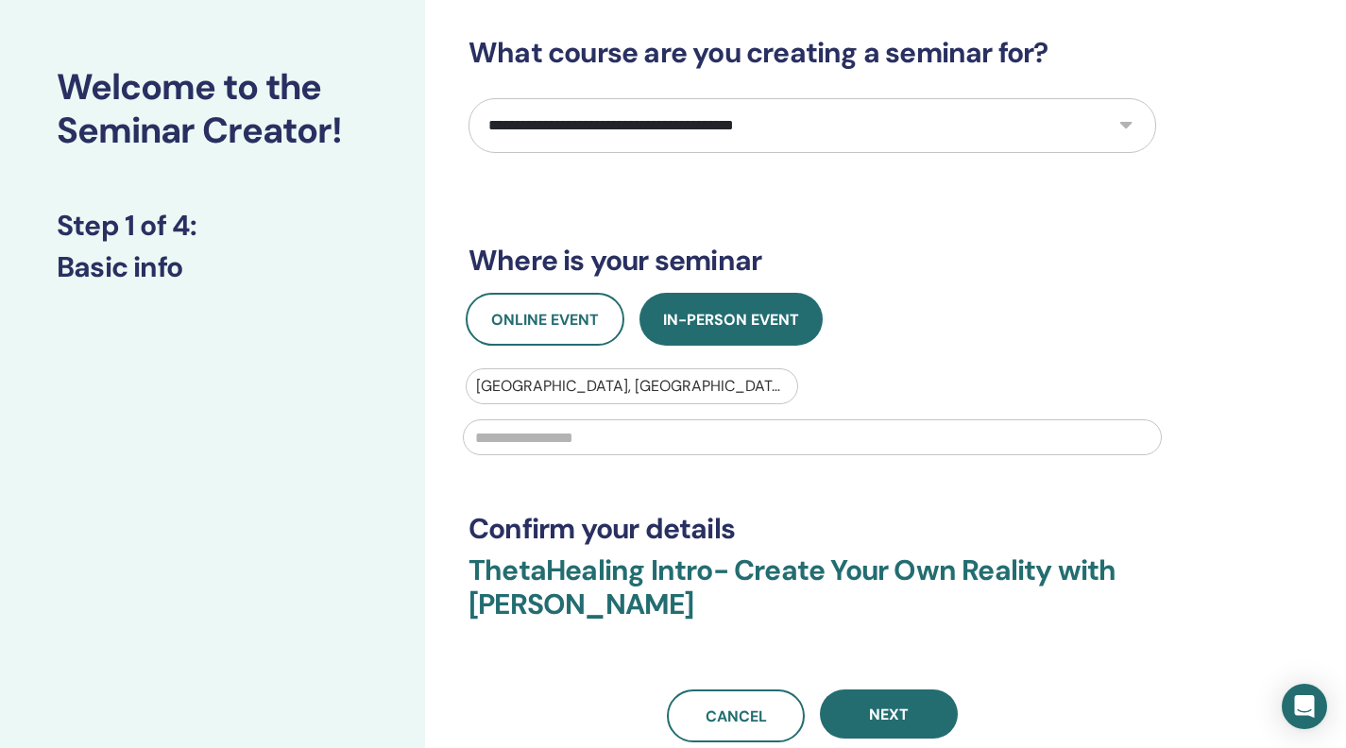
click at [668, 455] on input "text" at bounding box center [812, 438] width 699 height 36
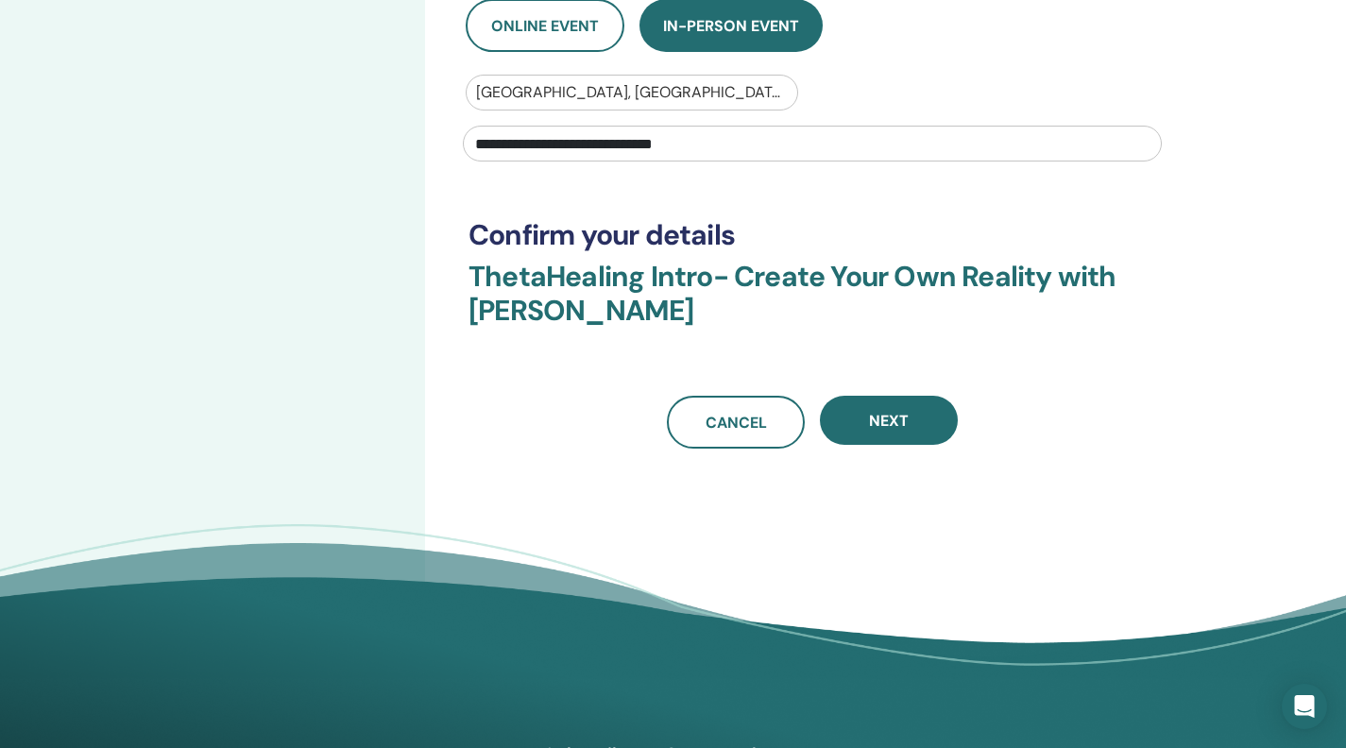
scroll to position [367, 0]
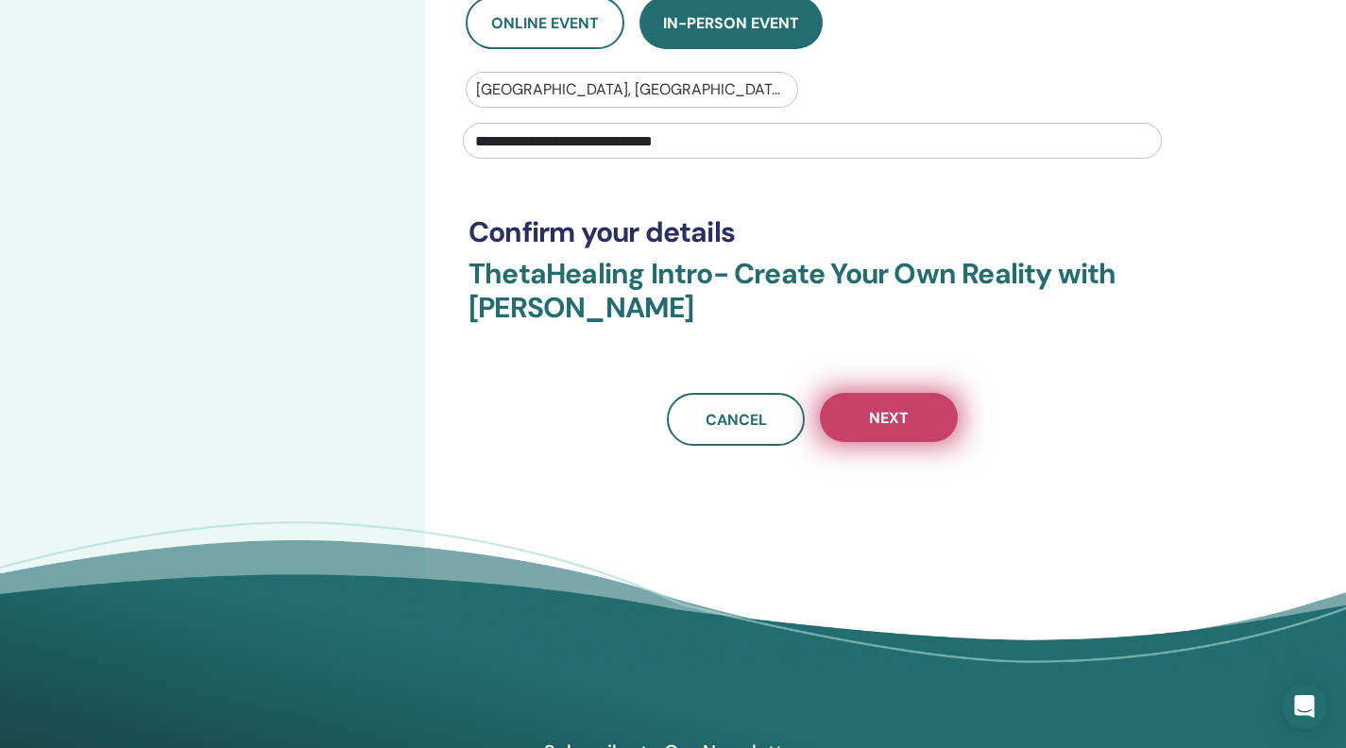
type input "**********"
click at [886, 442] on button "Next" at bounding box center [889, 417] width 138 height 49
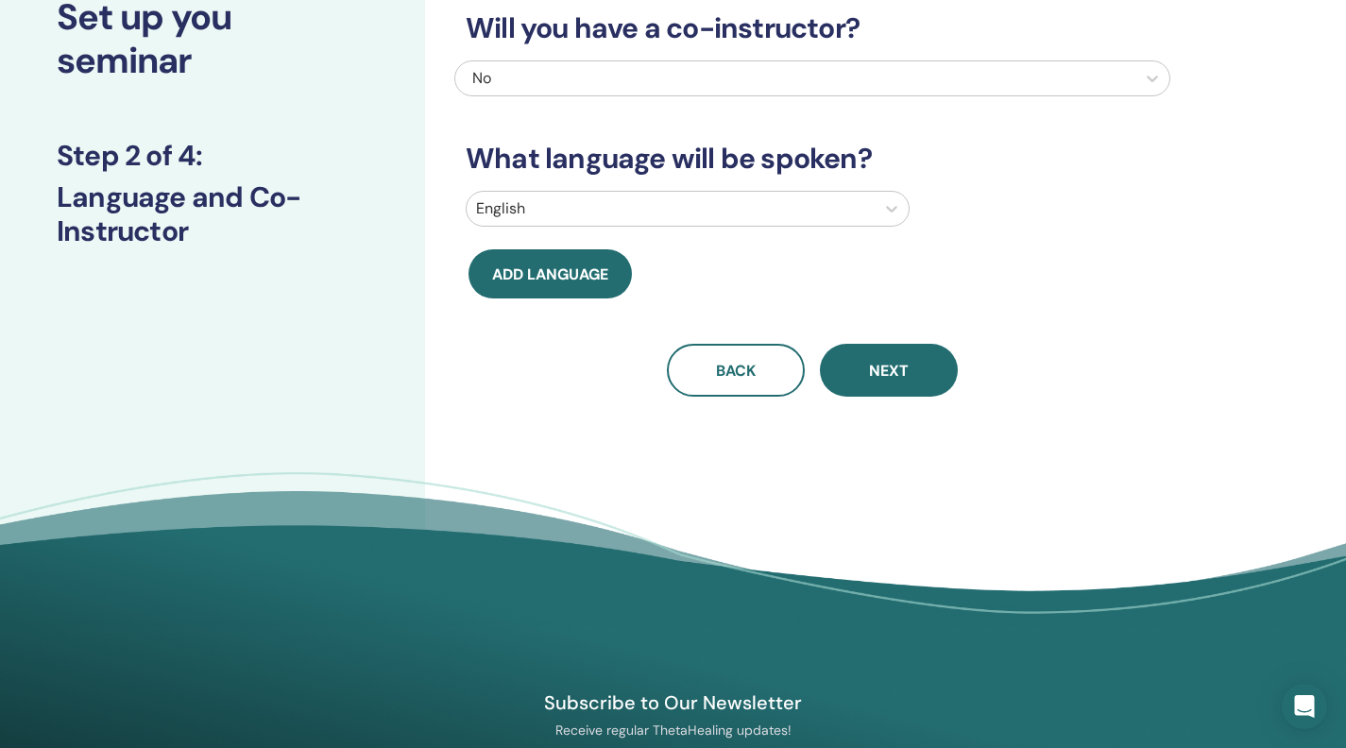
scroll to position [139, 0]
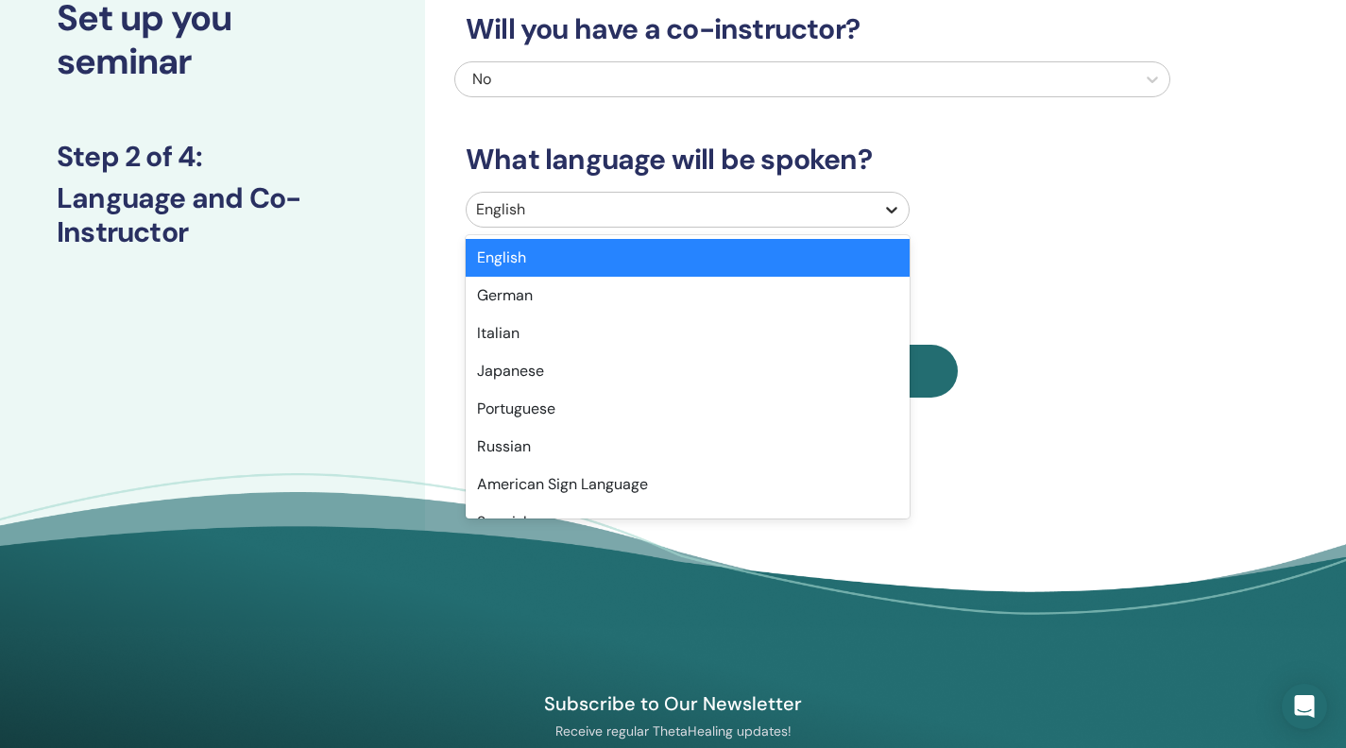
click at [889, 219] on icon at bounding box center [892, 209] width 19 height 19
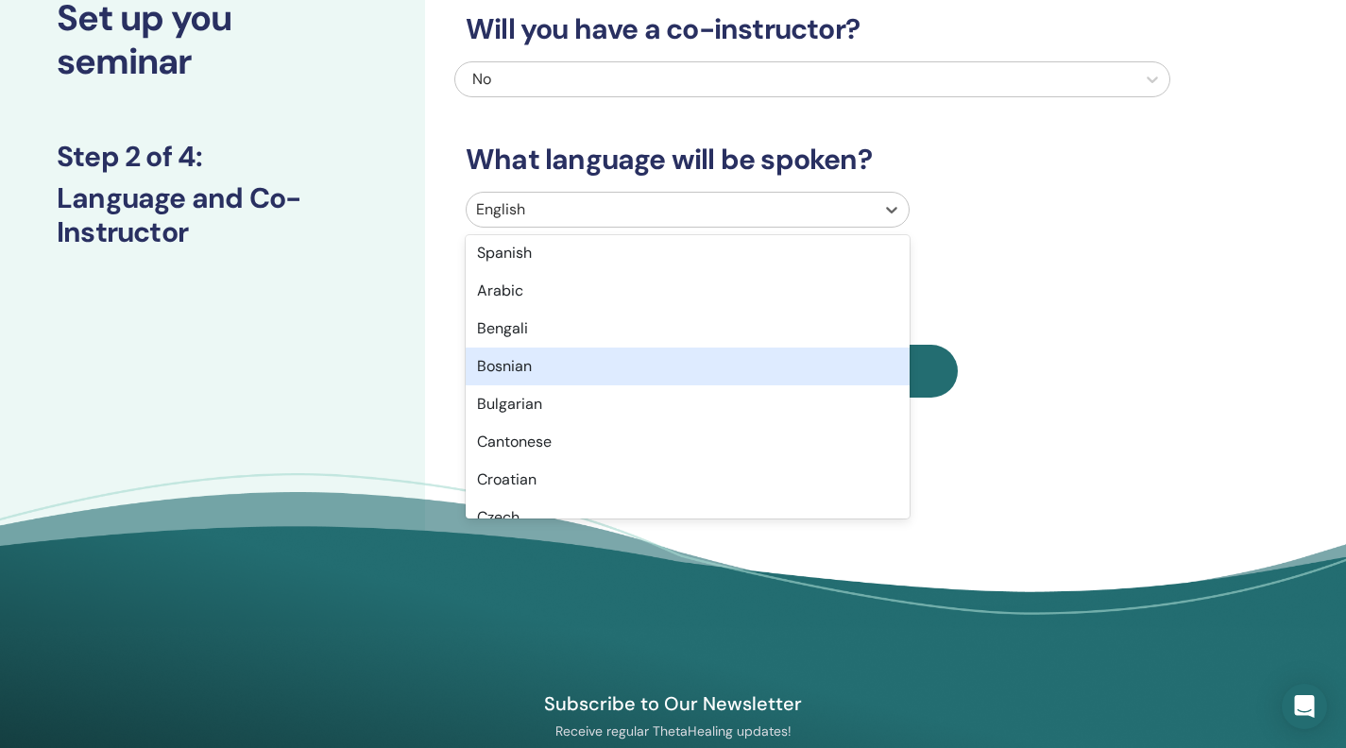
scroll to position [271, 0]
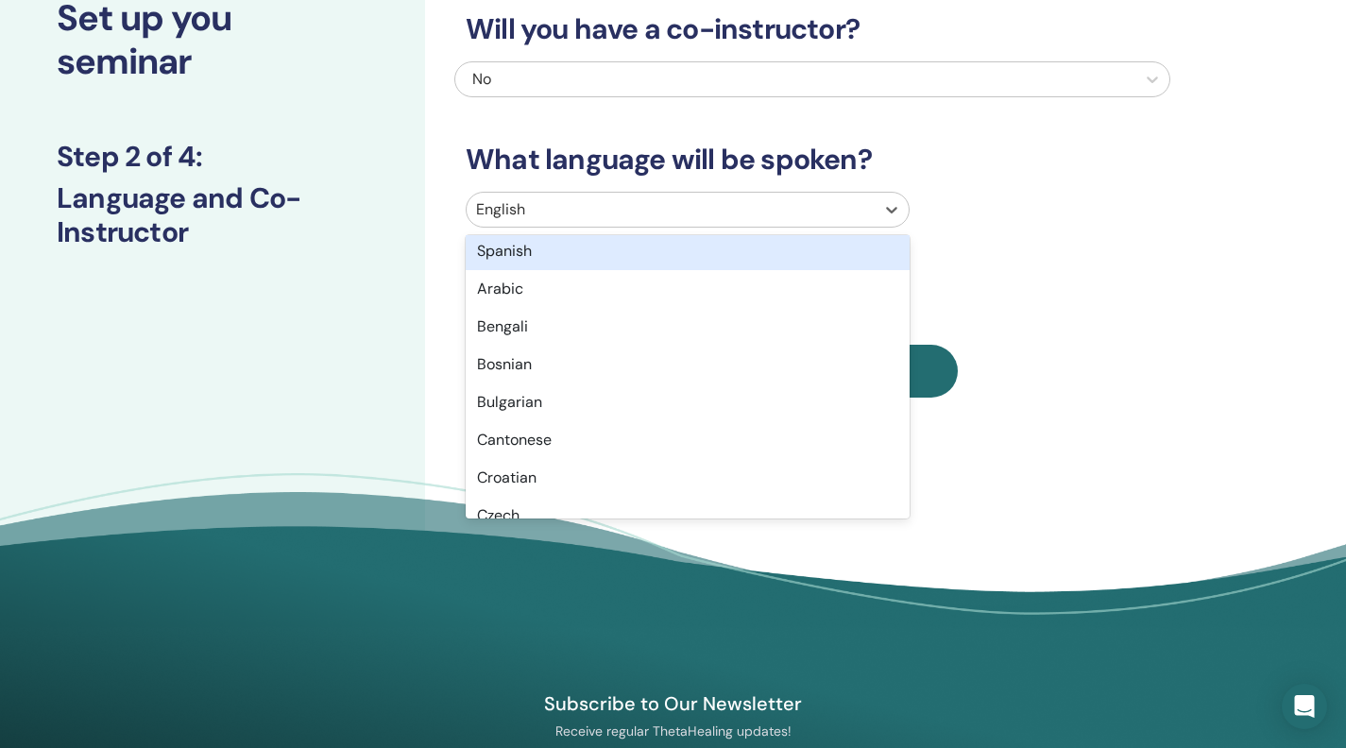
click at [653, 270] on div "Spanish" at bounding box center [688, 251] width 444 height 38
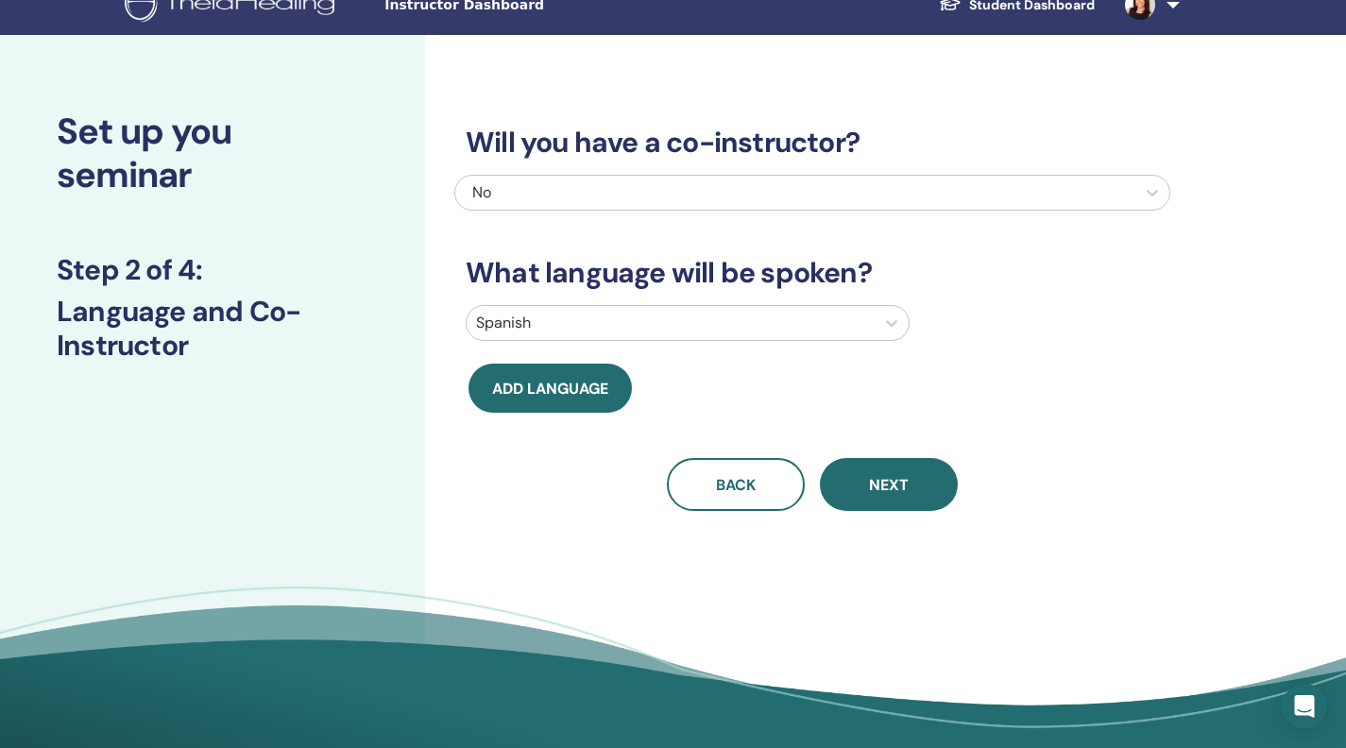
scroll to position [23, 0]
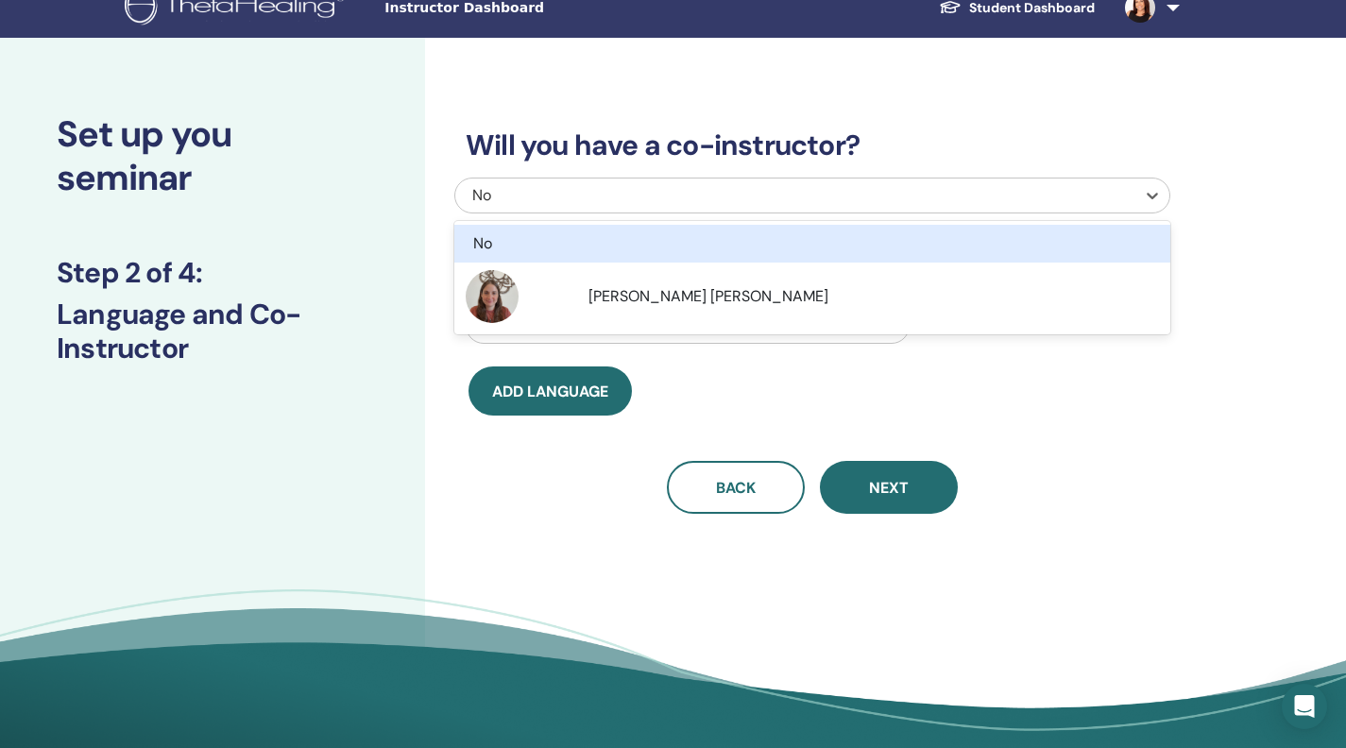
click at [646, 207] on div "No" at bounding box center [743, 195] width 543 height 23
click at [631, 255] on div "No" at bounding box center [758, 243] width 571 height 23
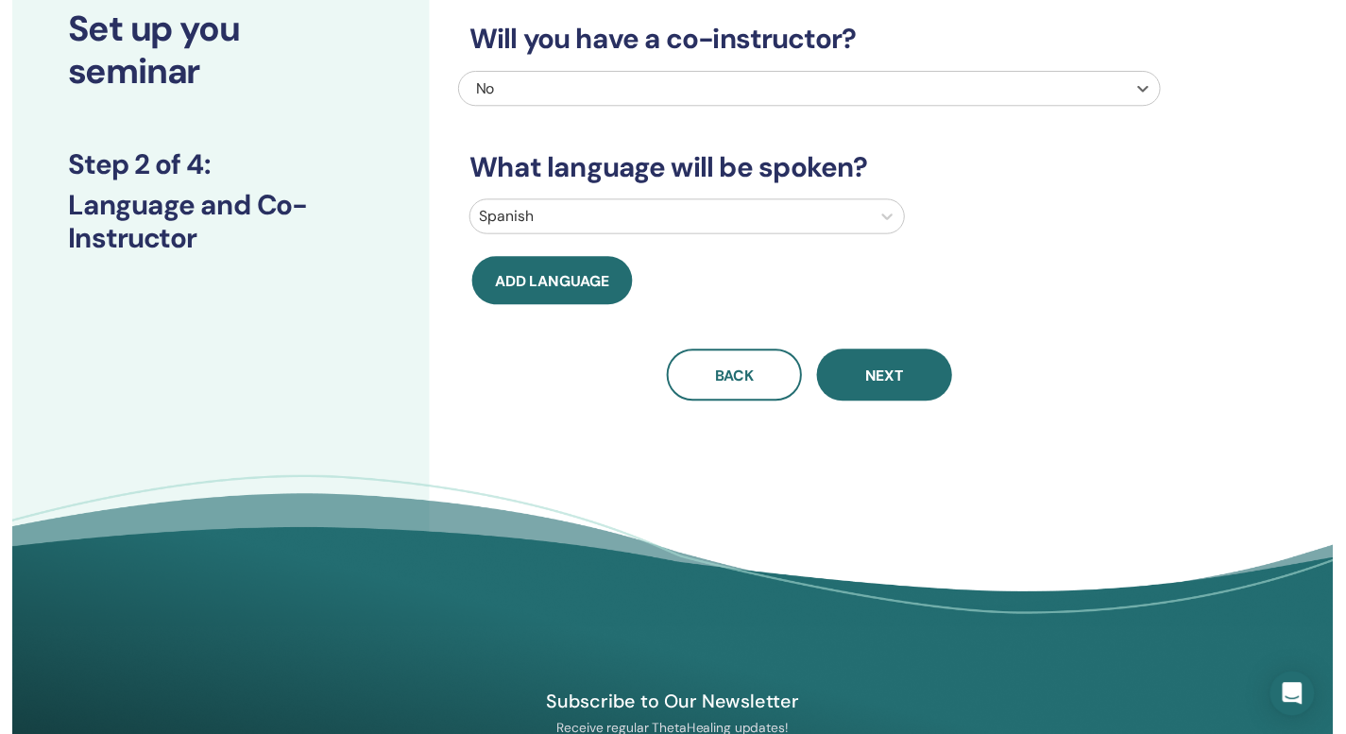
scroll to position [129, 0]
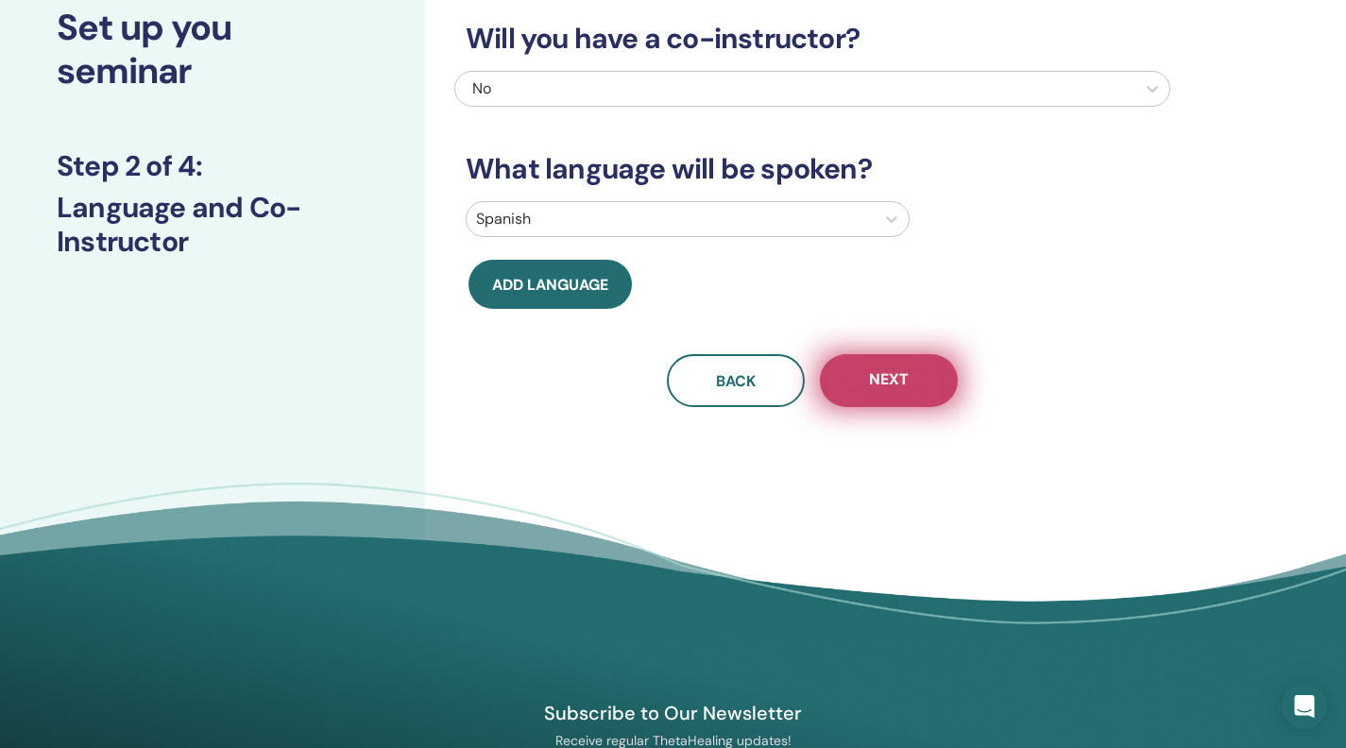
click at [872, 407] on button "Next" at bounding box center [889, 380] width 138 height 53
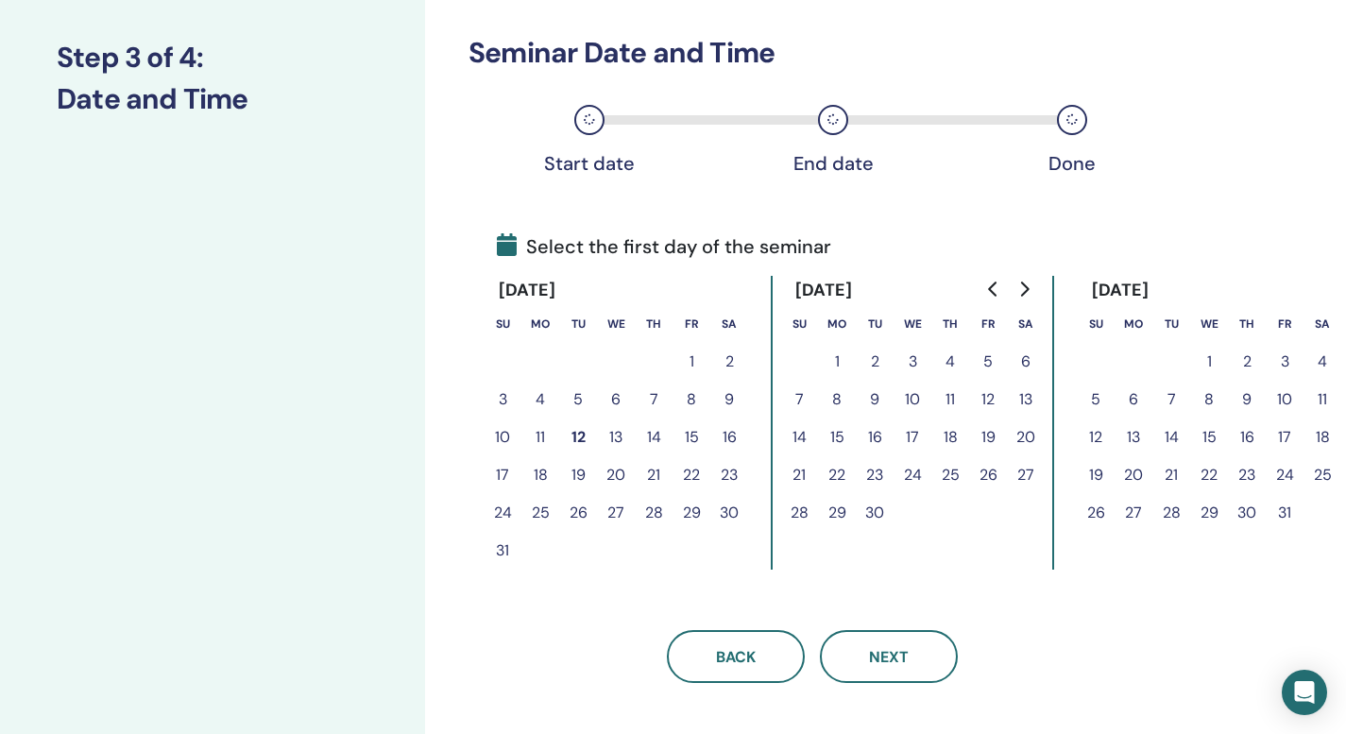
scroll to position [242, 0]
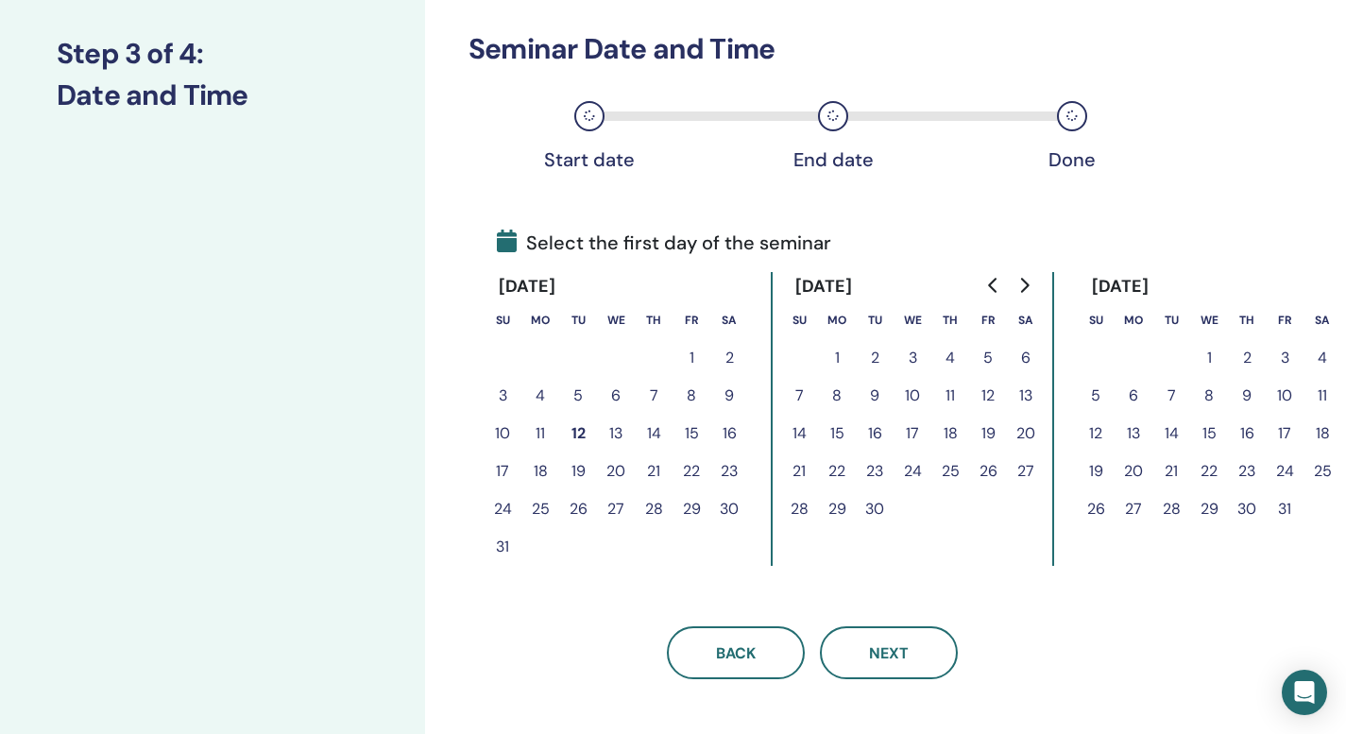
click at [666, 528] on button "28" at bounding box center [654, 509] width 38 height 38
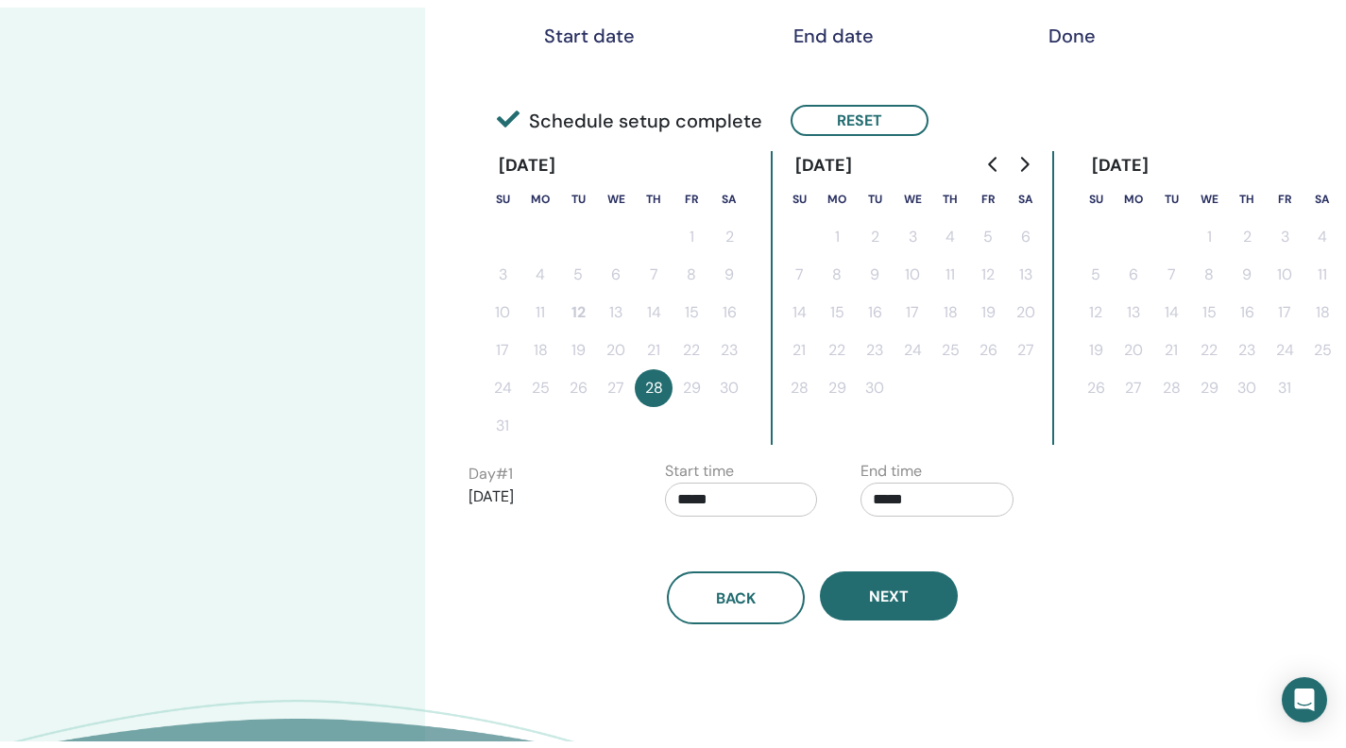
scroll to position [377, 0]
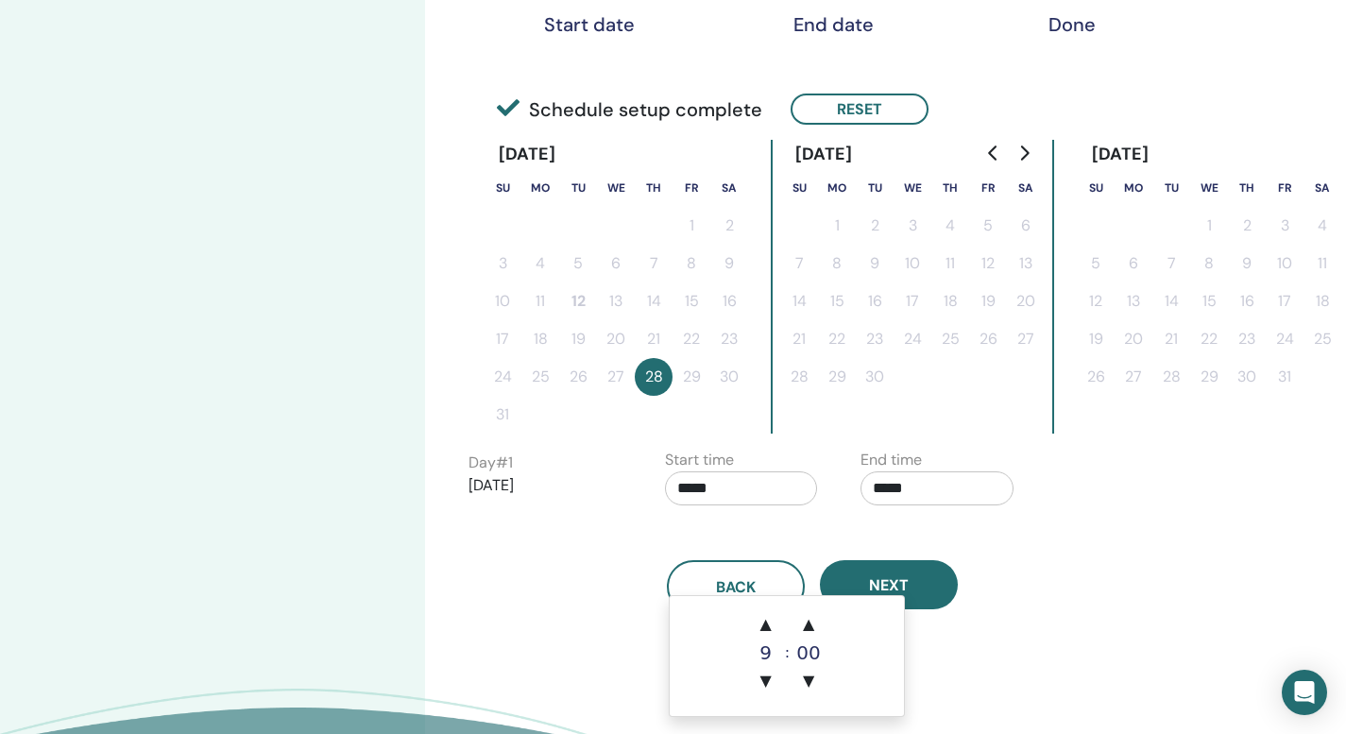
click at [726, 506] on input "*****" at bounding box center [741, 488] width 153 height 34
click at [767, 623] on span "▲" at bounding box center [766, 625] width 38 height 38
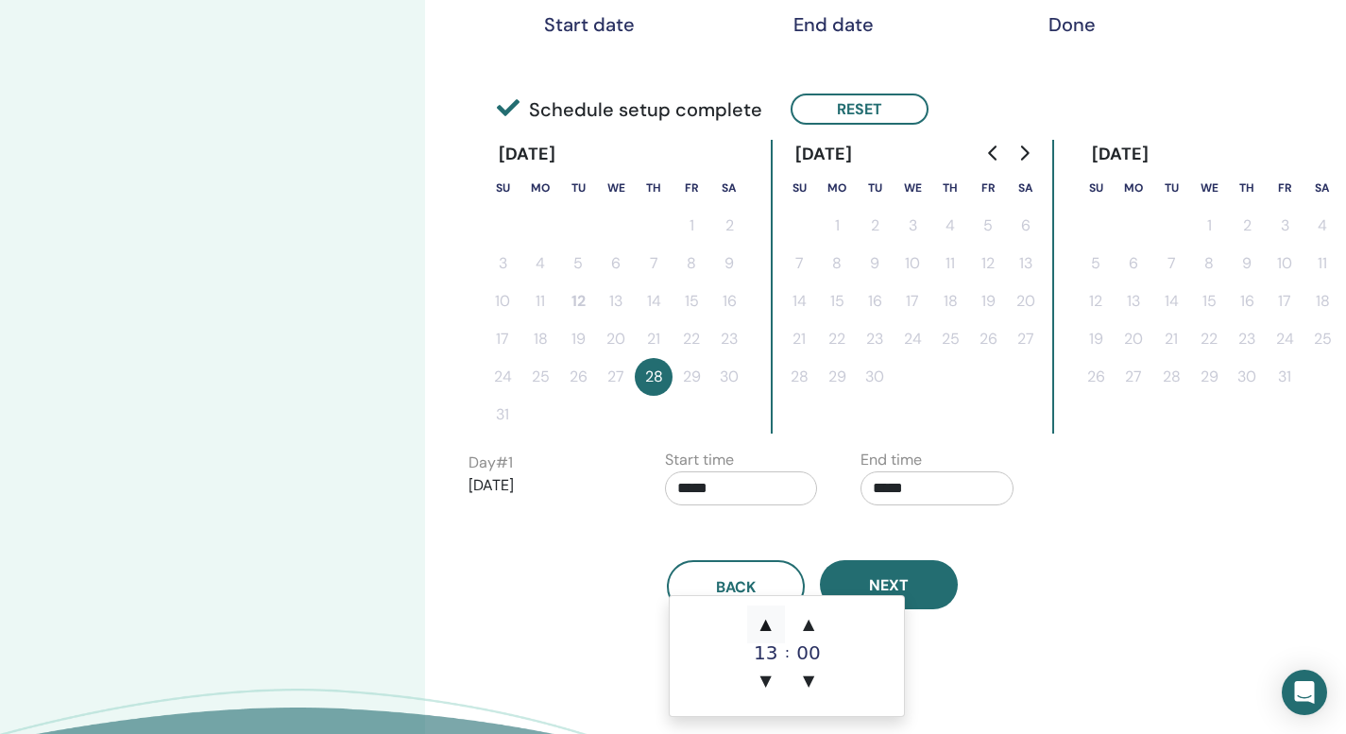
click at [767, 623] on span "▲" at bounding box center [766, 625] width 38 height 38
type input "*****"
click at [767, 623] on span "▲" at bounding box center [766, 625] width 38 height 38
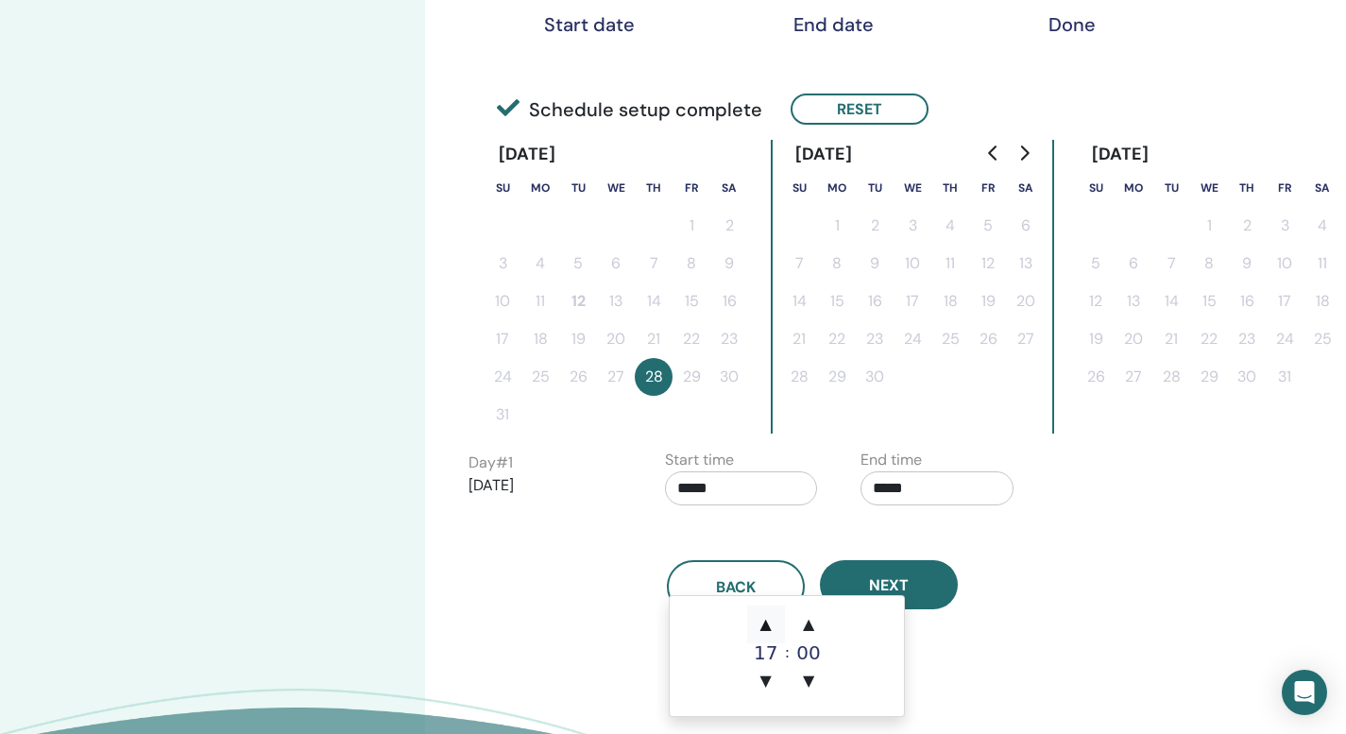
click at [767, 623] on span "▲" at bounding box center [766, 625] width 38 height 38
click at [771, 682] on span "▼" at bounding box center [766, 681] width 38 height 38
click at [771, 681] on span "▼" at bounding box center [766, 681] width 38 height 38
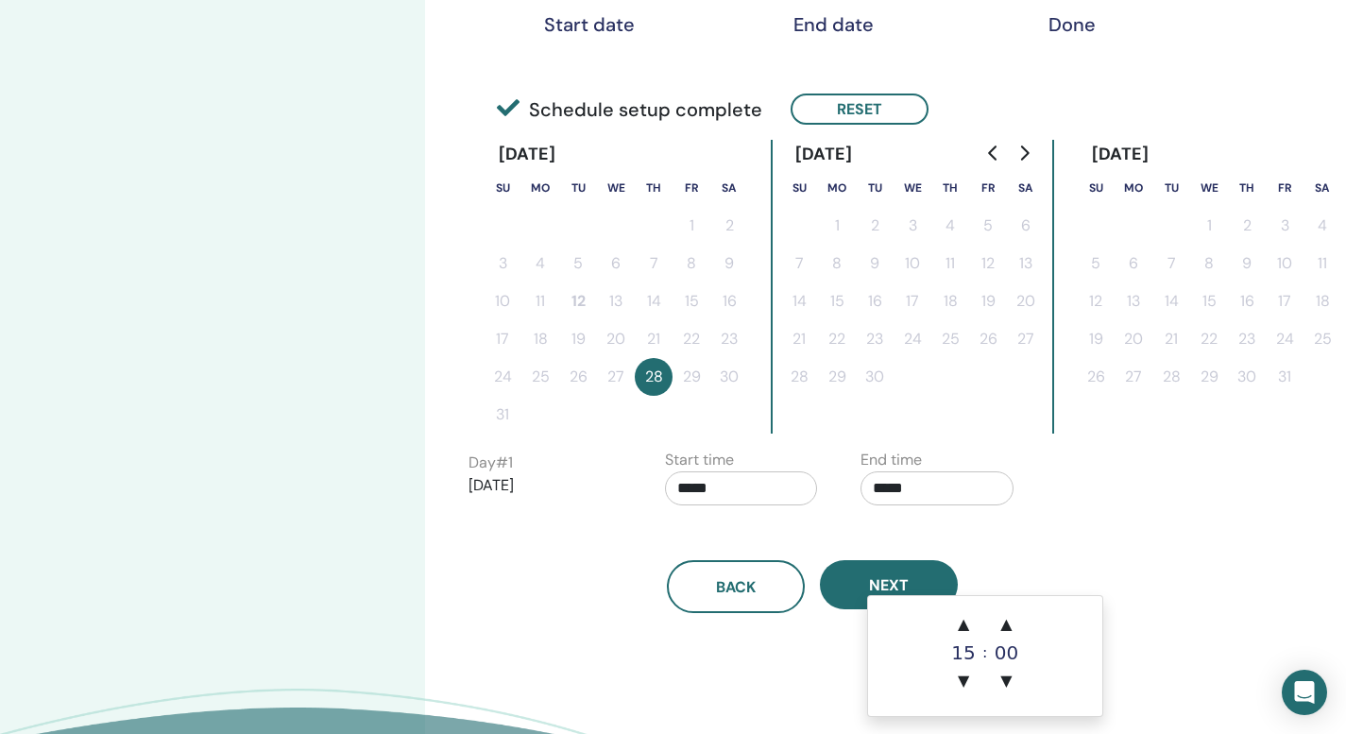
click at [904, 506] on input "*****" at bounding box center [937, 488] width 153 height 34
click at [966, 625] on span "▲" at bounding box center [964, 625] width 38 height 38
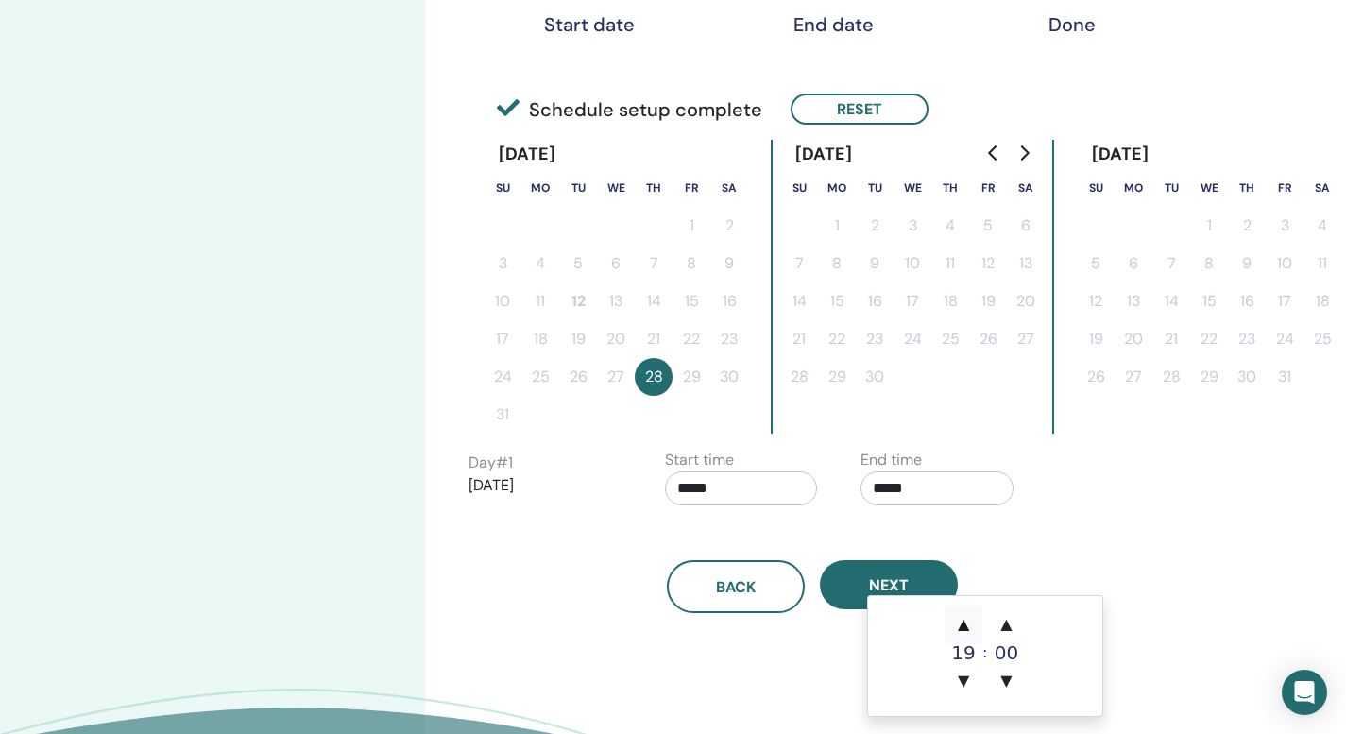
click at [966, 625] on span "▲" at bounding box center [964, 625] width 38 height 38
type input "*****"
click at [700, 506] on input "*****" at bounding box center [741, 488] width 153 height 34
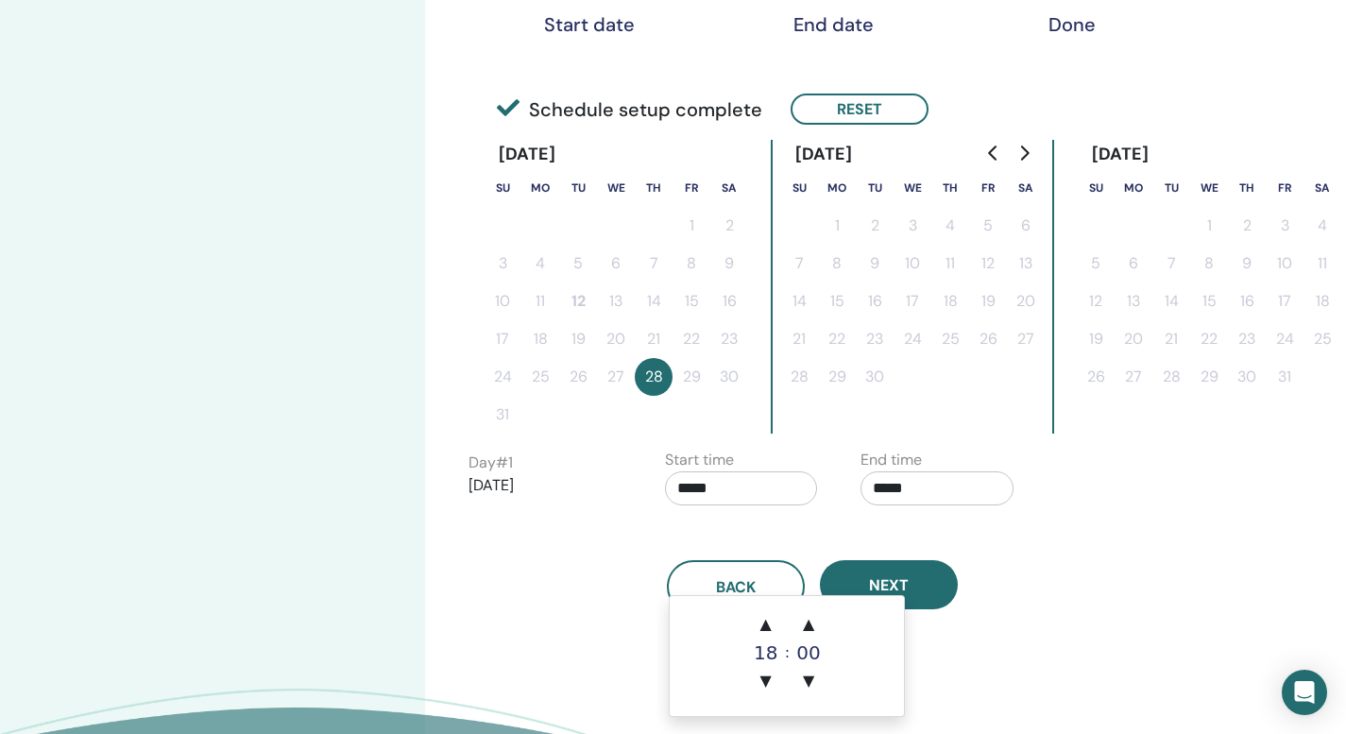
click at [773, 655] on div "18" at bounding box center [766, 652] width 38 height 19
click at [736, 506] on input "*****" at bounding box center [741, 488] width 153 height 34
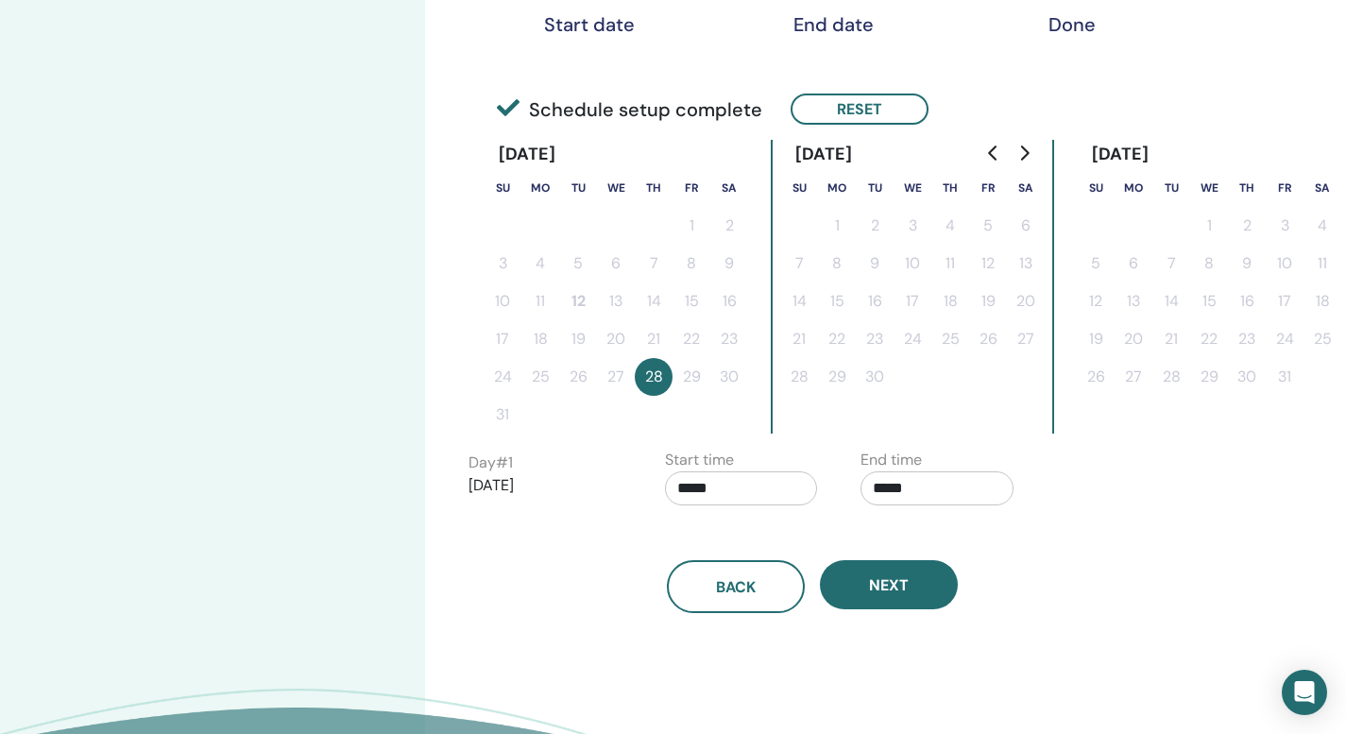
click at [694, 506] on input "*****" at bounding box center [741, 488] width 153 height 34
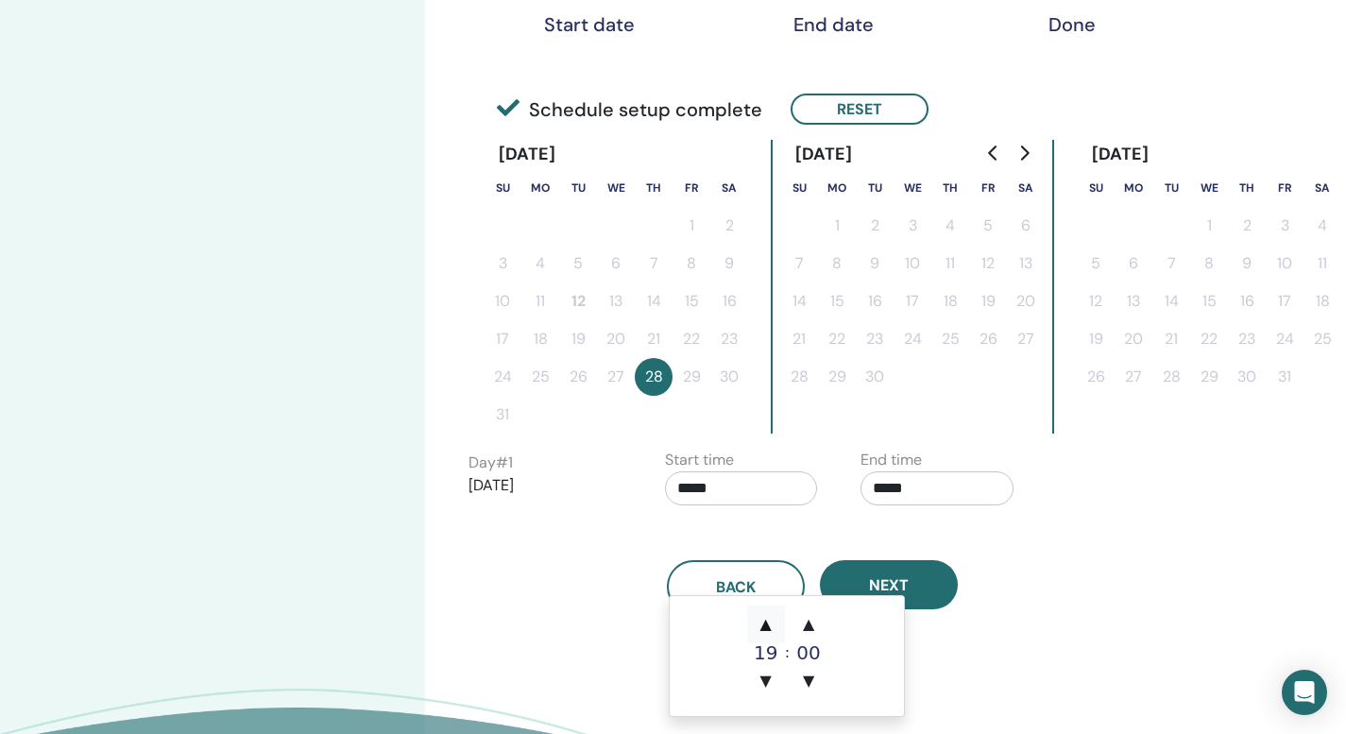
click at [771, 624] on span "▲" at bounding box center [766, 625] width 38 height 38
click at [766, 675] on span "▼" at bounding box center [766, 681] width 38 height 38
click at [774, 678] on span "▼" at bounding box center [766, 681] width 38 height 38
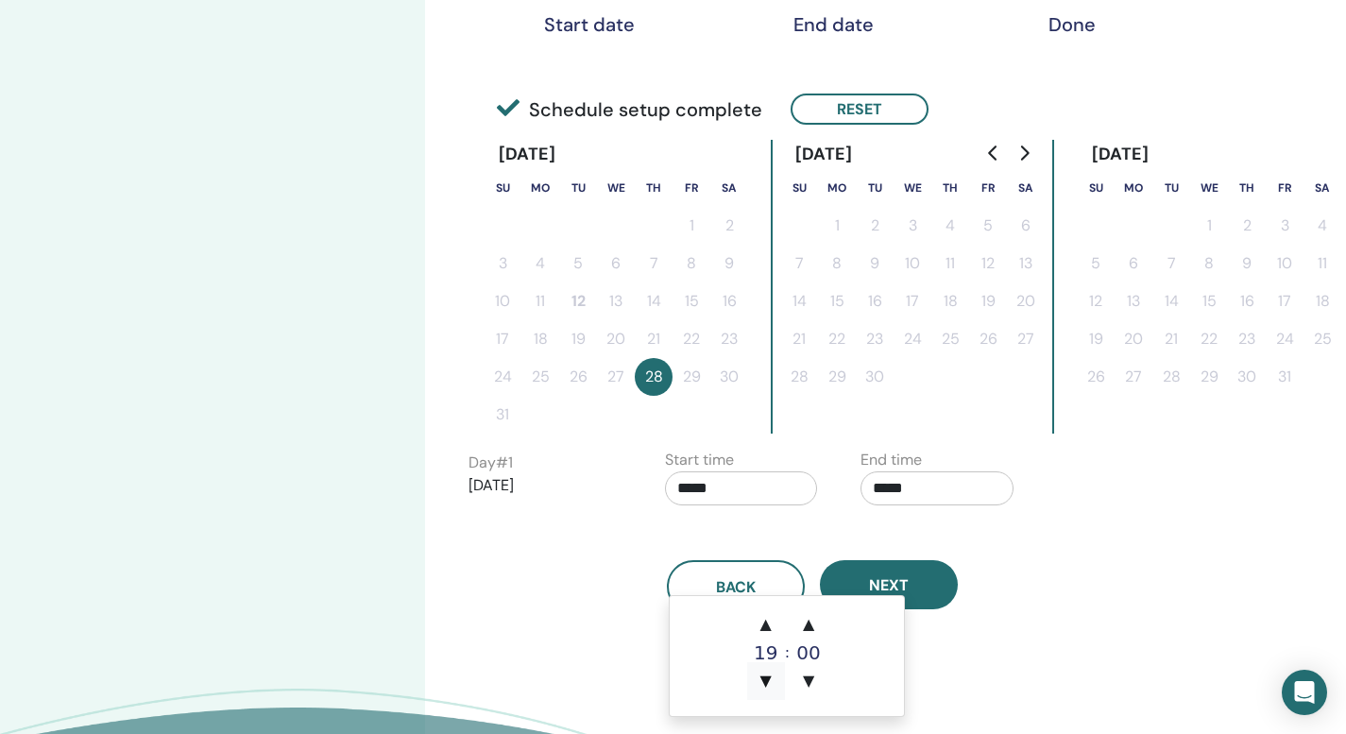
click at [773, 678] on span "▼" at bounding box center [766, 681] width 38 height 38
click at [770, 626] on span "▲" at bounding box center [766, 625] width 38 height 38
type input "*****"
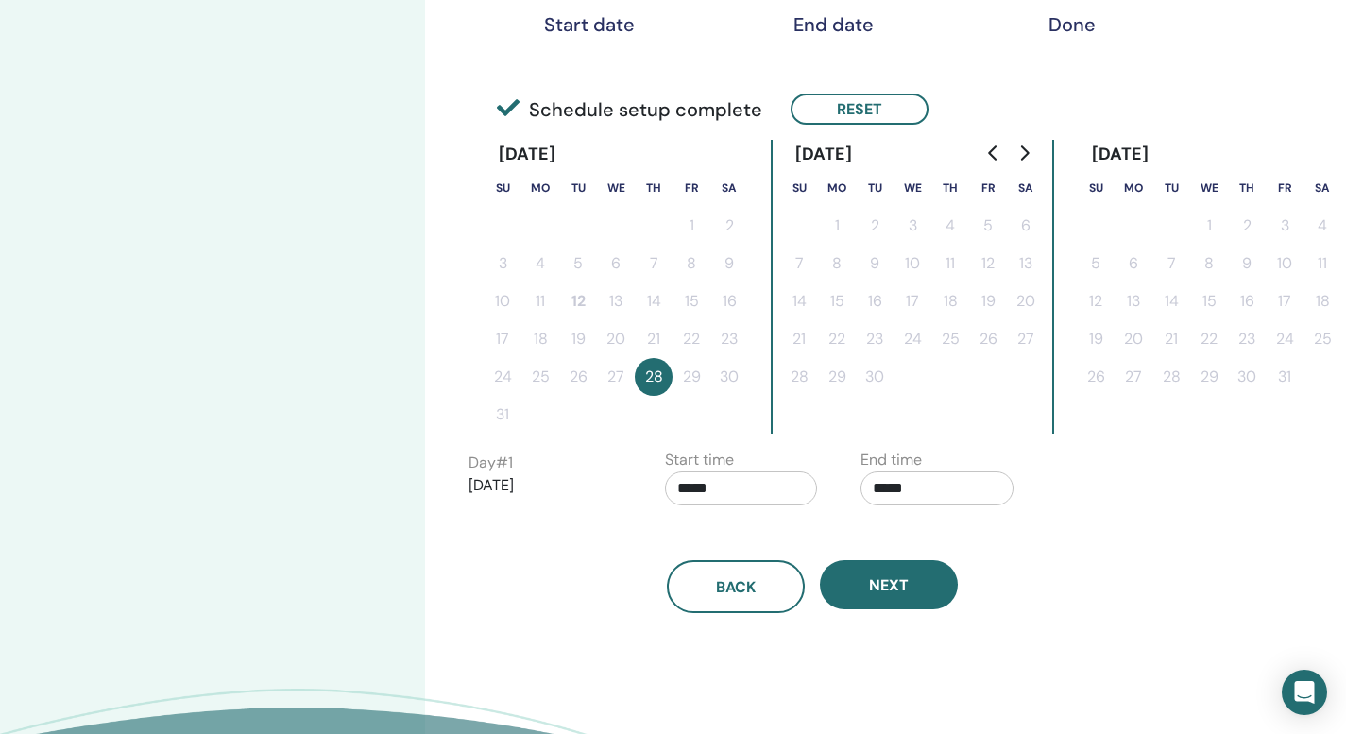
click at [608, 613] on div "Back Next" at bounding box center [812, 564] width 716 height 98
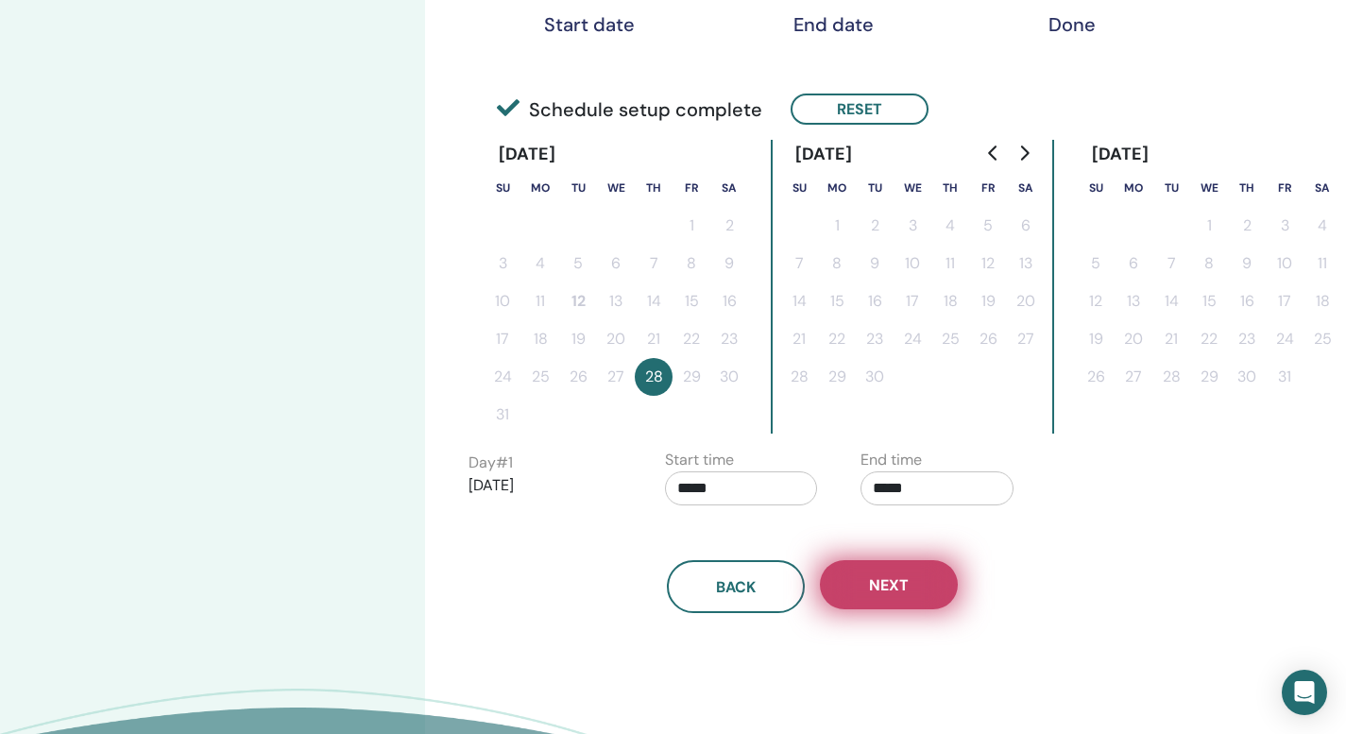
click at [881, 595] on span "Next" at bounding box center [889, 585] width 40 height 20
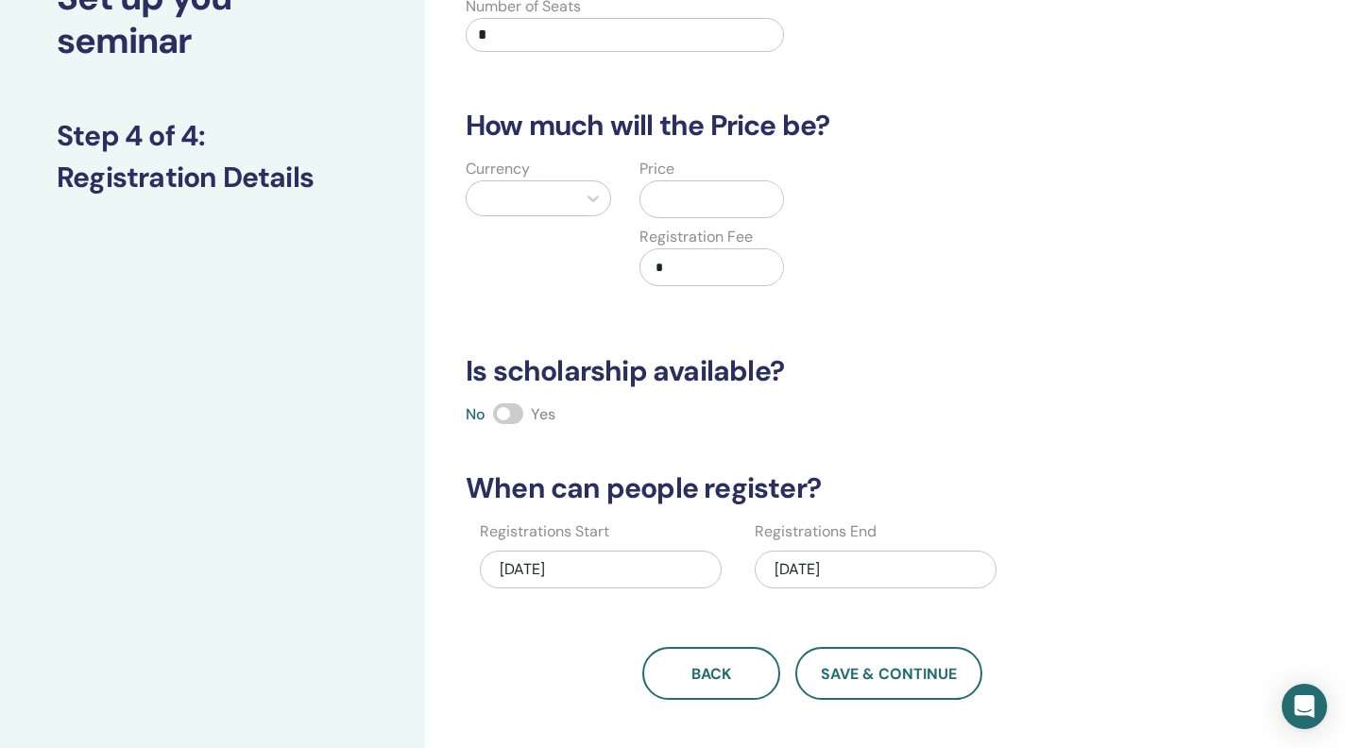
scroll to position [159, 0]
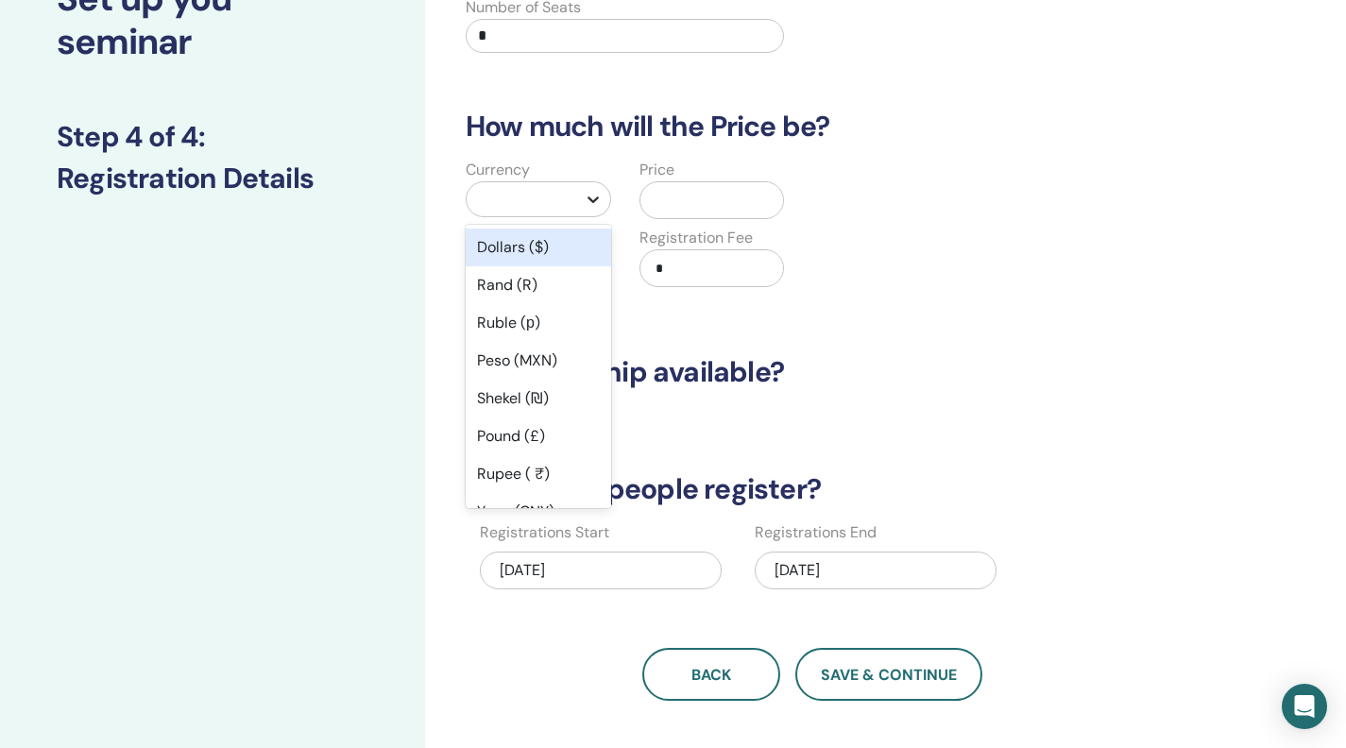
click at [584, 209] on icon at bounding box center [593, 199] width 19 height 19
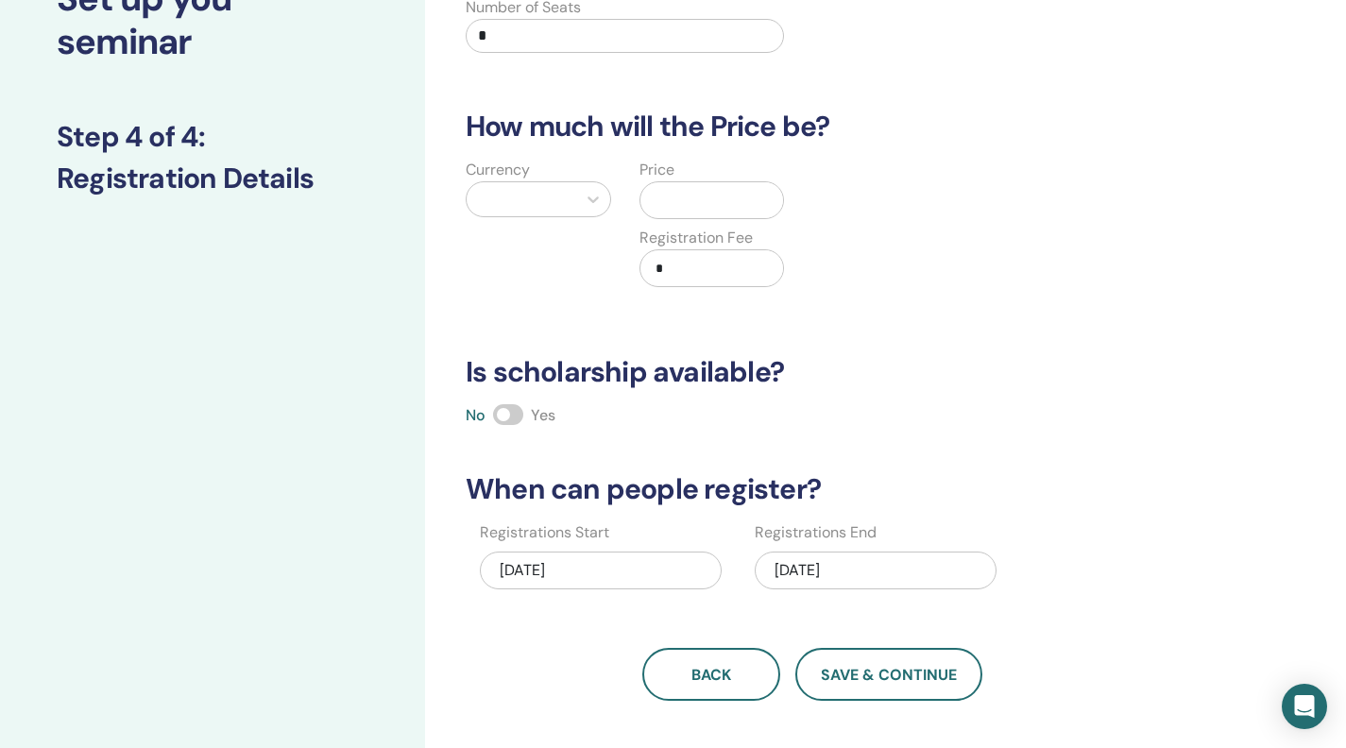
click at [695, 218] on input "text" at bounding box center [716, 200] width 136 height 36
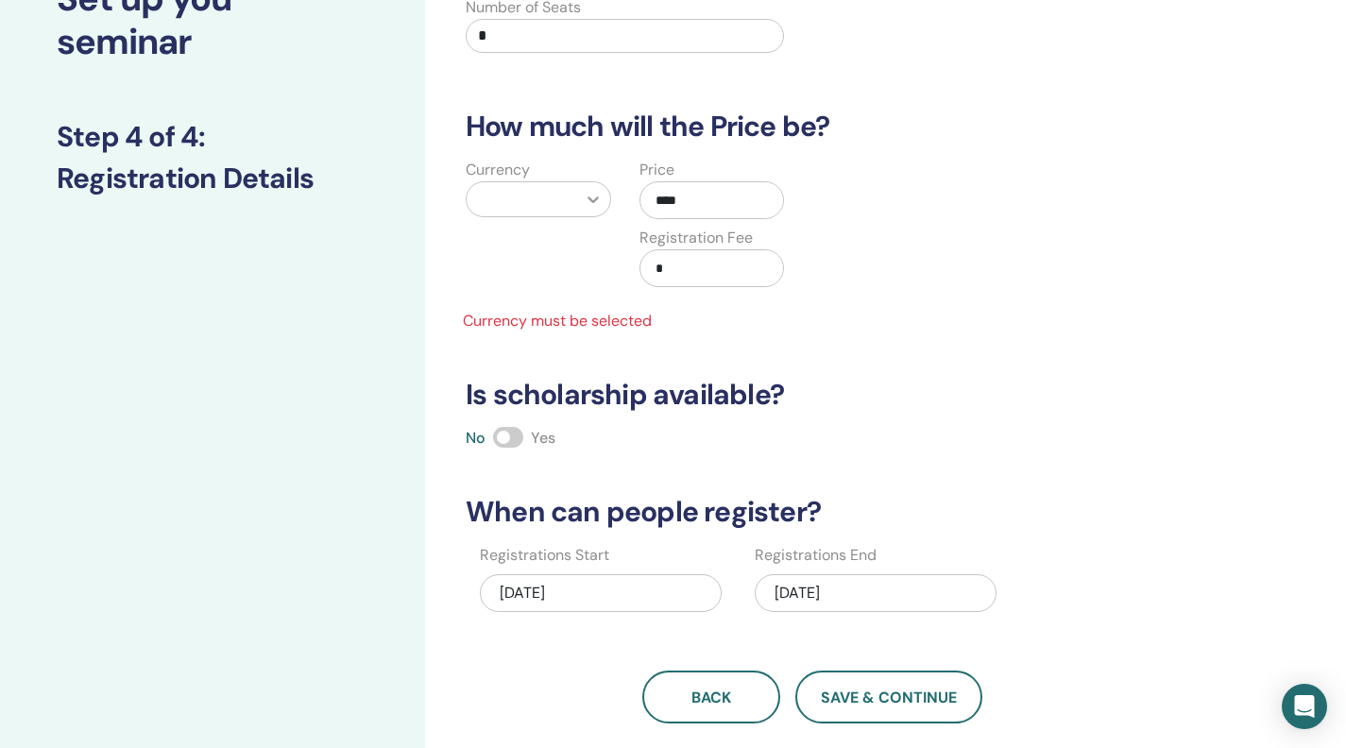
type input "****"
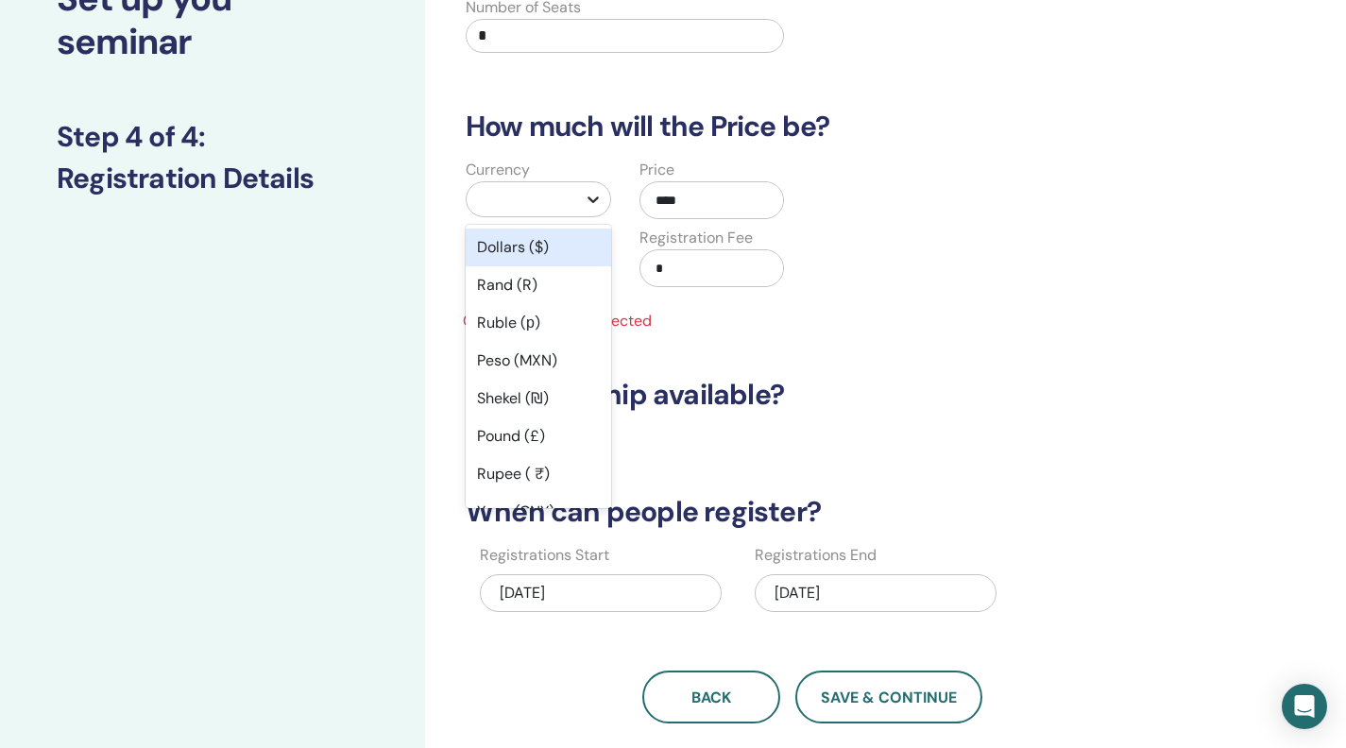
click at [589, 209] on icon at bounding box center [593, 199] width 19 height 19
click at [514, 380] on div "Peso (MXN)" at bounding box center [539, 361] width 146 height 38
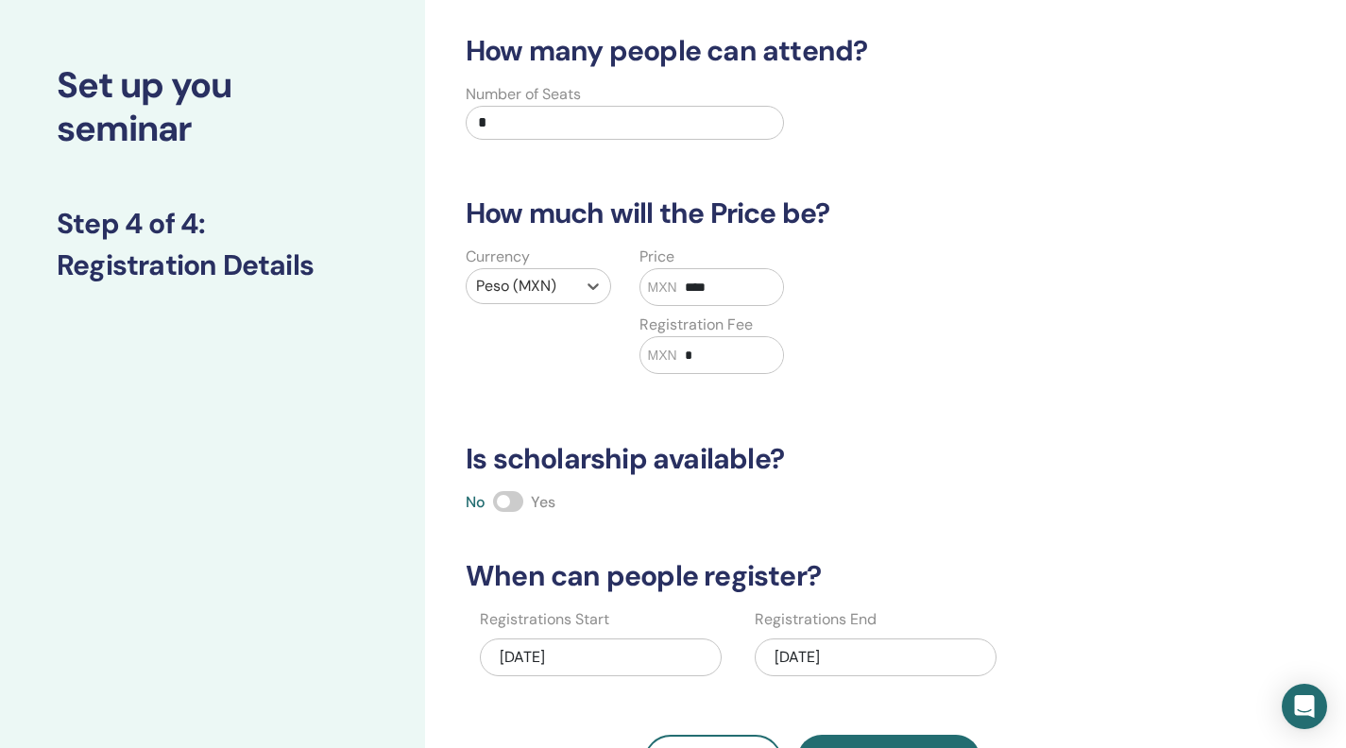
scroll to position [71, 0]
drag, startPoint x: 500, startPoint y: 161, endPoint x: 477, endPoint y: 160, distance: 22.7
click at [477, 141] on input "*" at bounding box center [625, 124] width 318 height 34
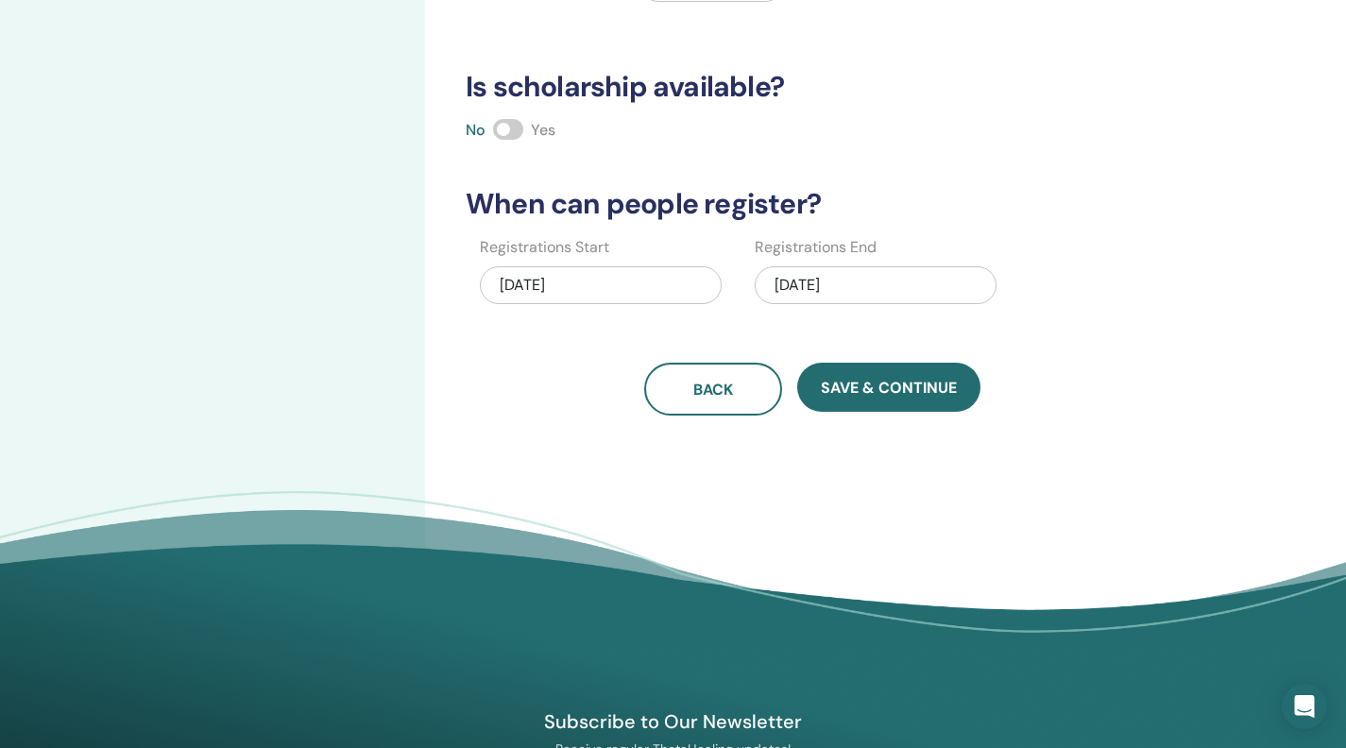
scroll to position [450, 0]
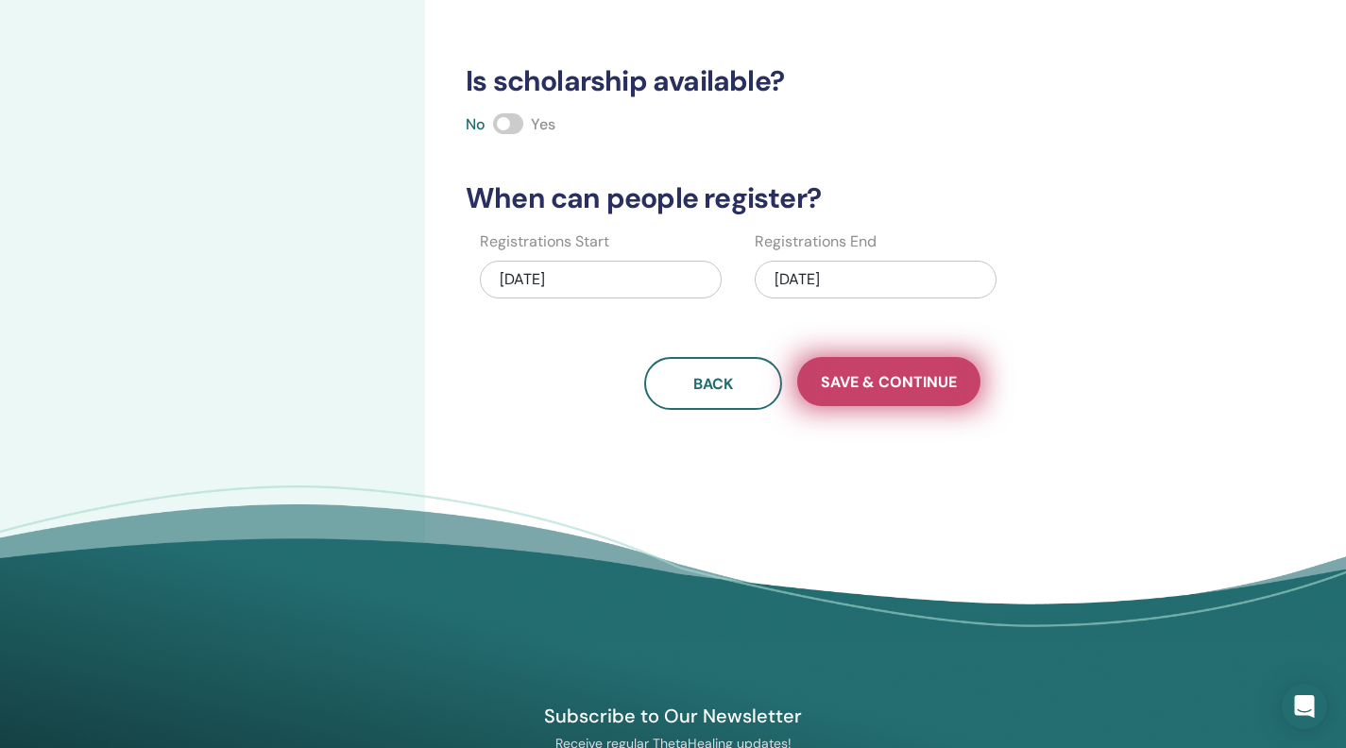
type input "**"
click at [867, 392] on span "Save & Continue" at bounding box center [889, 382] width 136 height 20
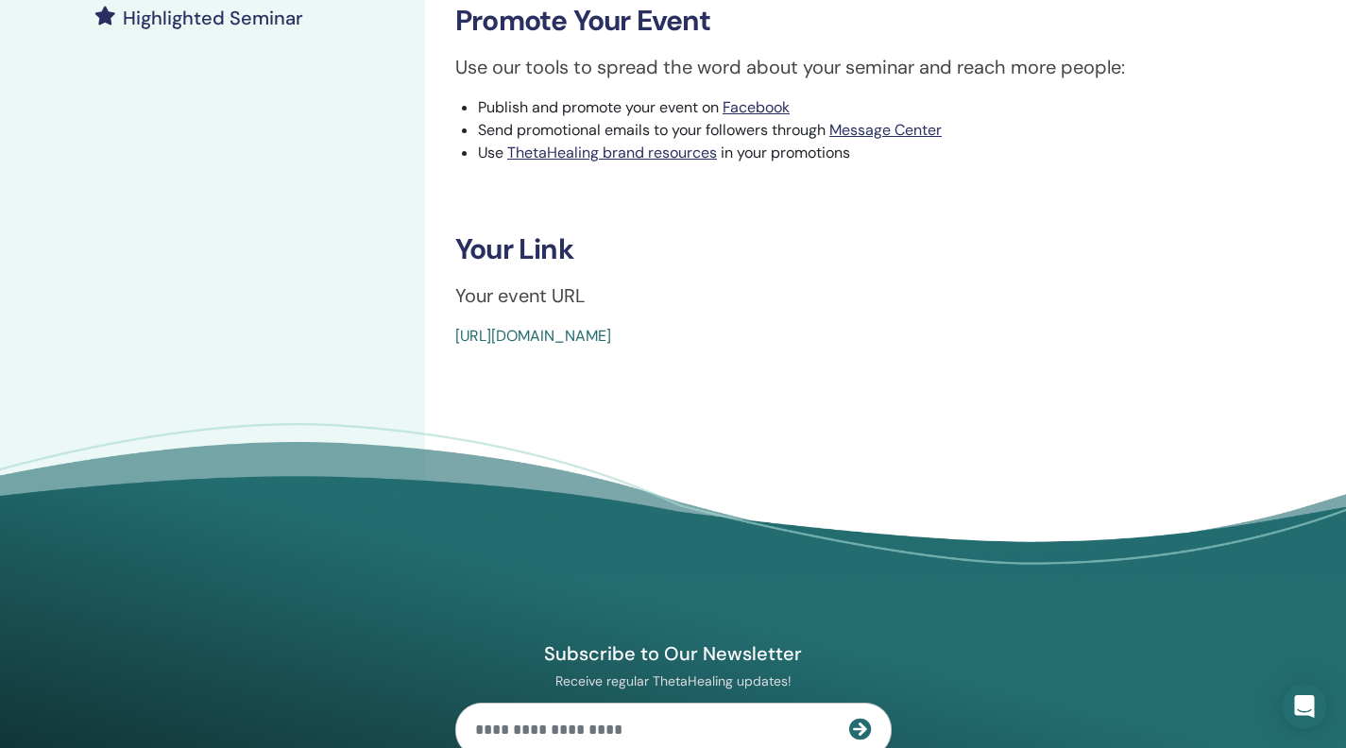
scroll to position [578, 0]
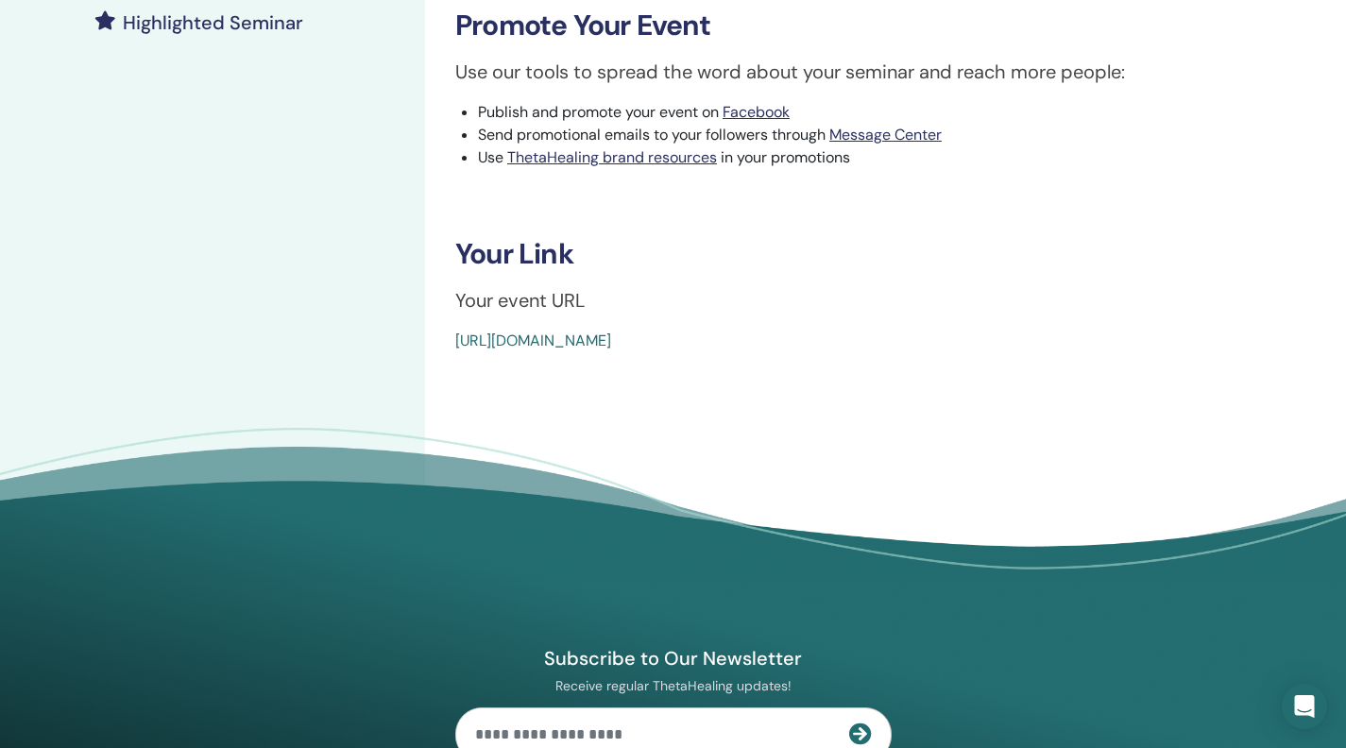
drag, startPoint x: 1016, startPoint y: 577, endPoint x: 444, endPoint y: 576, distance: 571.7
copy link "[URL][DOMAIN_NAME]"
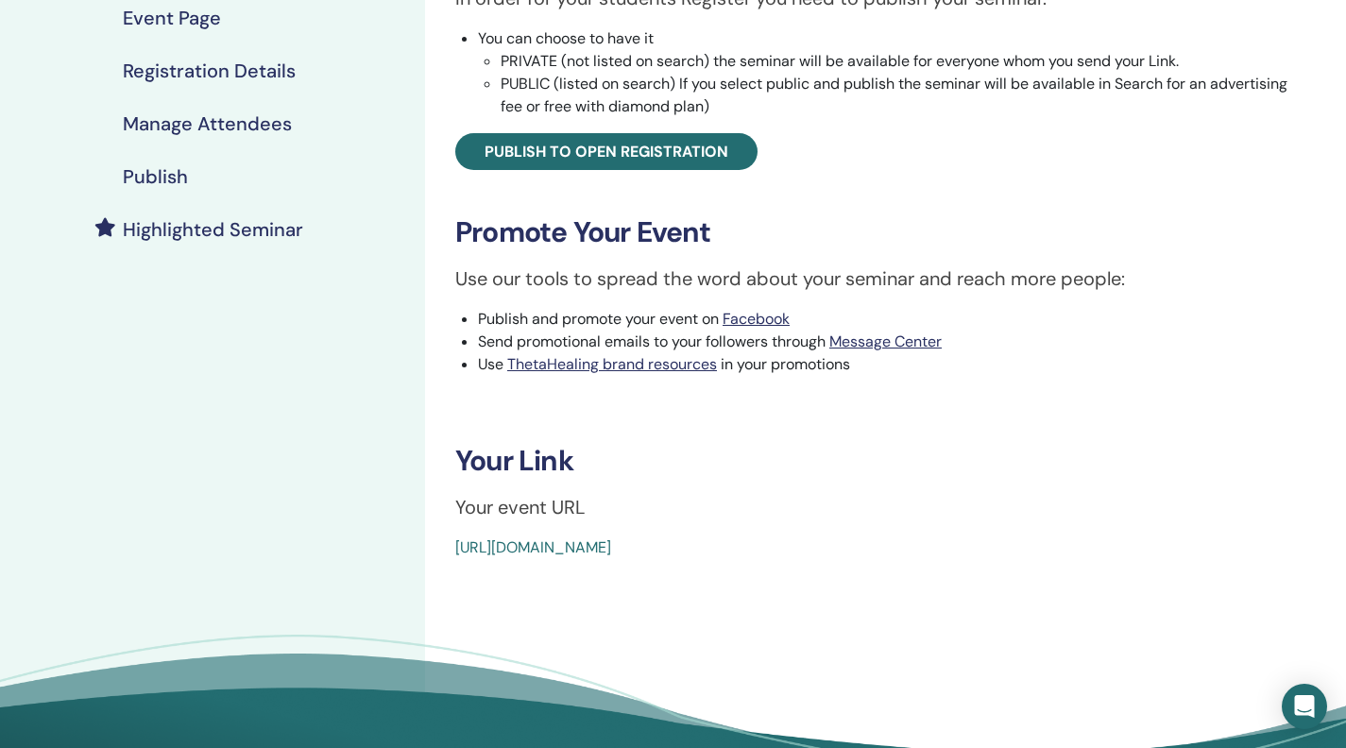
scroll to position [373, 0]
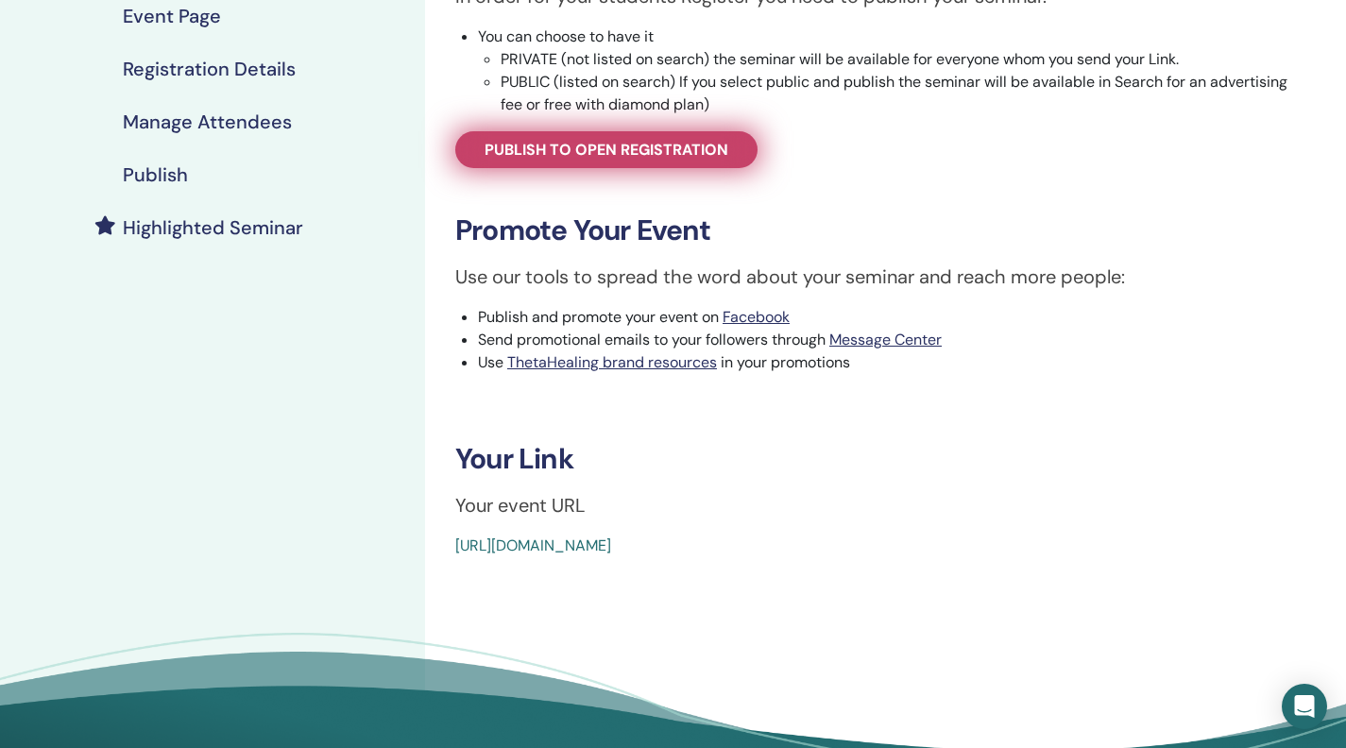
click at [675, 160] on span "Publish to open registration" at bounding box center [607, 150] width 244 height 20
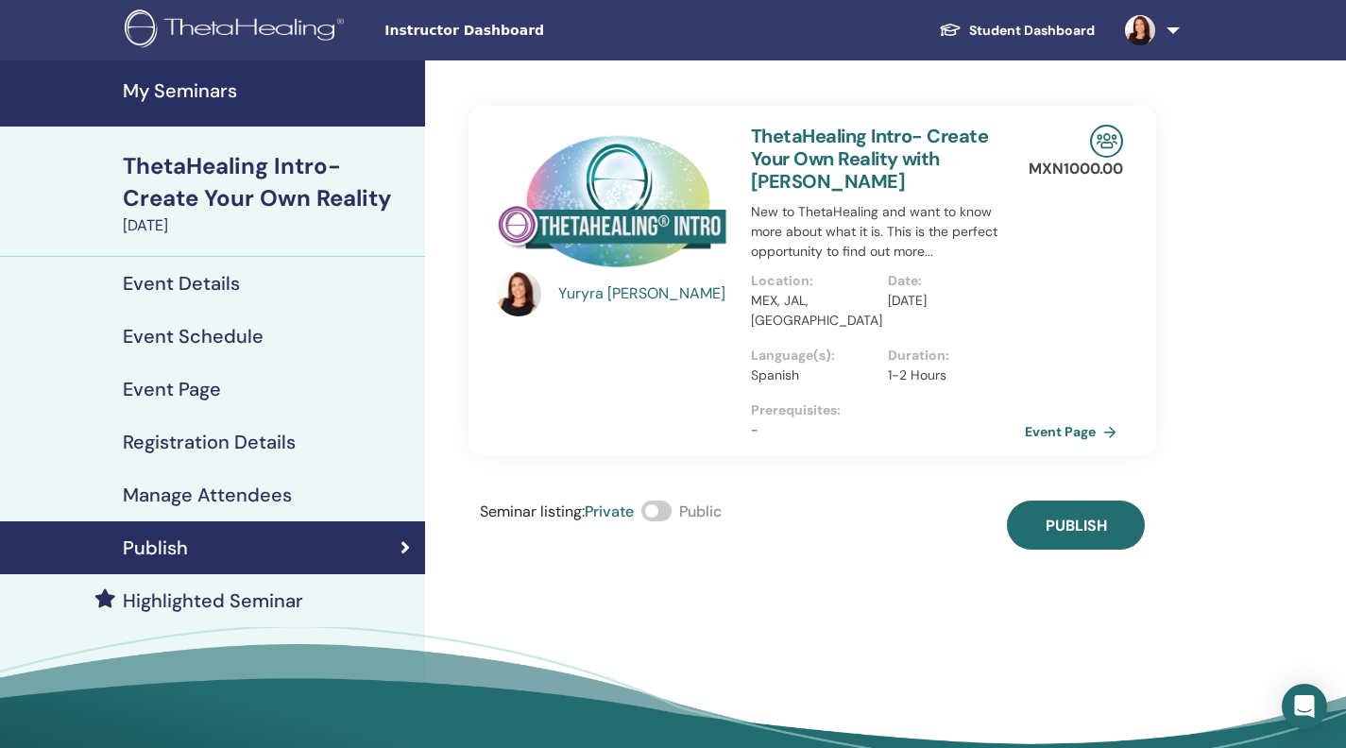
click at [672, 522] on span at bounding box center [657, 511] width 30 height 21
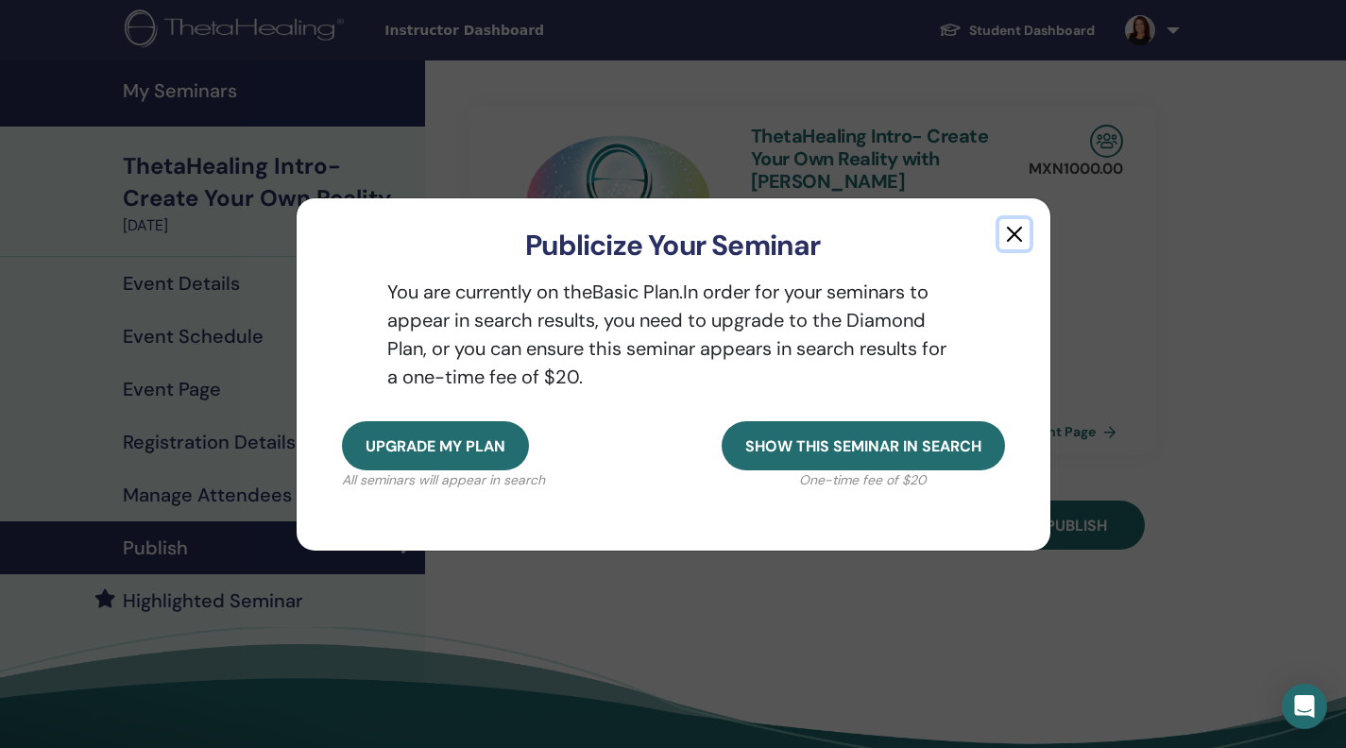
click at [1015, 221] on button "button" at bounding box center [1015, 234] width 30 height 30
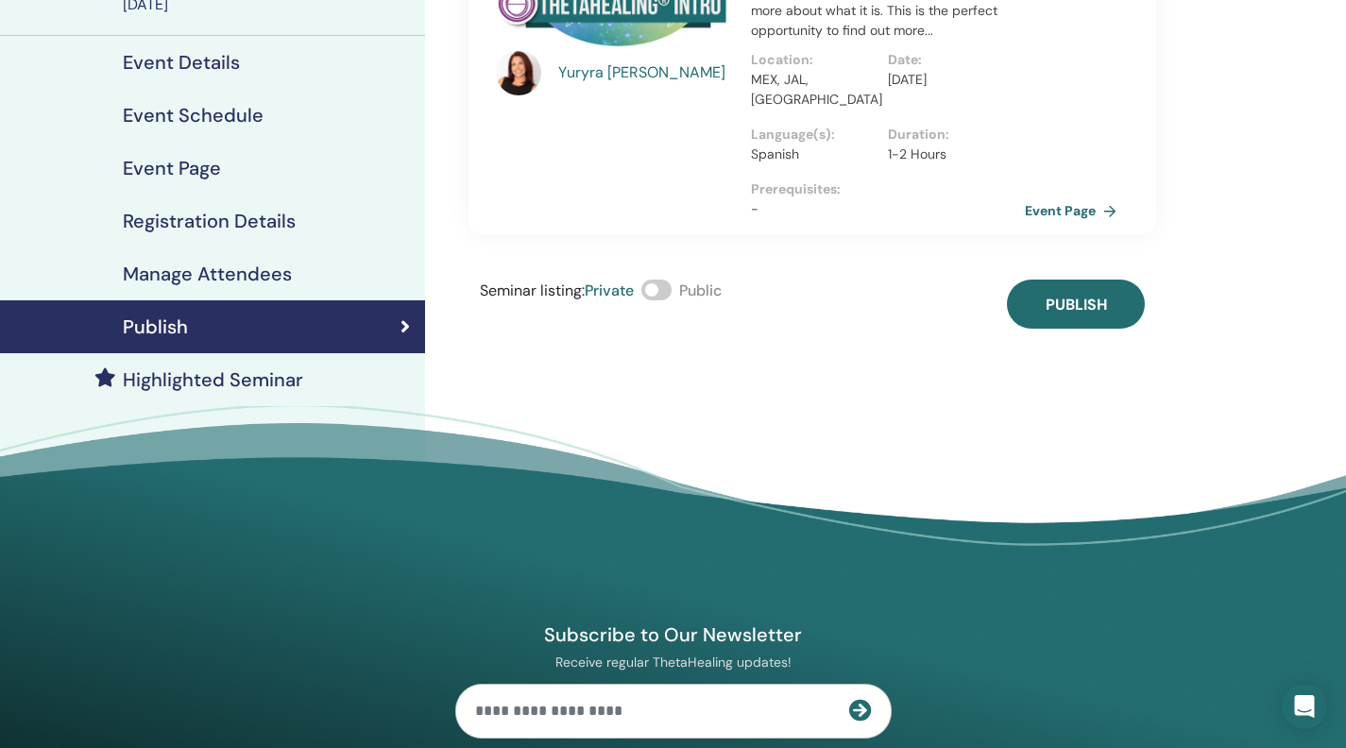
scroll to position [227, 0]
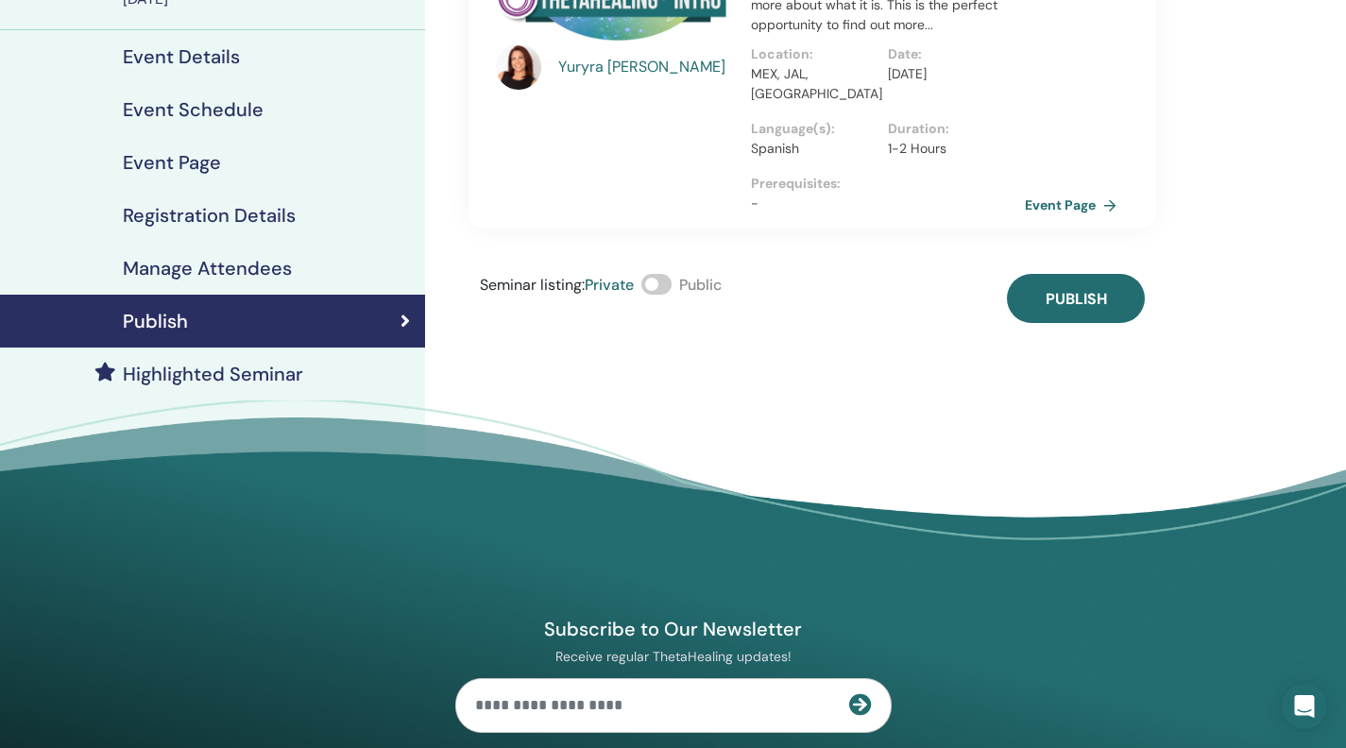
click at [292, 280] on h4 "Manage Attendees" at bounding box center [207, 268] width 169 height 23
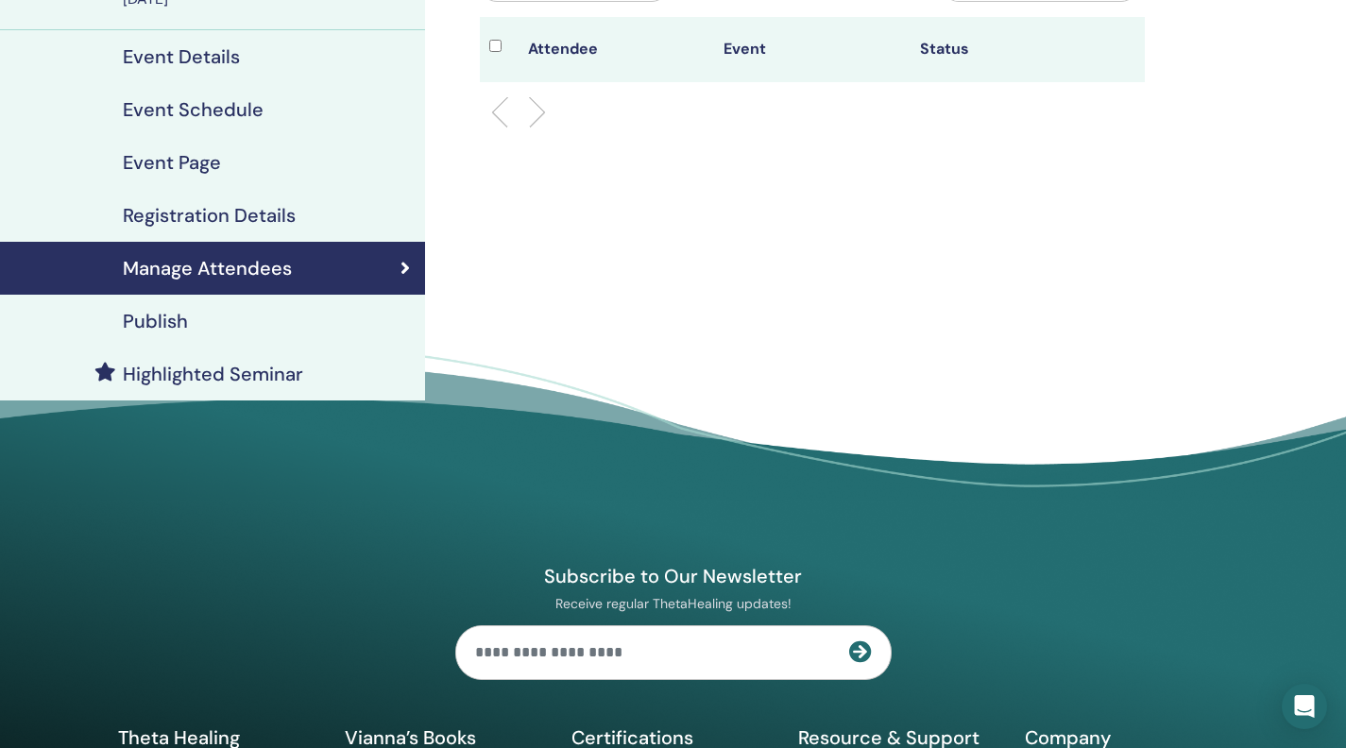
click at [262, 227] on h4 "Registration Details" at bounding box center [209, 215] width 173 height 23
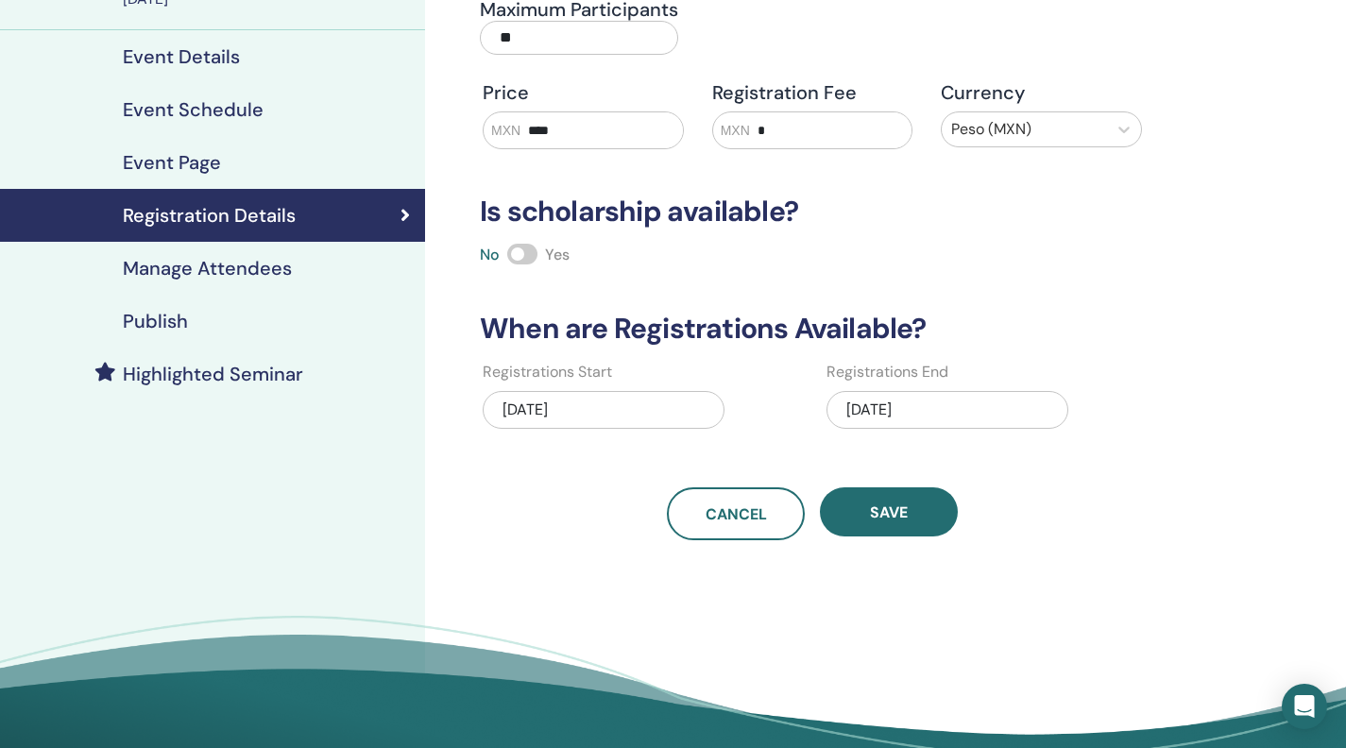
click at [206, 174] on h4 "Event Page" at bounding box center [172, 162] width 98 height 23
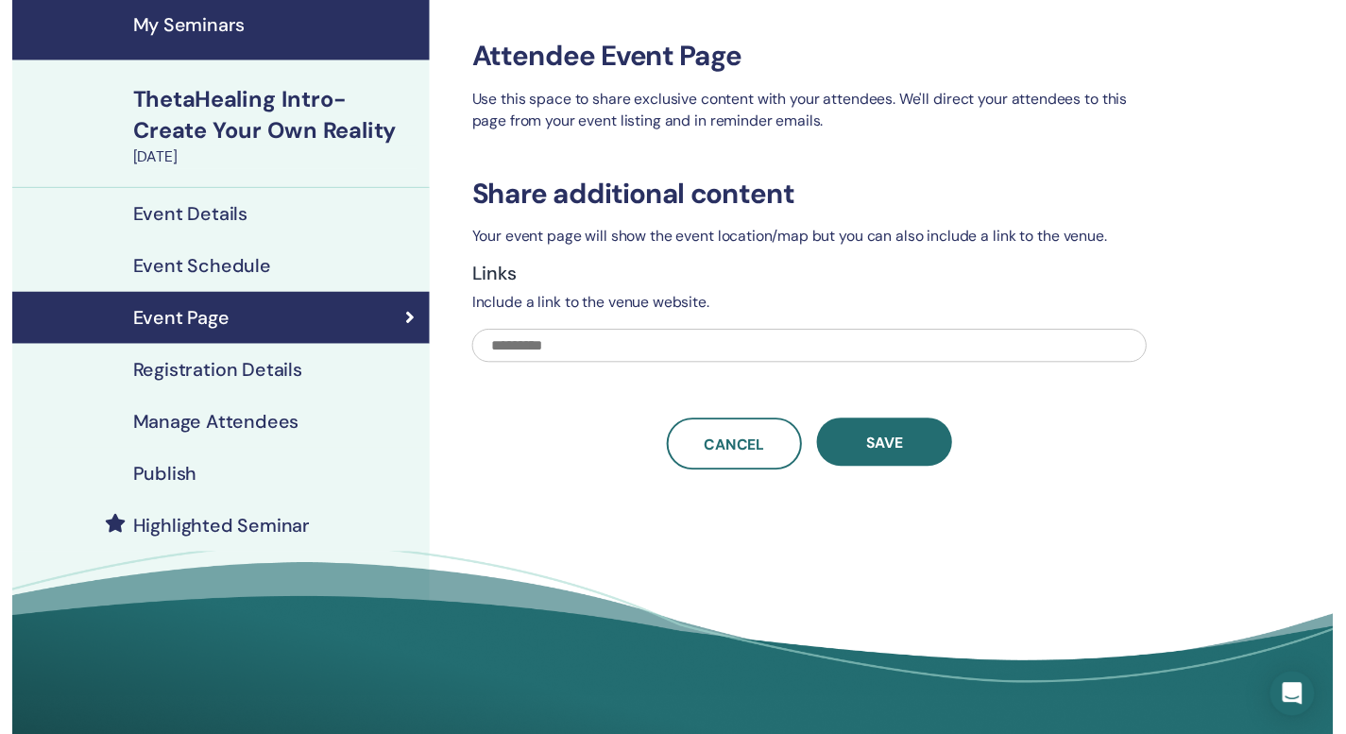
scroll to position [118, 0]
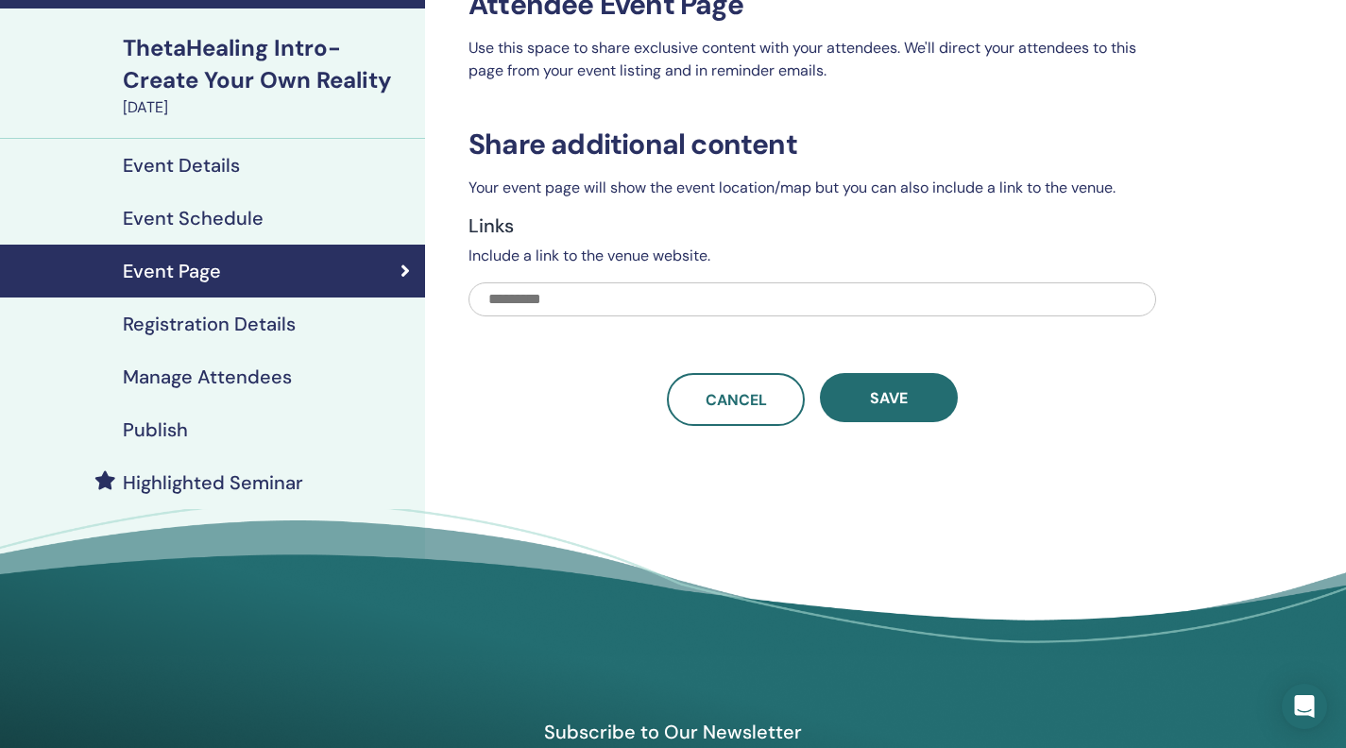
click at [264, 230] on h4 "Event Schedule" at bounding box center [193, 218] width 141 height 23
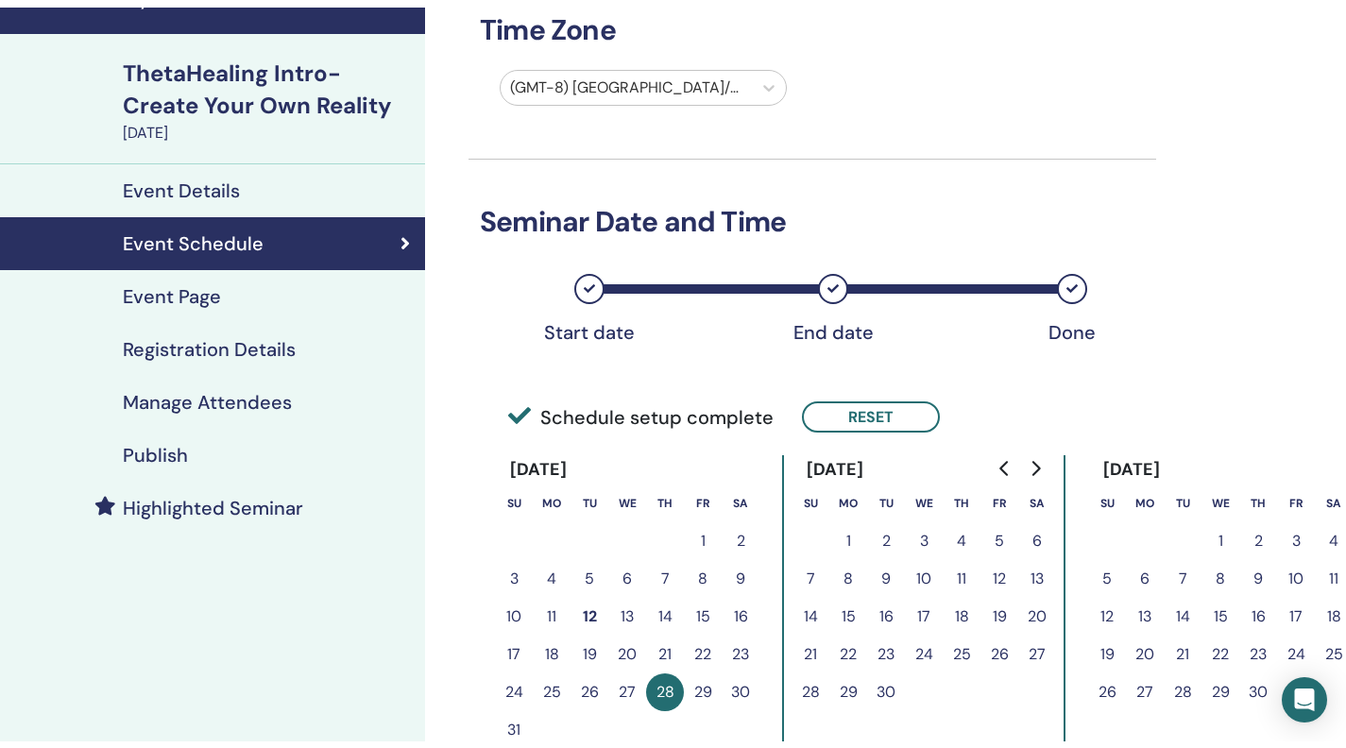
scroll to position [98, 0]
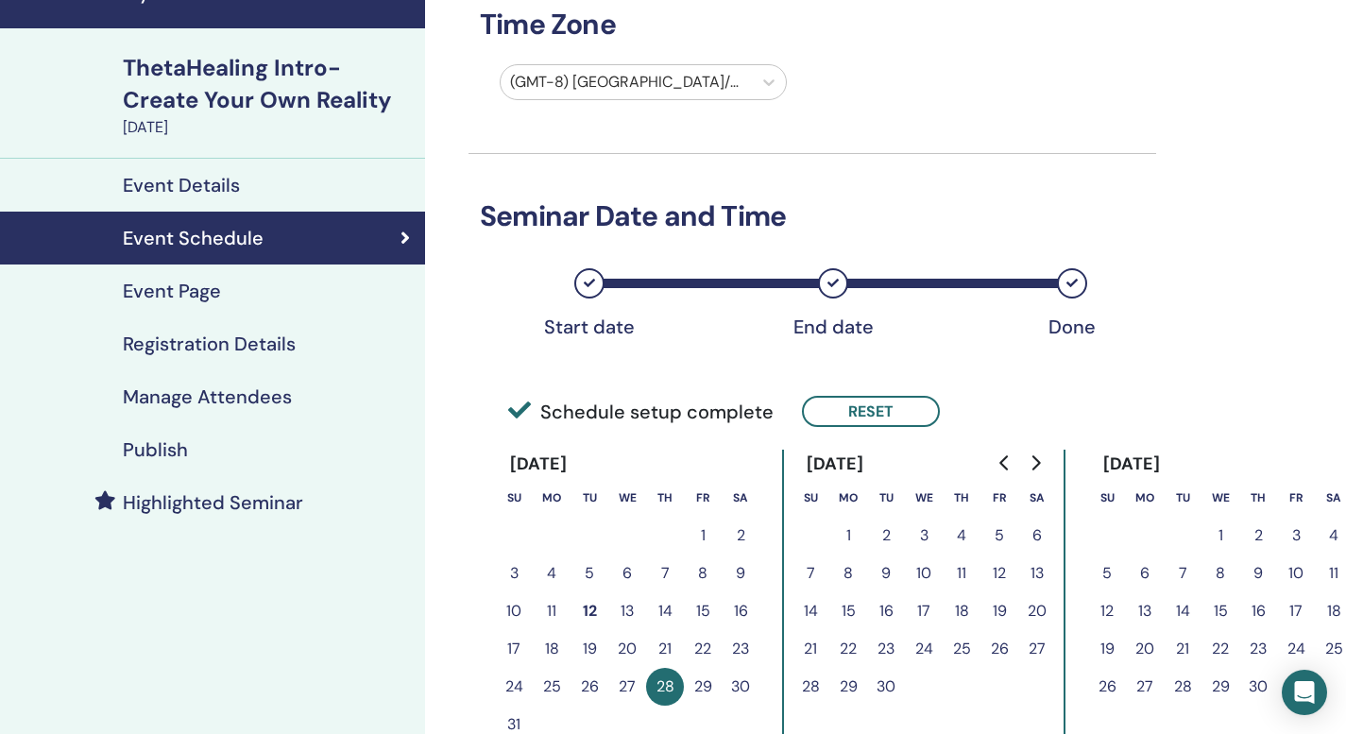
click at [251, 212] on link "Event Details" at bounding box center [212, 185] width 425 height 53
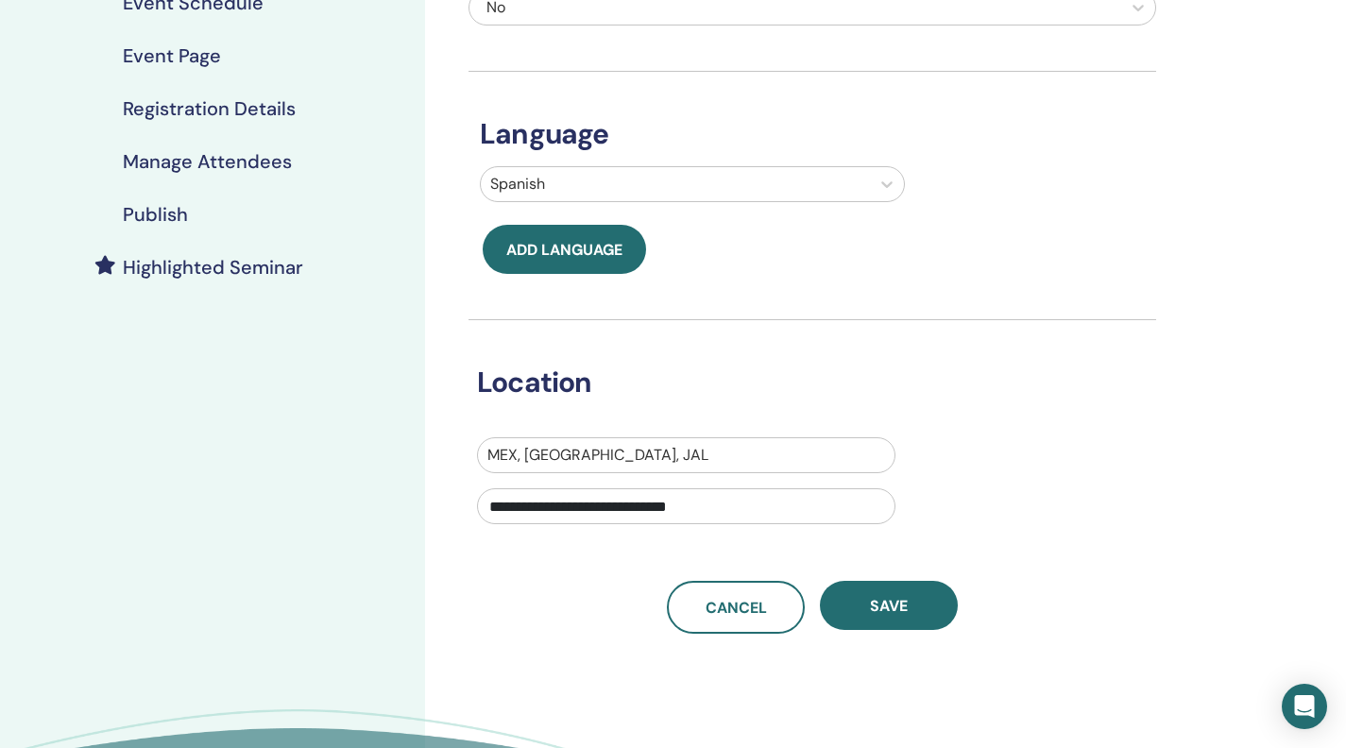
scroll to position [333, 0]
click at [230, 174] on h4 "Manage Attendees" at bounding box center [207, 162] width 169 height 23
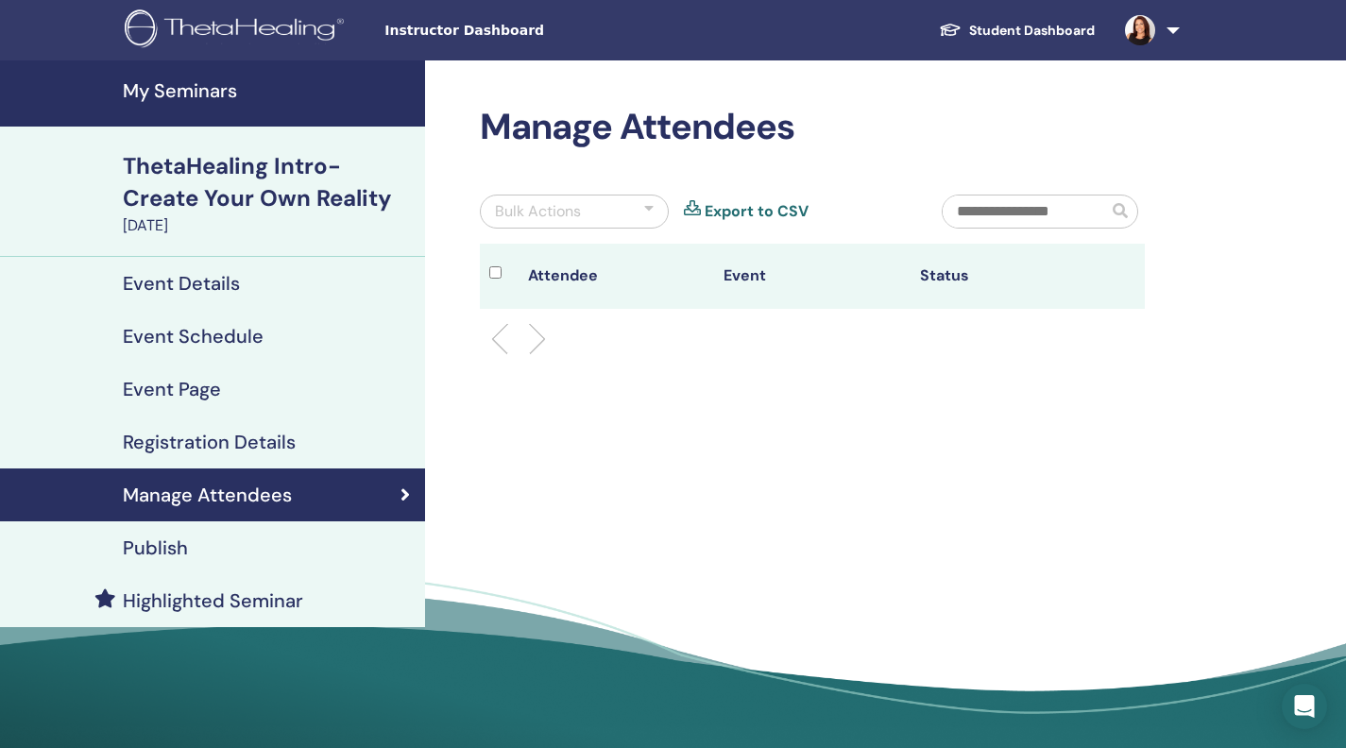
click at [585, 309] on th "Attendee" at bounding box center [617, 276] width 196 height 65
click at [527, 355] on li at bounding box center [530, 339] width 32 height 32
click at [537, 355] on li at bounding box center [530, 339] width 32 height 32
click at [652, 223] on div at bounding box center [648, 211] width 9 height 23
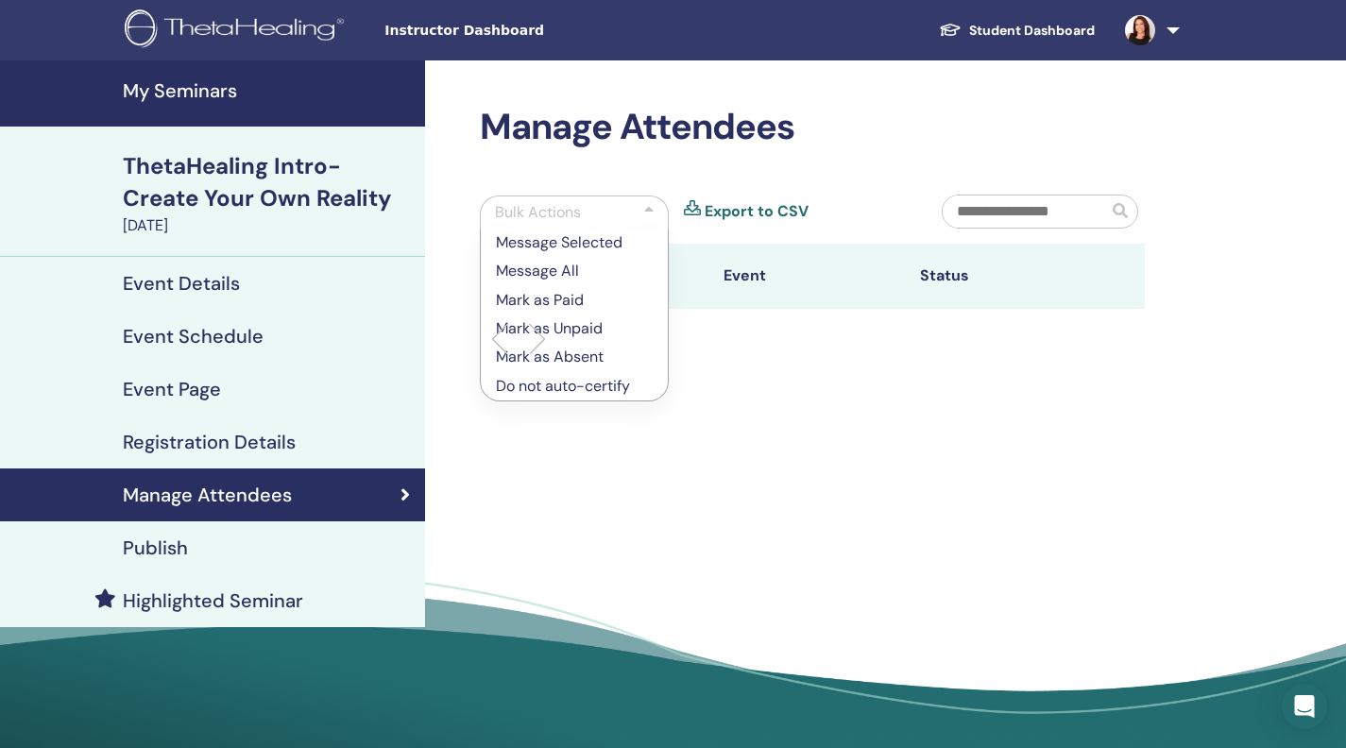
click at [710, 531] on div "Manage Attendees Bulk Actions Message Selected Message All Mark as Paid Mark as…" at bounding box center [874, 410] width 898 height 701
click at [930, 369] on div at bounding box center [813, 339] width 694 height 60
click at [873, 309] on th "Event" at bounding box center [812, 276] width 196 height 65
click at [655, 218] on div "Manage Attendees Bulk Actions Message Selected Message All Mark as Paid Mark as…" at bounding box center [813, 238] width 688 height 264
click at [651, 224] on div at bounding box center [648, 212] width 9 height 23
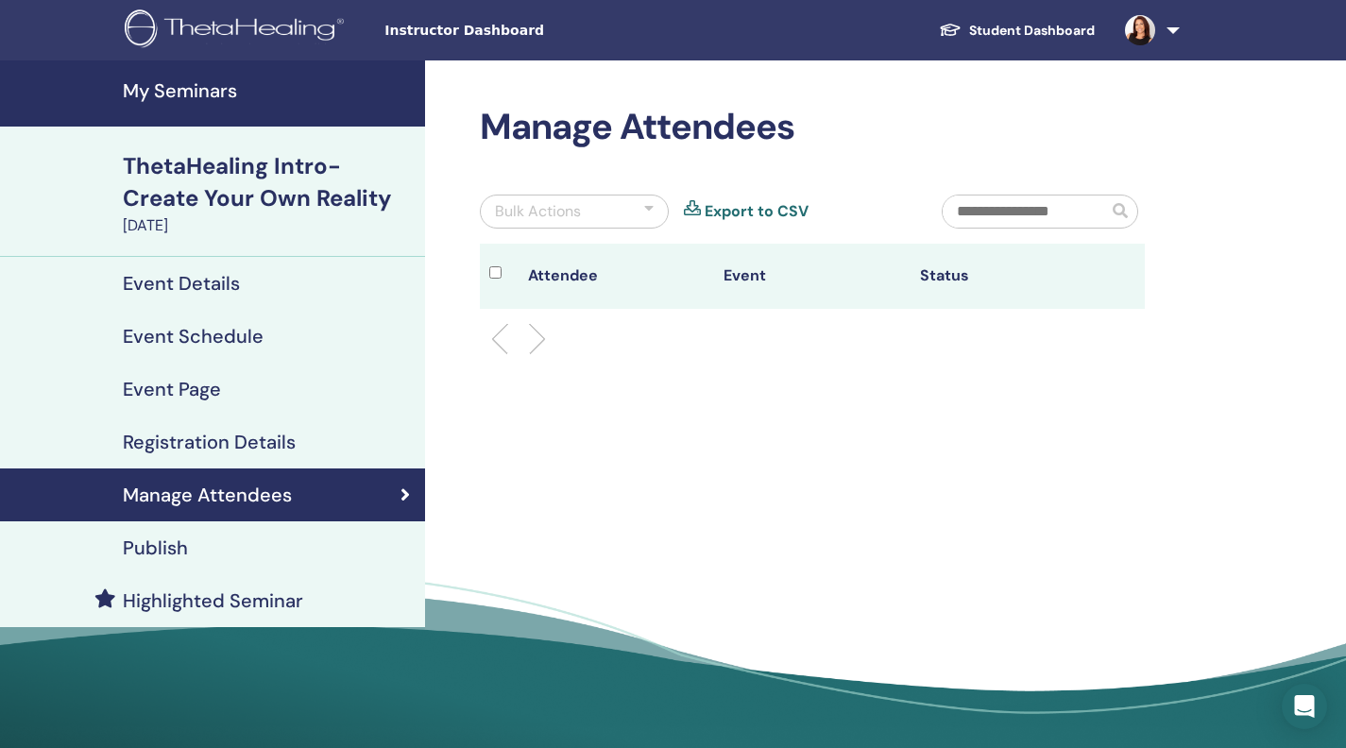
click at [544, 351] on ul at bounding box center [812, 339] width 633 height 23
click at [513, 355] on li at bounding box center [507, 339] width 32 height 32
click at [500, 355] on li at bounding box center [507, 339] width 32 height 32
